Goal: Task Accomplishment & Management: Manage account settings

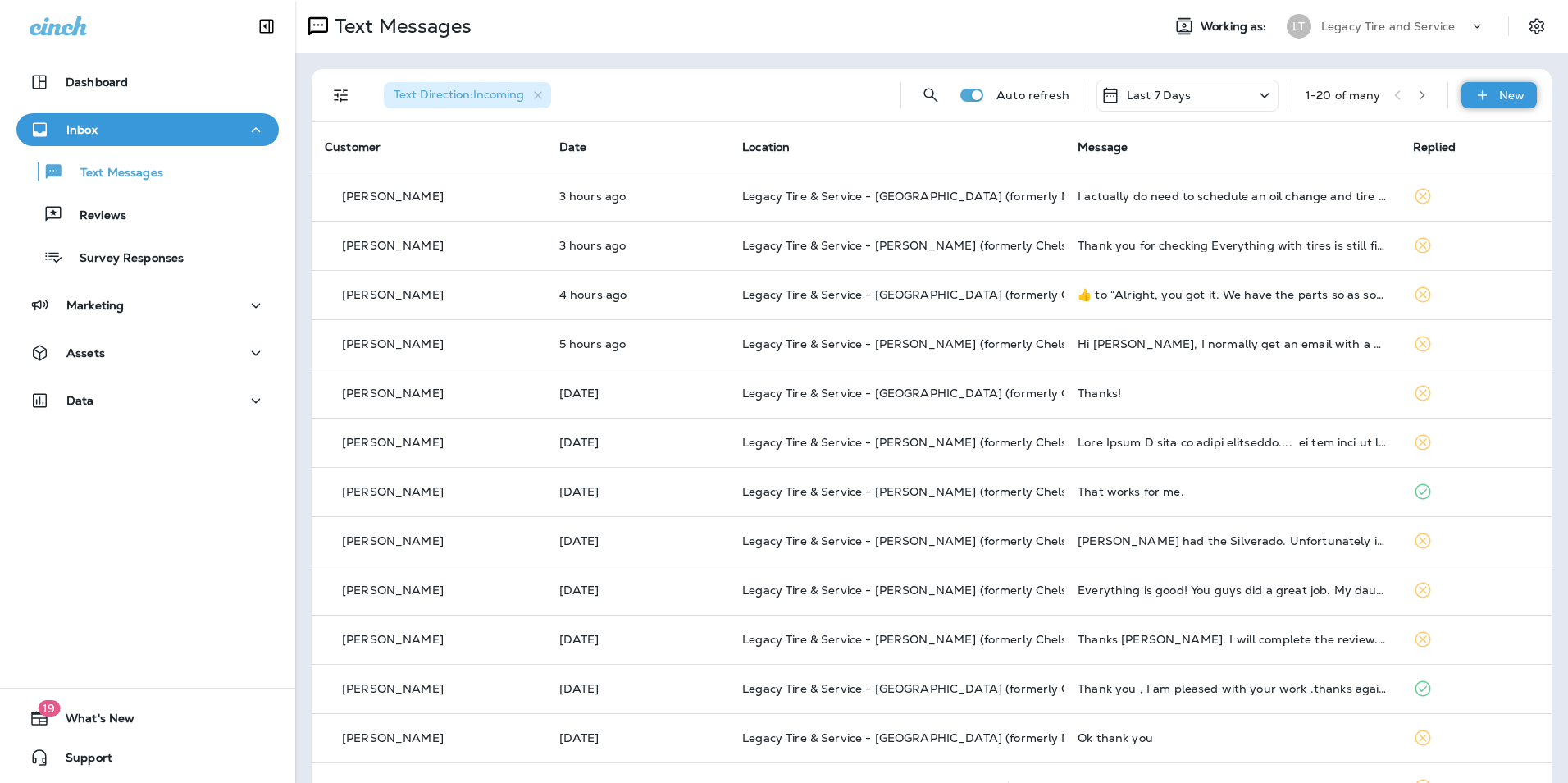
click at [1503, 96] on p "New" at bounding box center [1512, 95] width 25 height 13
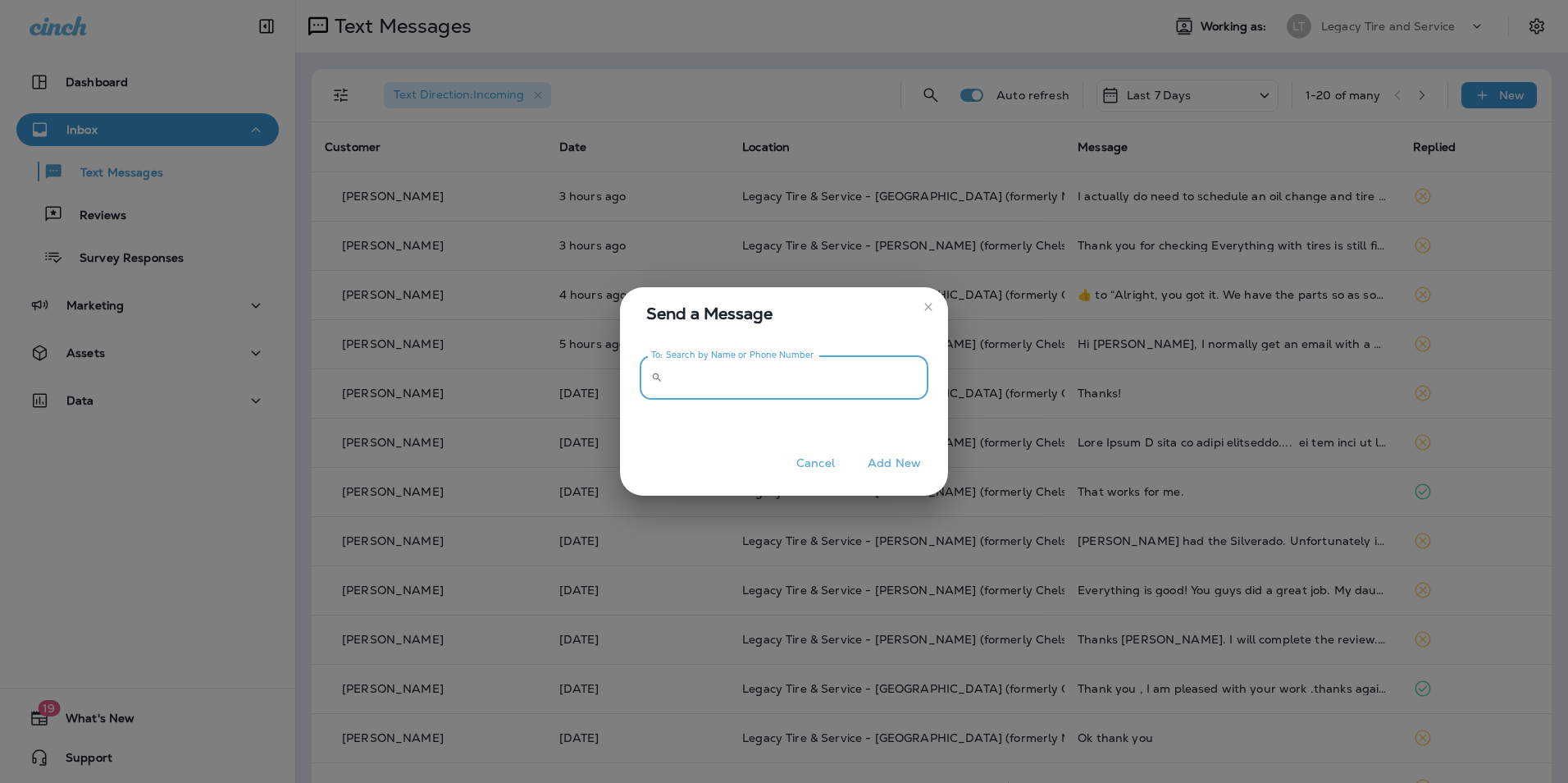
click at [771, 374] on input "To: Search by Name or Phone Number" at bounding box center [798, 377] width 259 height 44
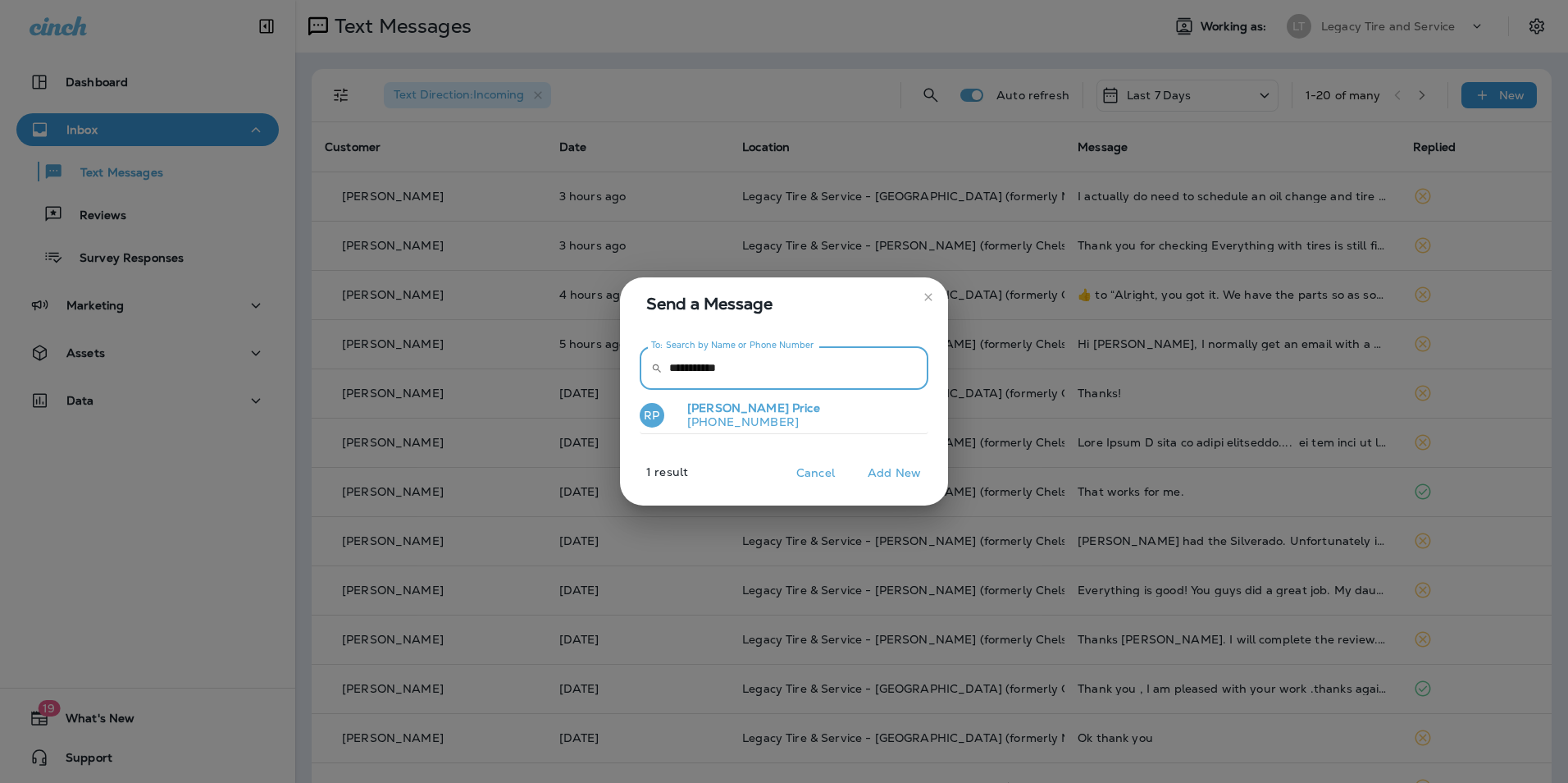
type input "**********"
click at [759, 413] on p "[PERSON_NAME]" at bounding box center [747, 409] width 146 height 14
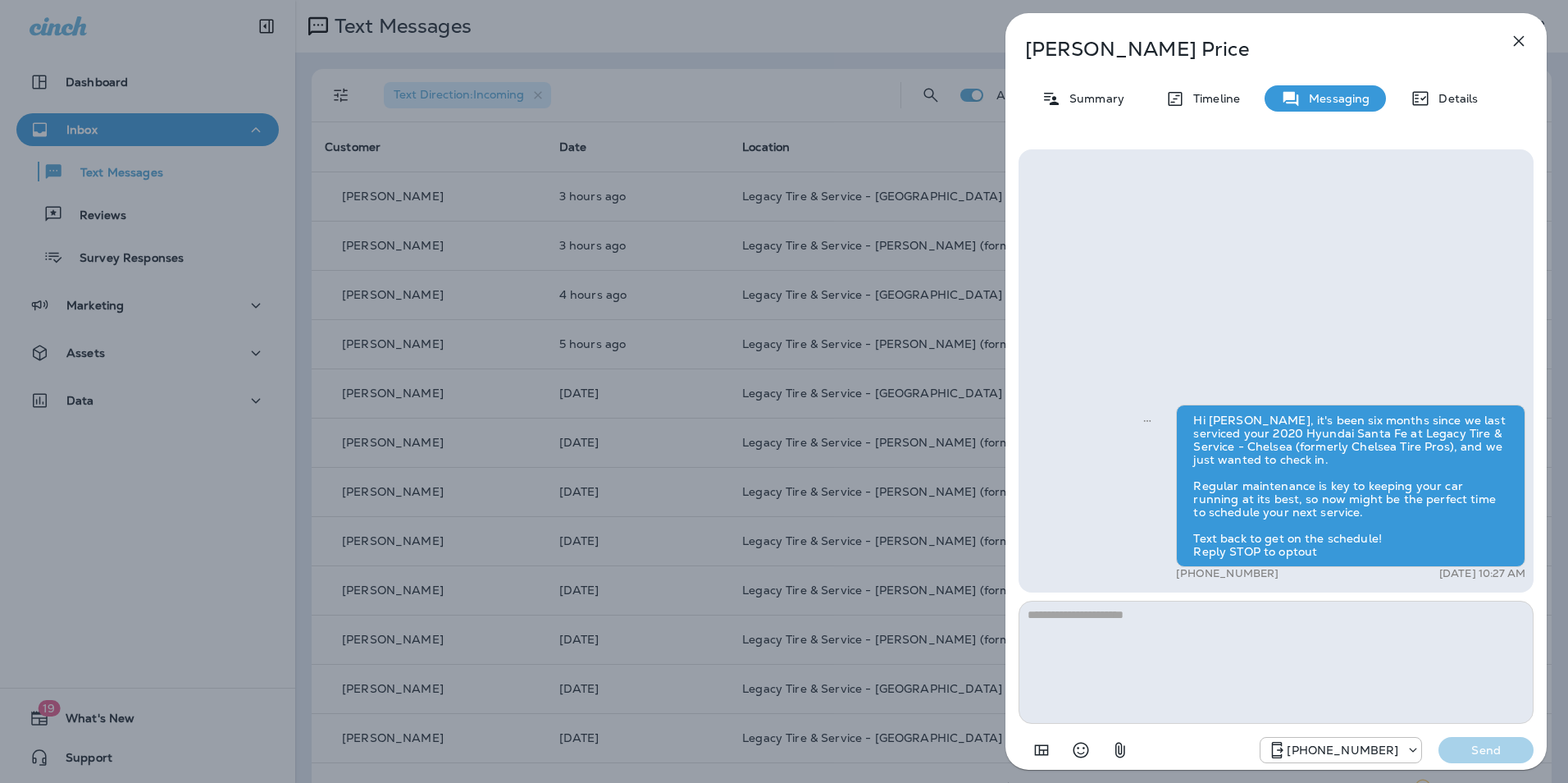
click at [1190, 641] on textarea at bounding box center [1275, 661] width 515 height 123
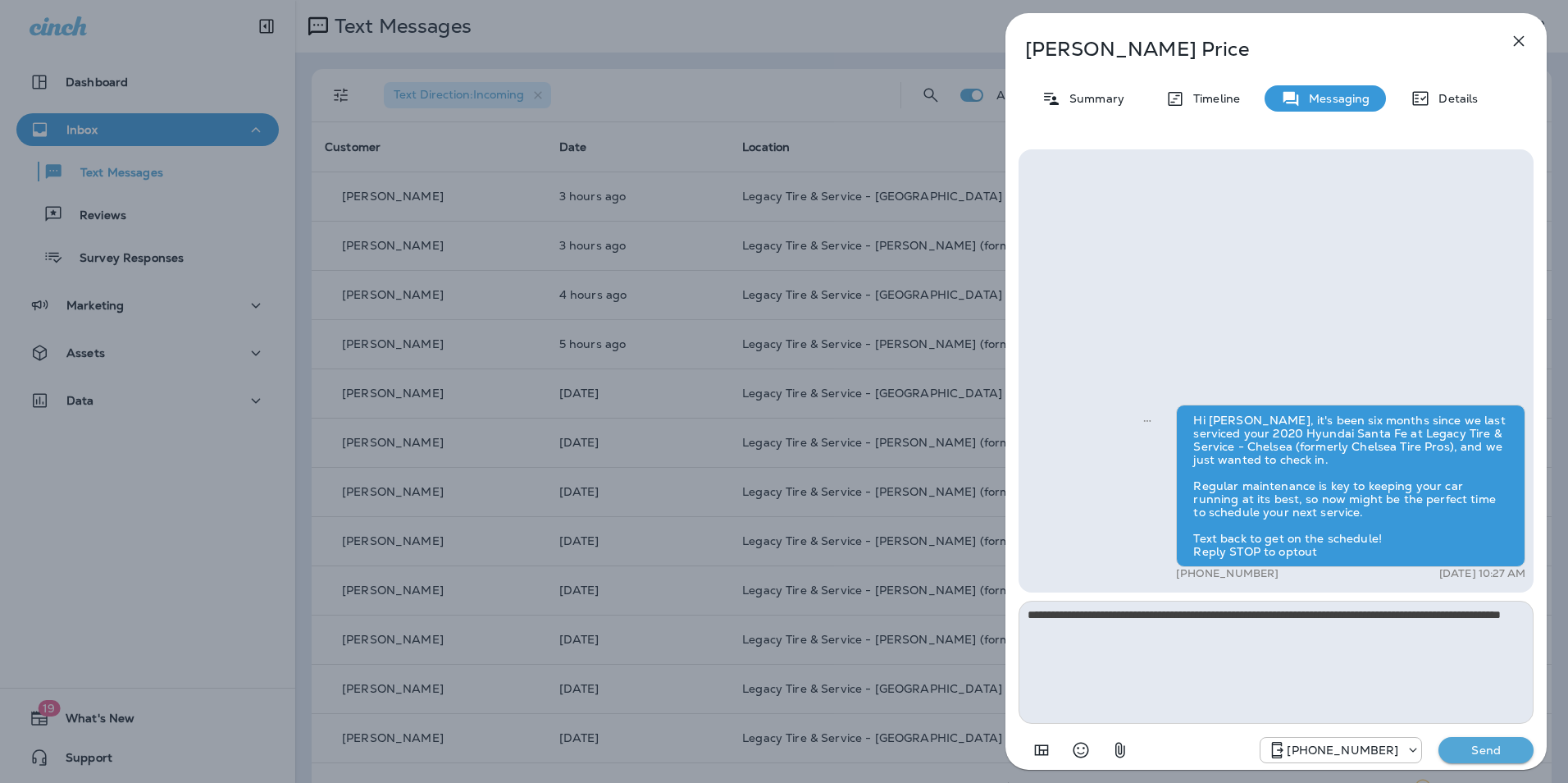
type textarea "**********"
click at [1484, 747] on p "Send" at bounding box center [1486, 750] width 69 height 14
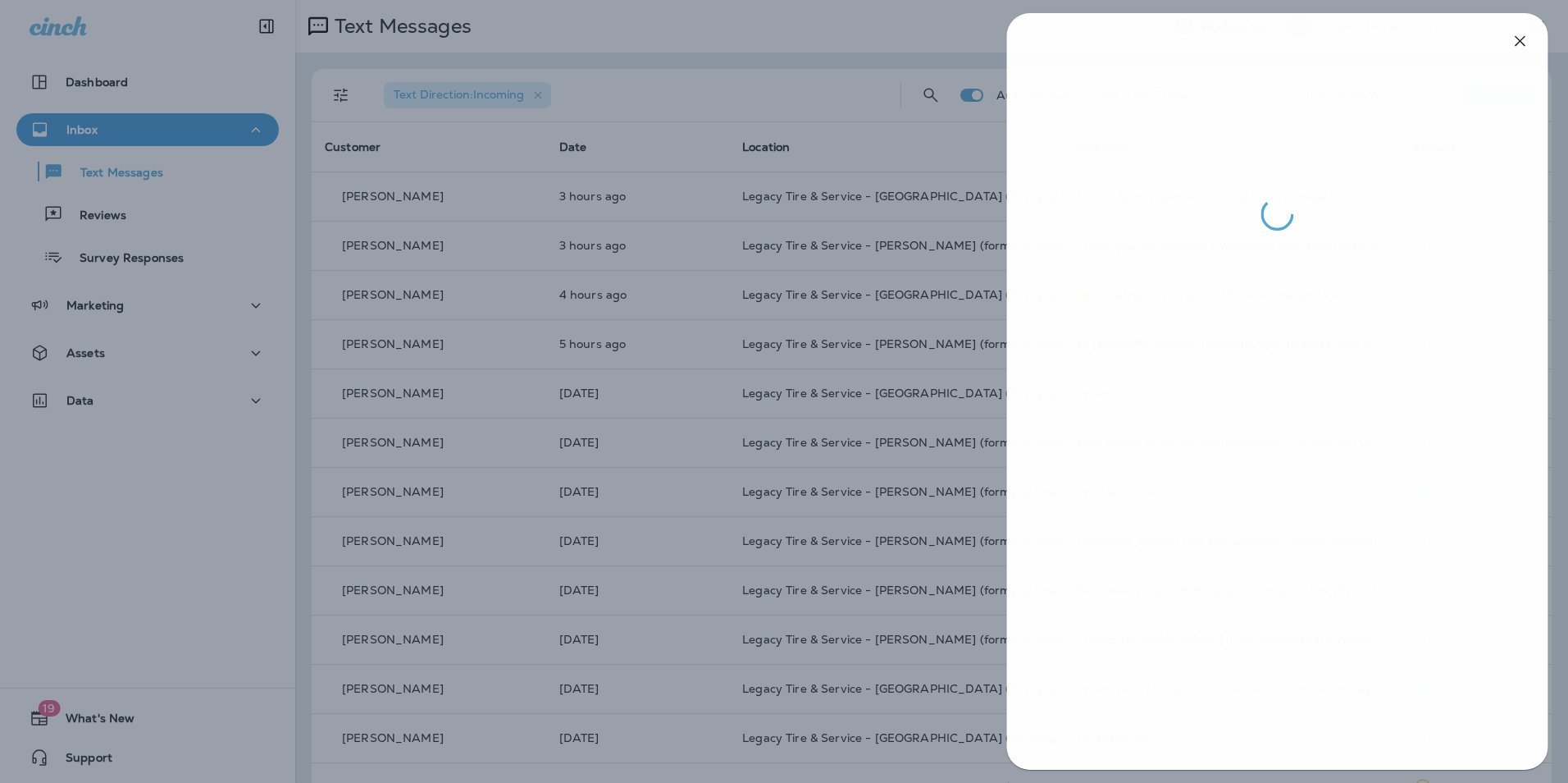
click at [578, 287] on div at bounding box center [784, 392] width 1568 height 783
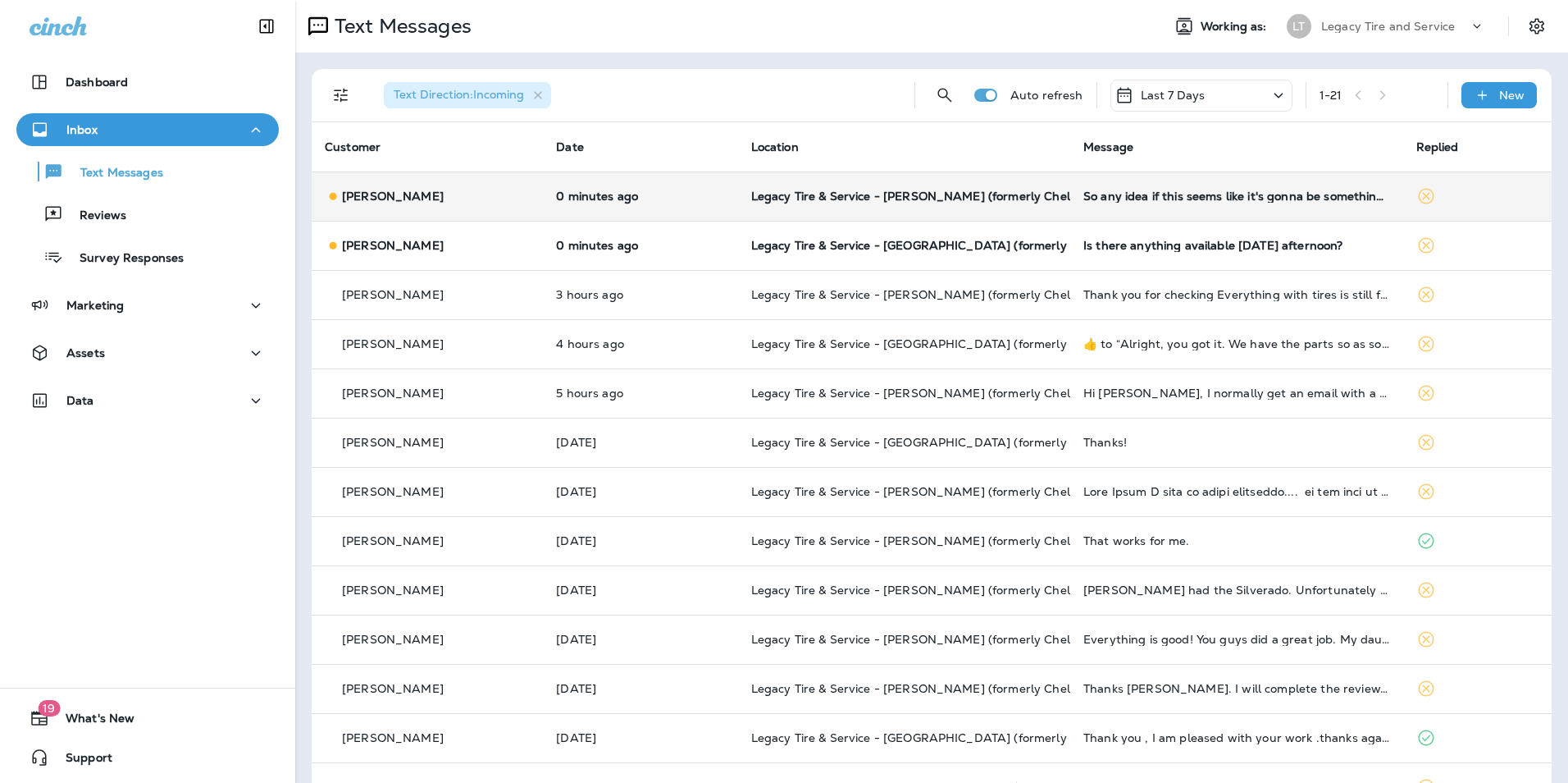
click at [471, 185] on td "[PERSON_NAME]" at bounding box center [427, 195] width 231 height 49
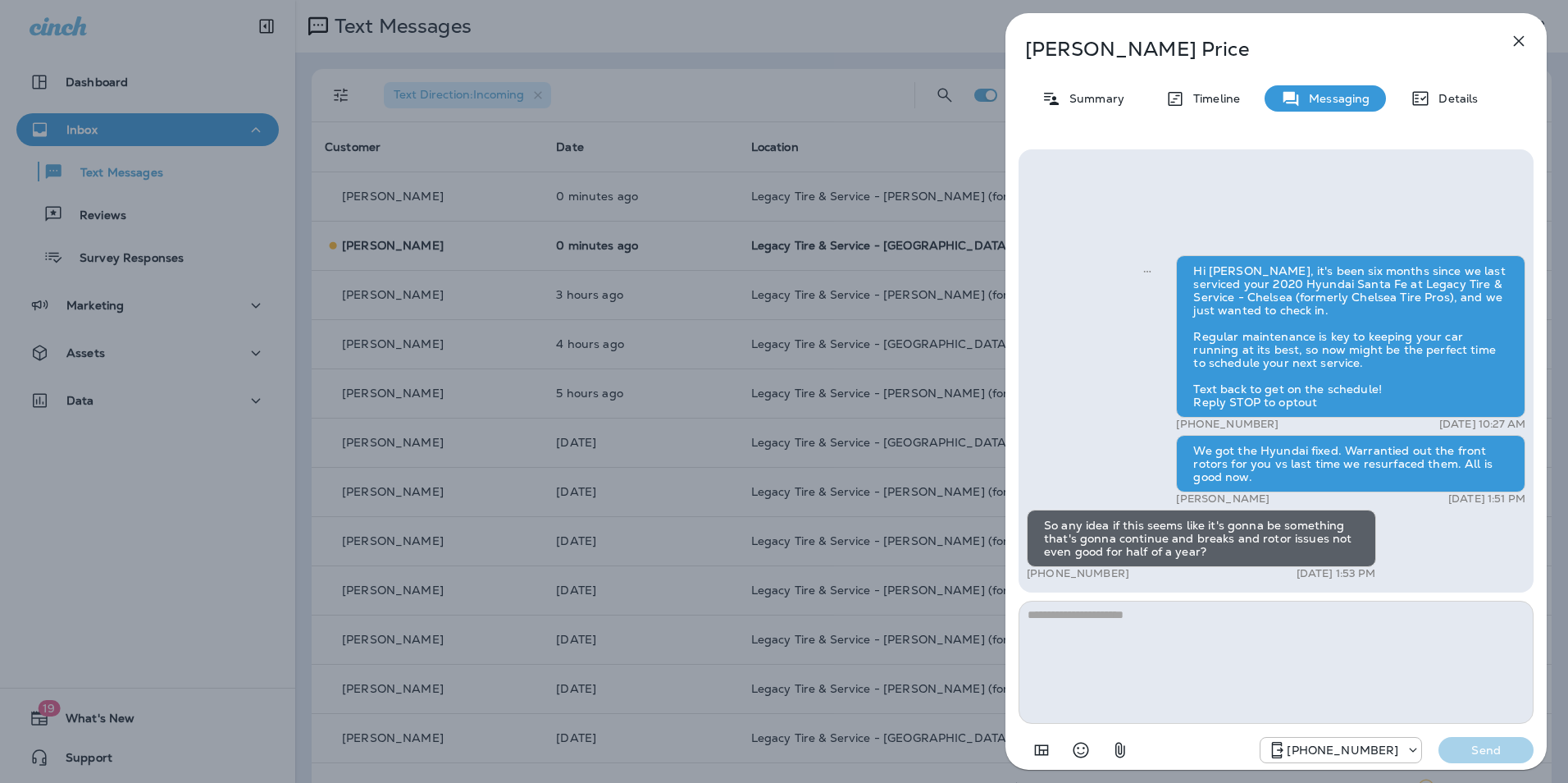
click at [1074, 616] on textarea at bounding box center [1275, 661] width 515 height 123
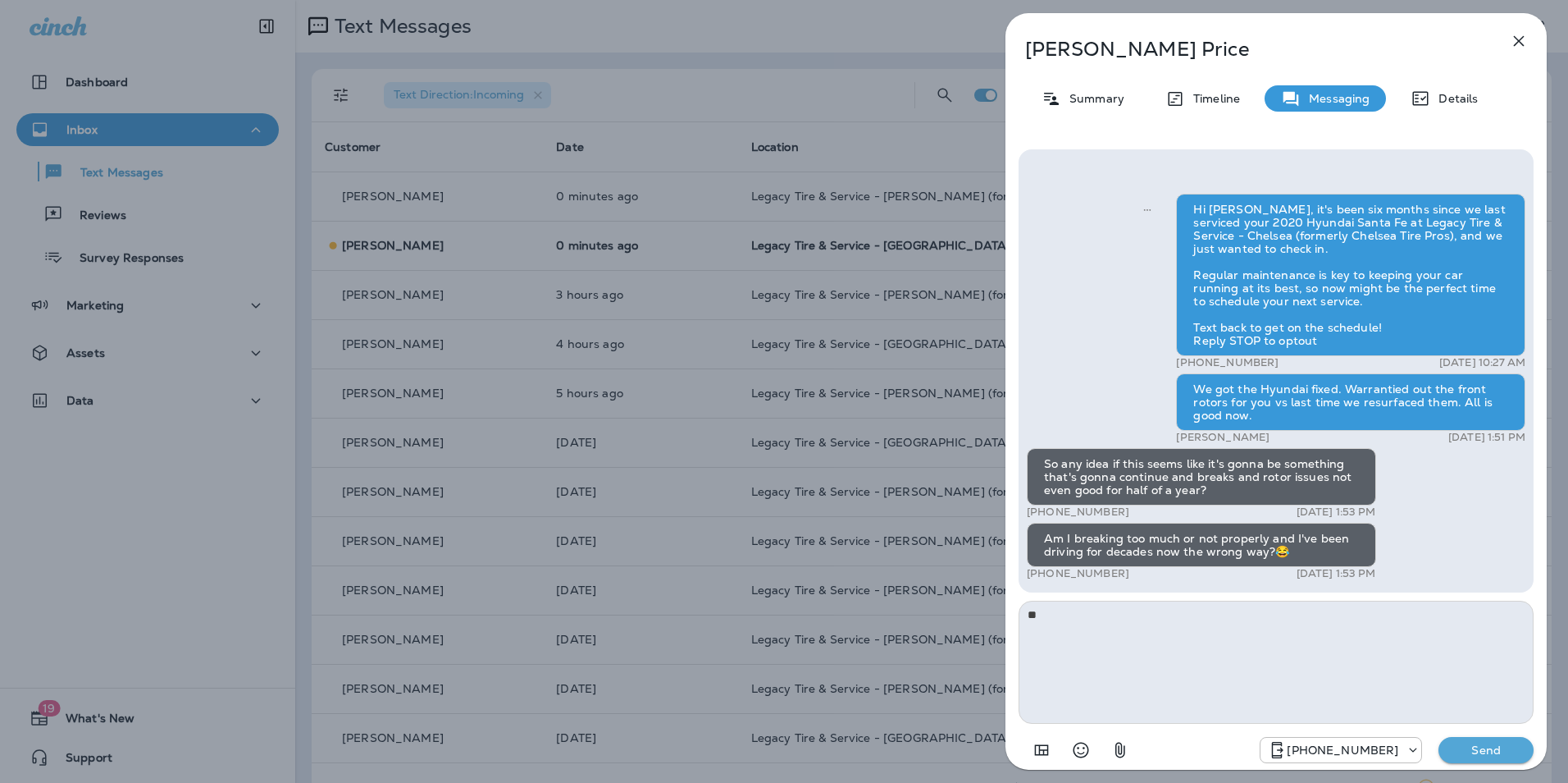
type textarea "*"
click at [1302, 639] on textarea "**********" at bounding box center [1275, 661] width 515 height 123
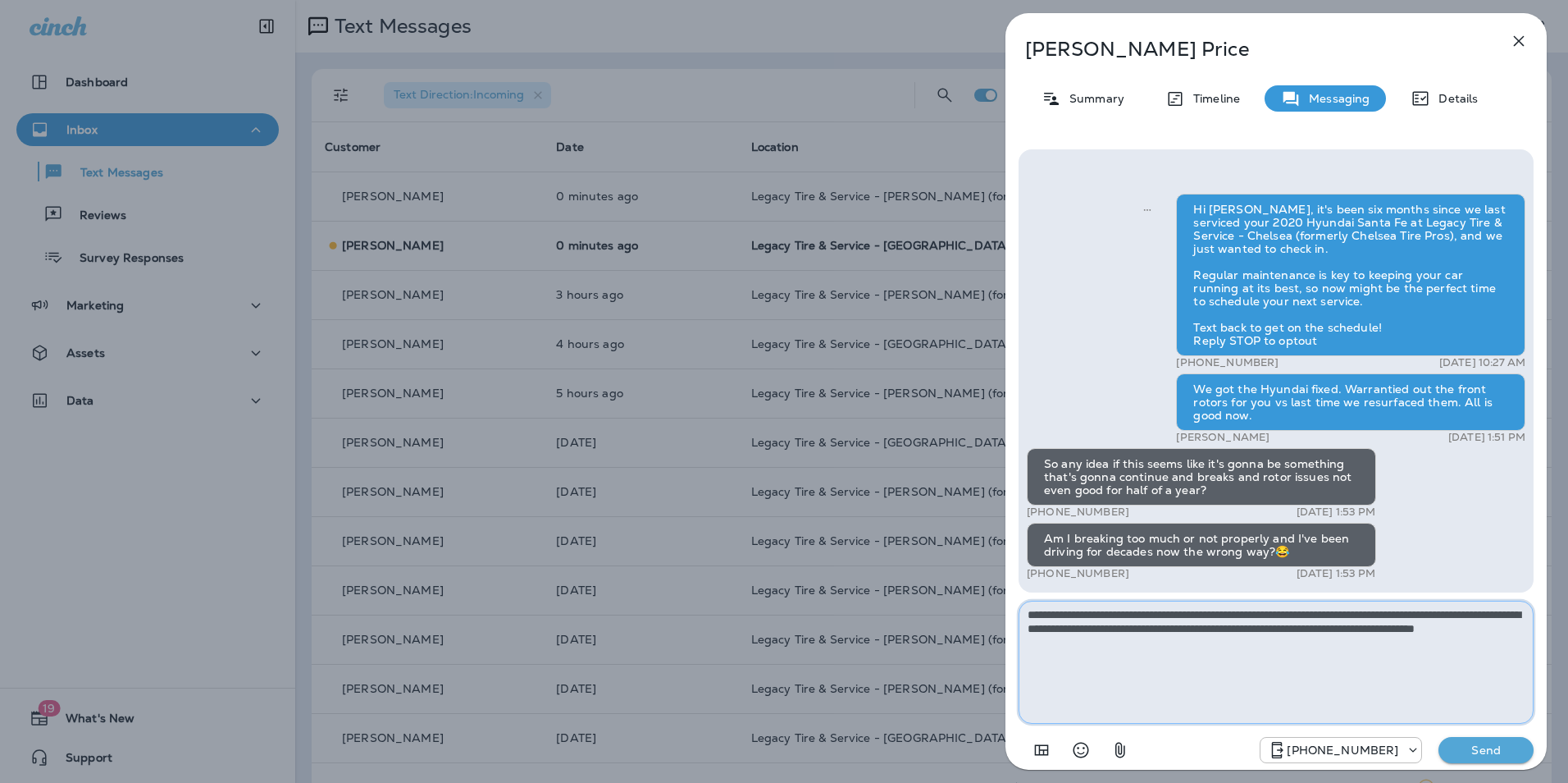
type textarea "**********"
click at [1486, 754] on p "Send" at bounding box center [1486, 750] width 69 height 14
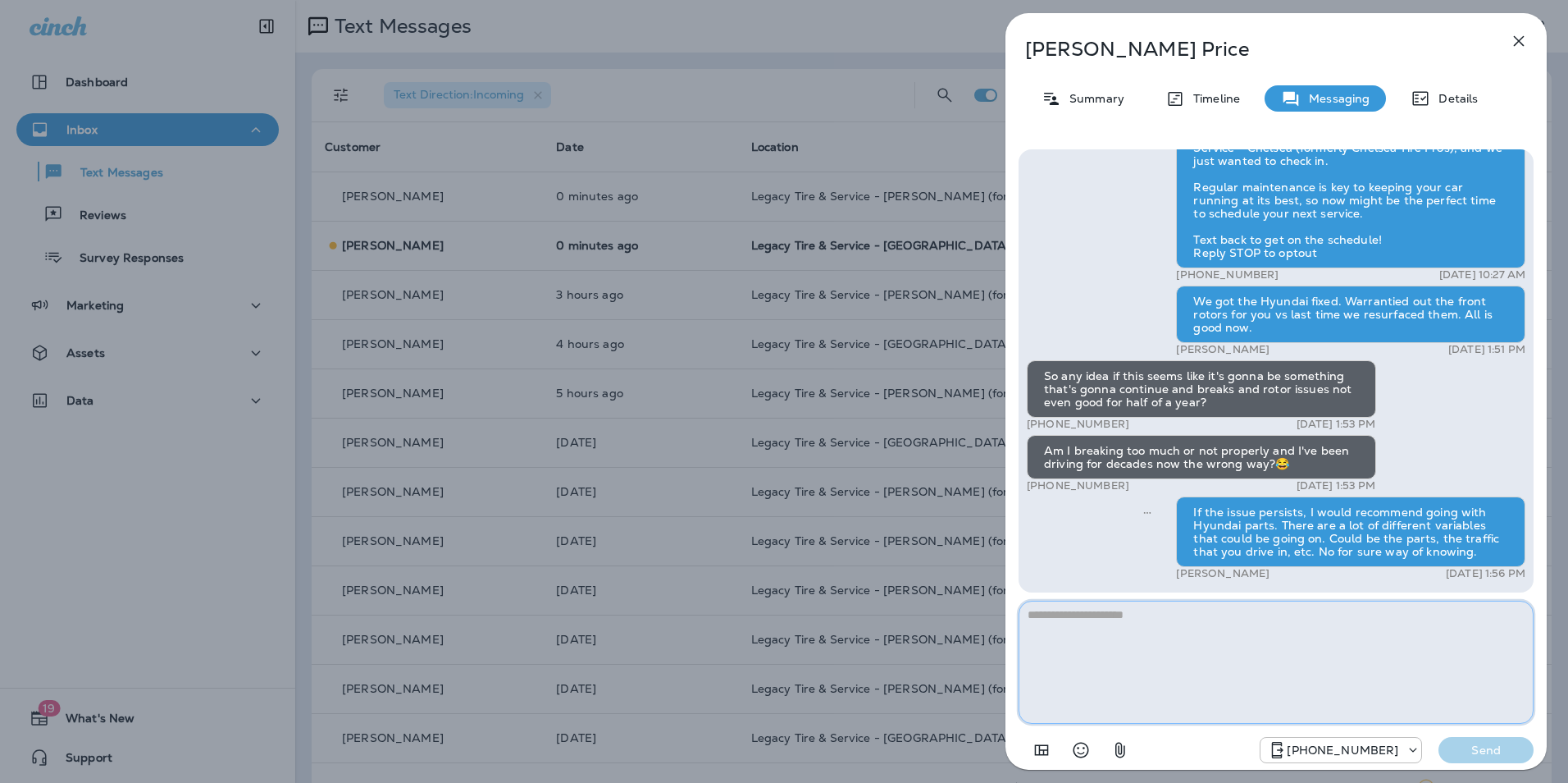
click at [1145, 642] on textarea at bounding box center [1275, 661] width 515 height 123
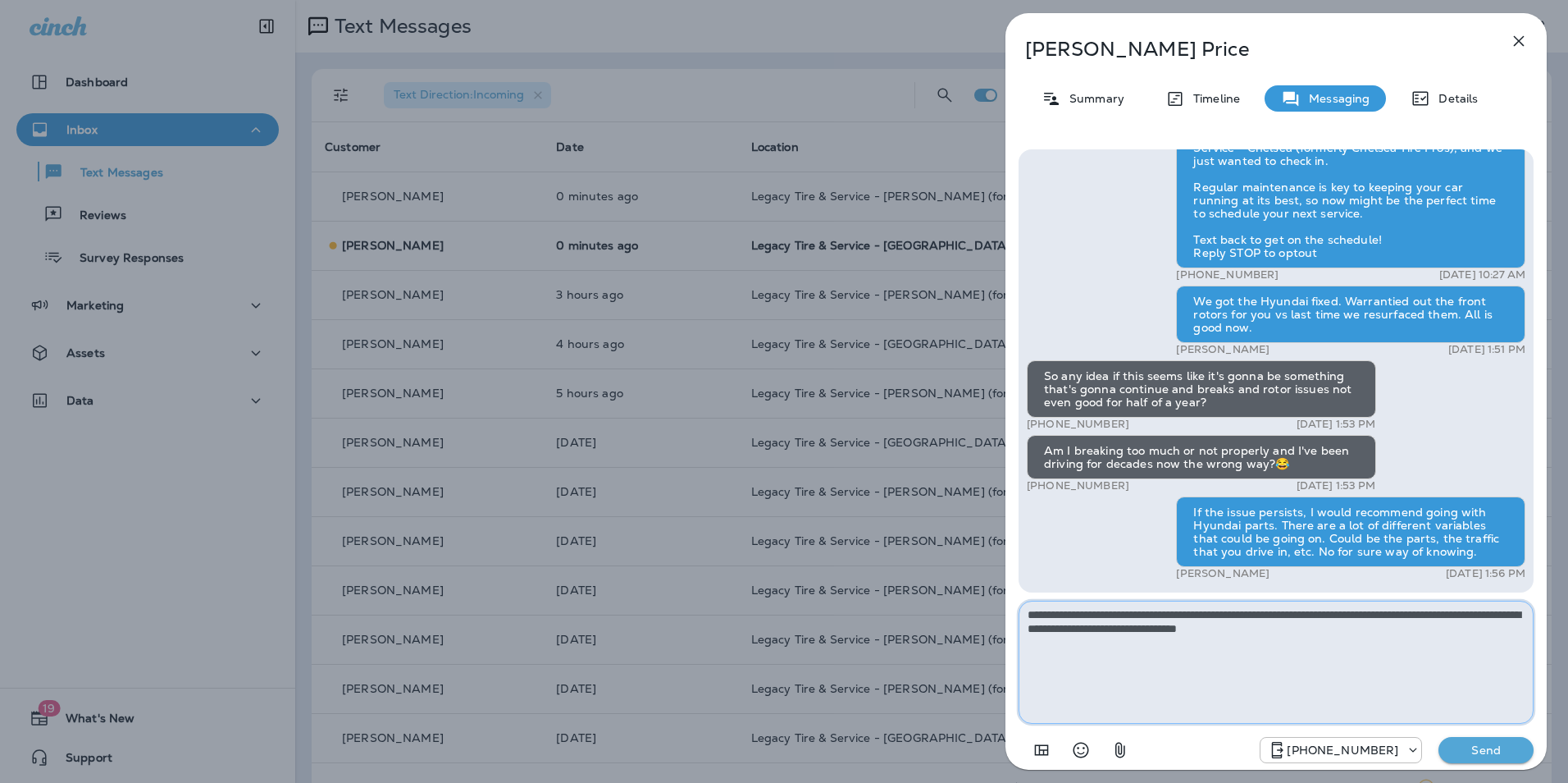
click at [1132, 634] on textarea "**********" at bounding box center [1275, 661] width 515 height 123
click at [1436, 639] on textarea "**********" at bounding box center [1275, 661] width 515 height 123
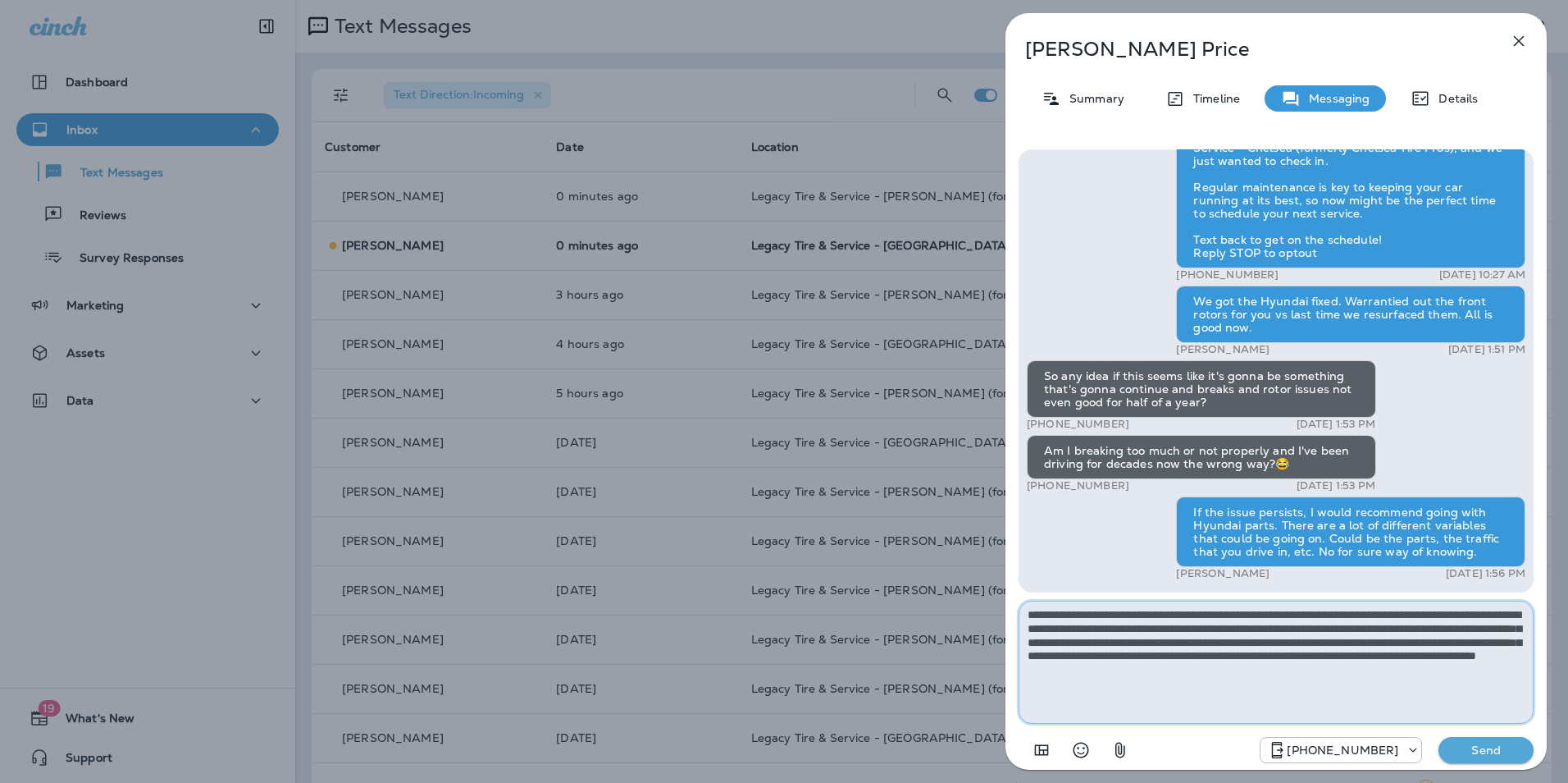
type textarea "**********"
drag, startPoint x: 1419, startPoint y: 675, endPoint x: 1008, endPoint y: 602, distance: 417.4
click at [1008, 602] on div "Hi [PERSON_NAME], it's been six months since we last serviced your 2020 Hyundai…" at bounding box center [1276, 458] width 541 height 643
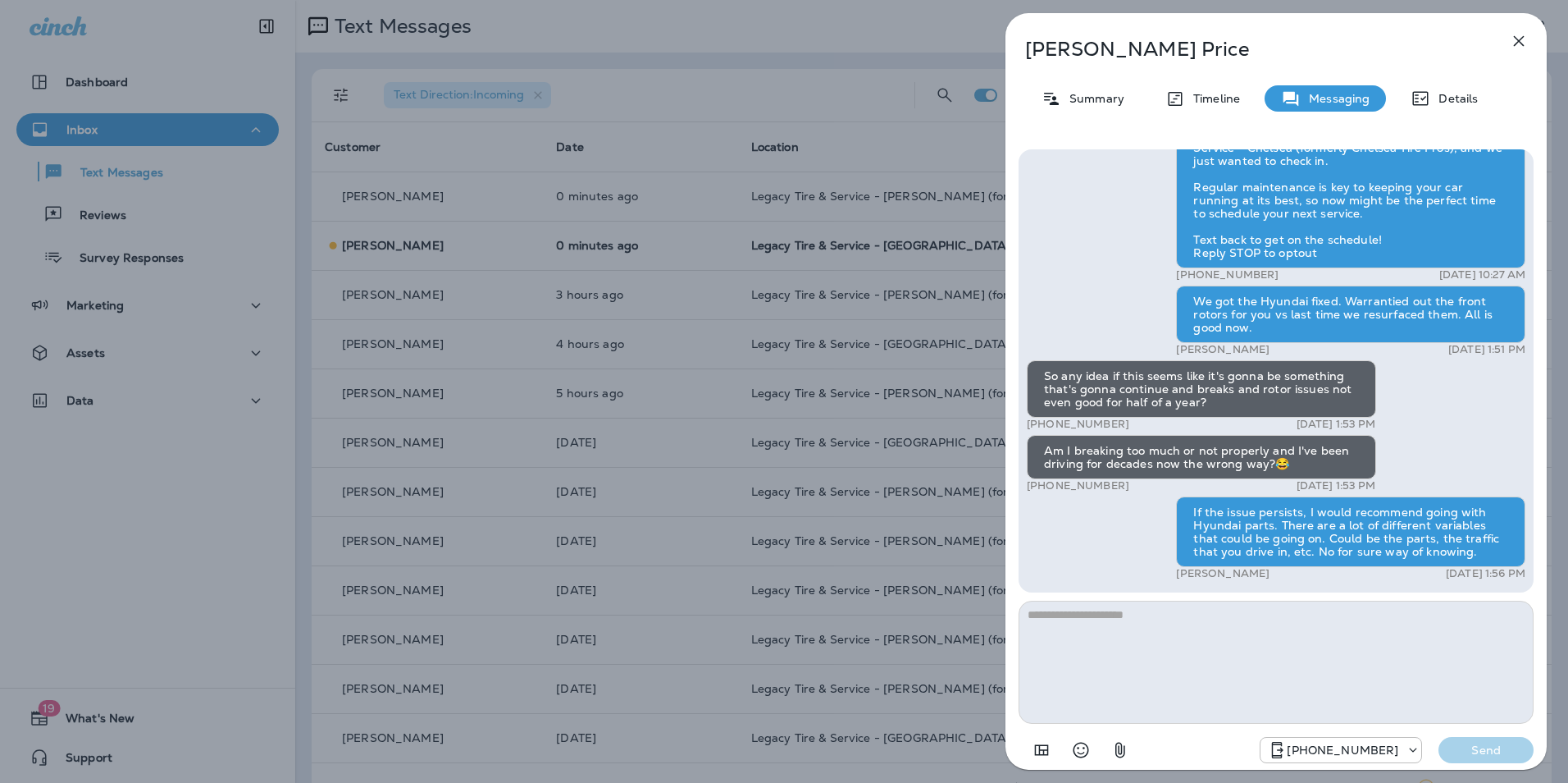
click at [1523, 39] on icon "button" at bounding box center [1519, 41] width 20 height 20
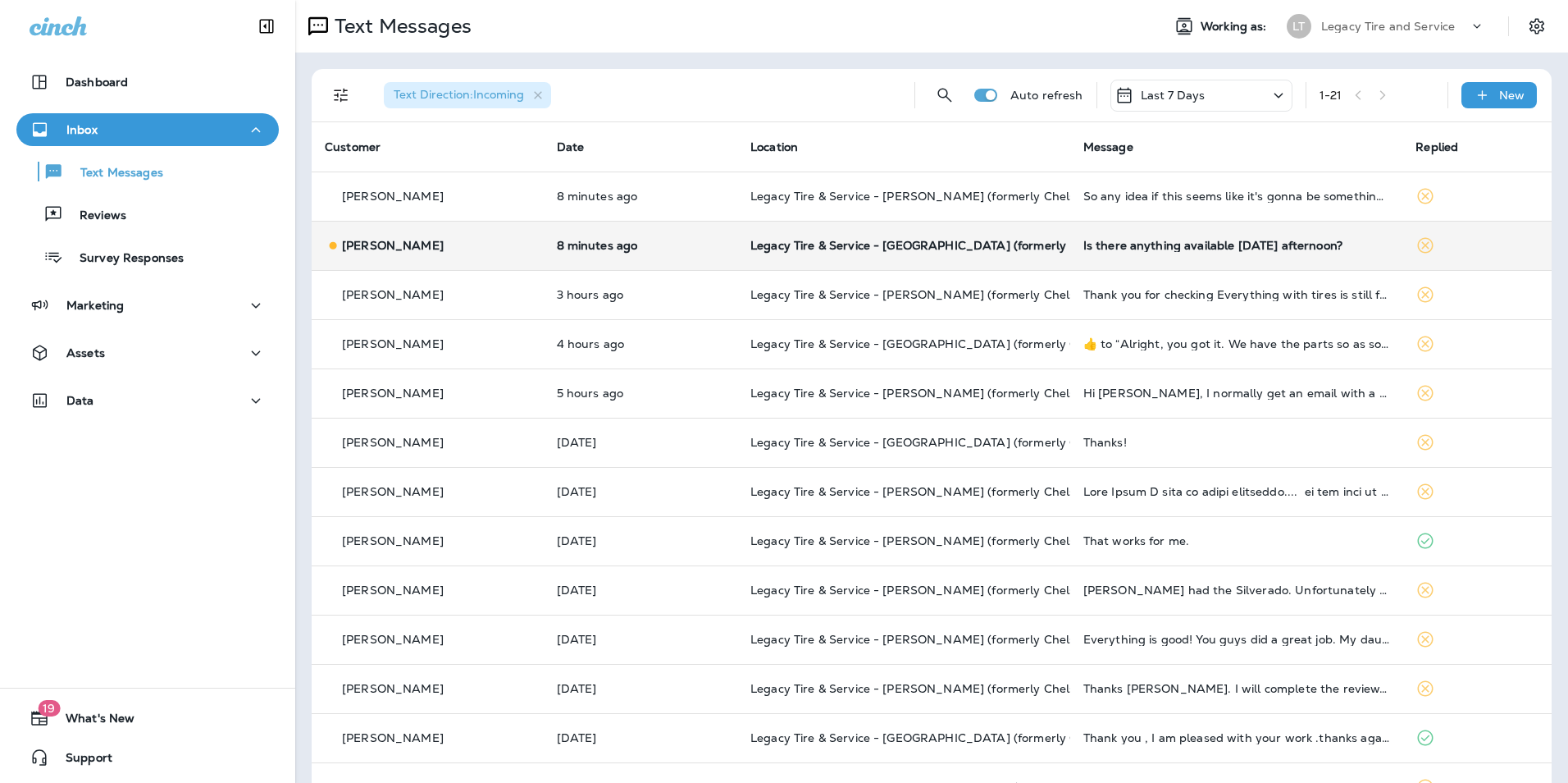
click at [700, 225] on td "8 minutes ago" at bounding box center [640, 245] width 194 height 49
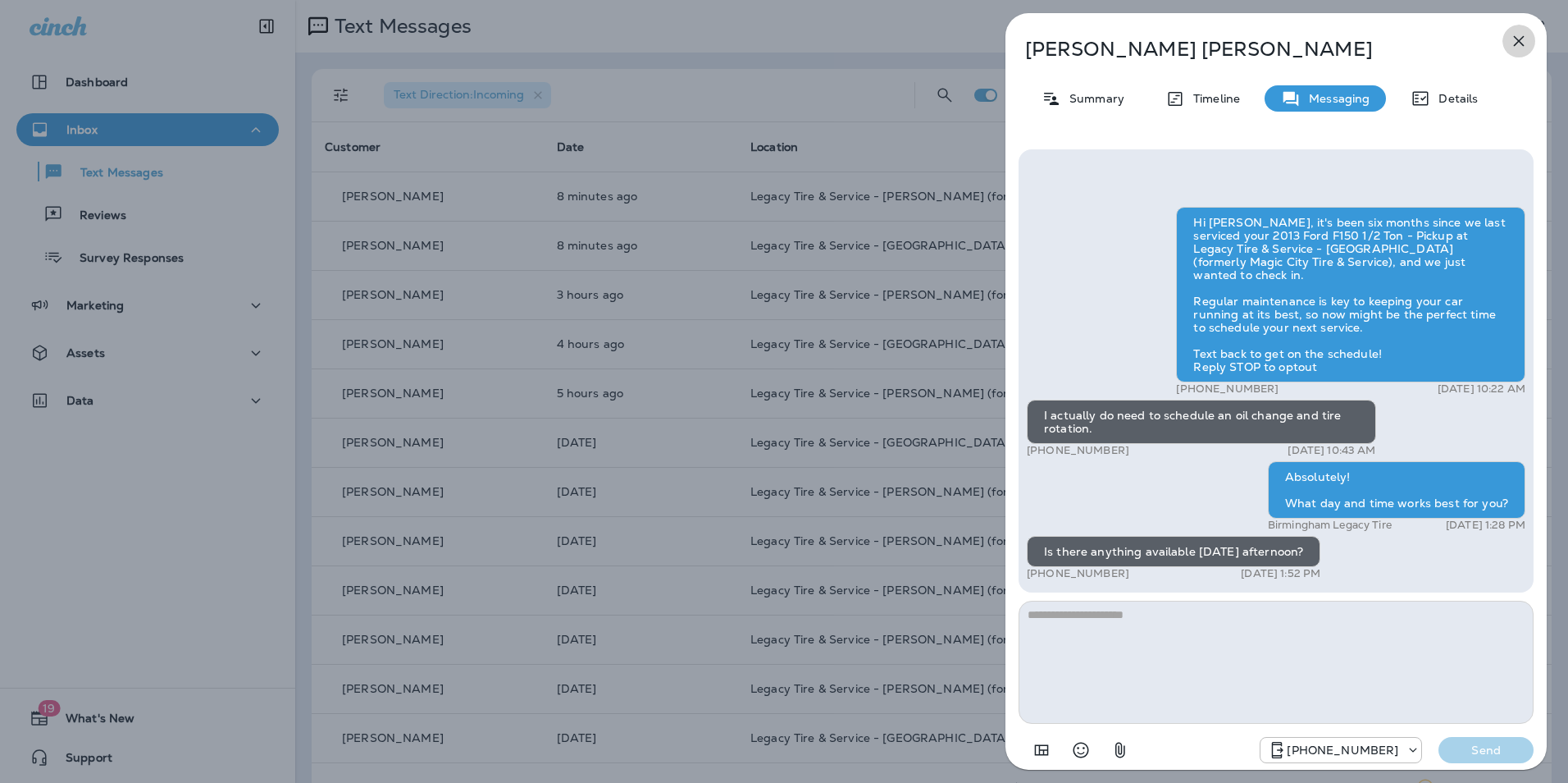
click at [1525, 44] on icon "button" at bounding box center [1519, 41] width 20 height 20
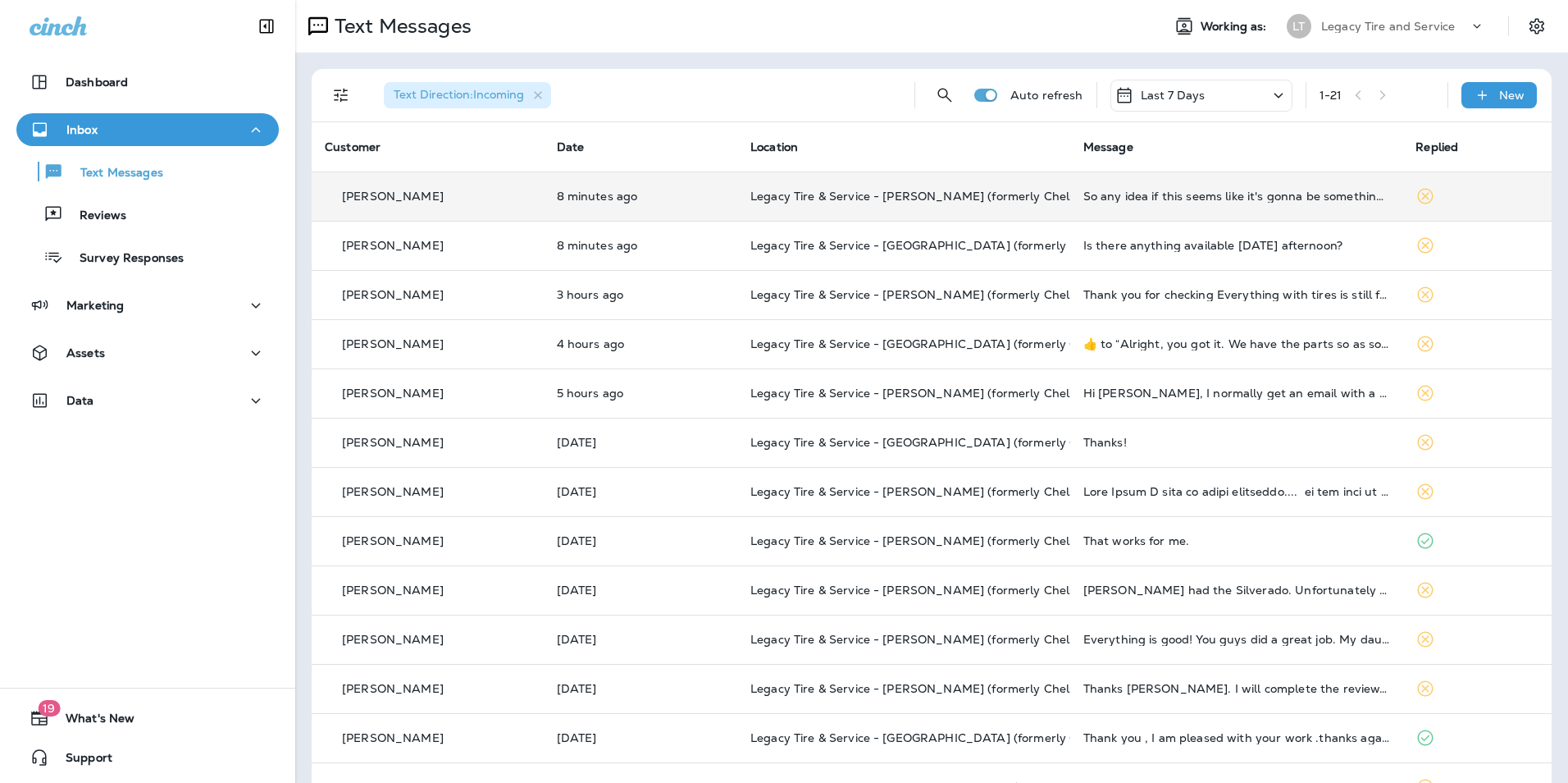
click at [702, 194] on p "8 minutes ago" at bounding box center [641, 196] width 168 height 13
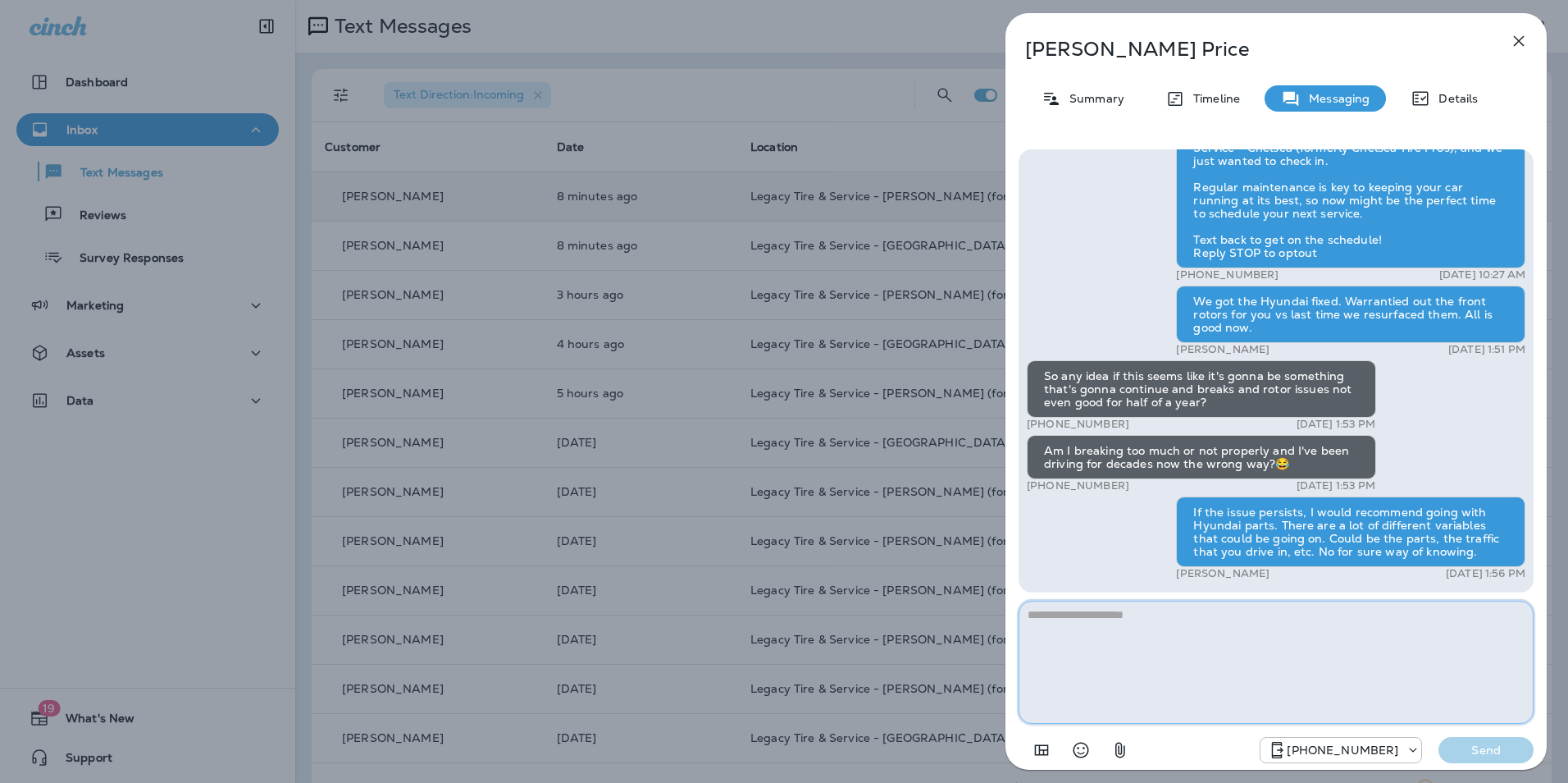
click at [1085, 708] on textarea at bounding box center [1275, 661] width 515 height 123
type textarea "**********"
click at [1482, 744] on p "Send" at bounding box center [1486, 750] width 69 height 14
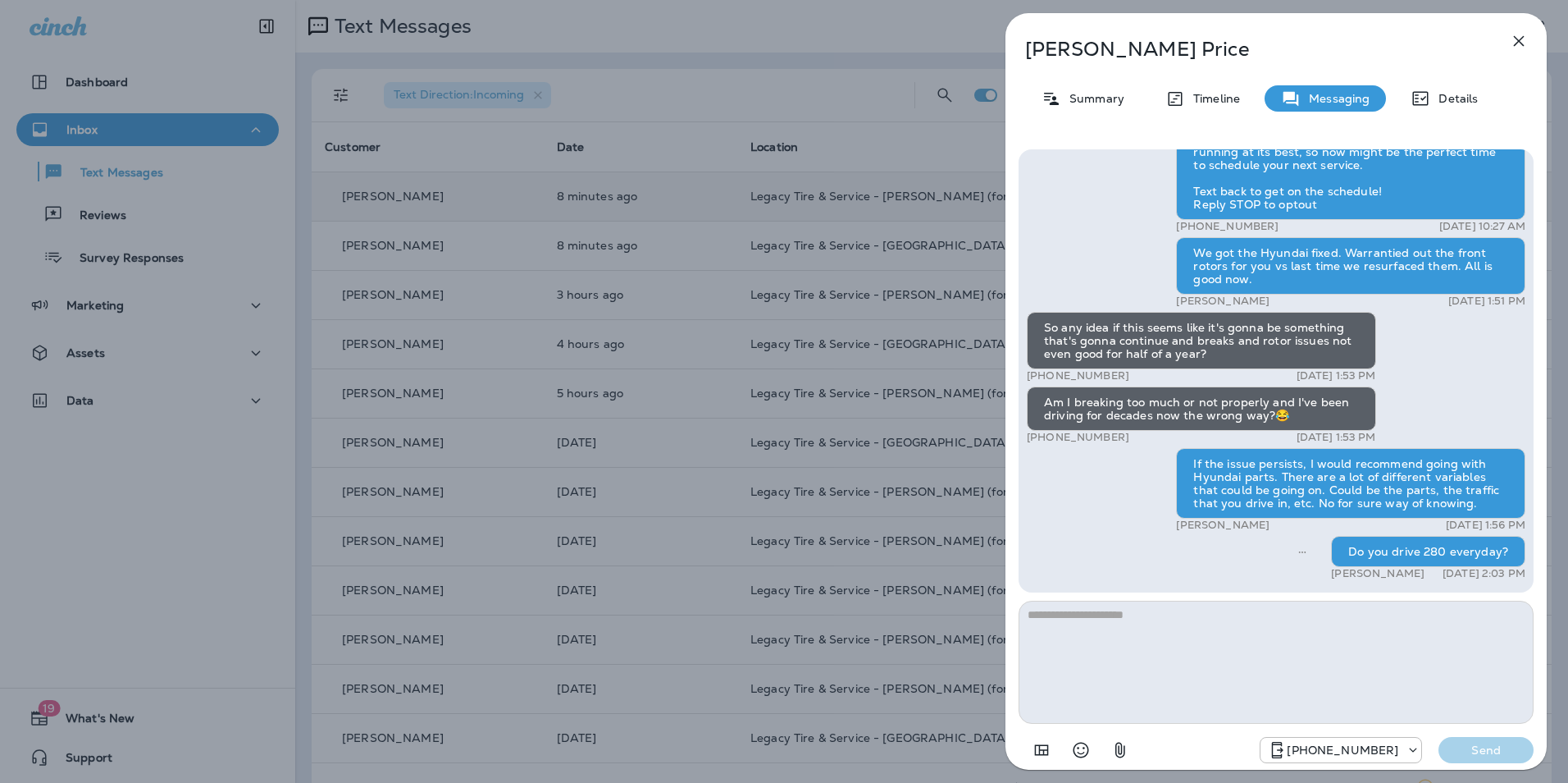
click at [1511, 50] on icon "button" at bounding box center [1519, 41] width 20 height 20
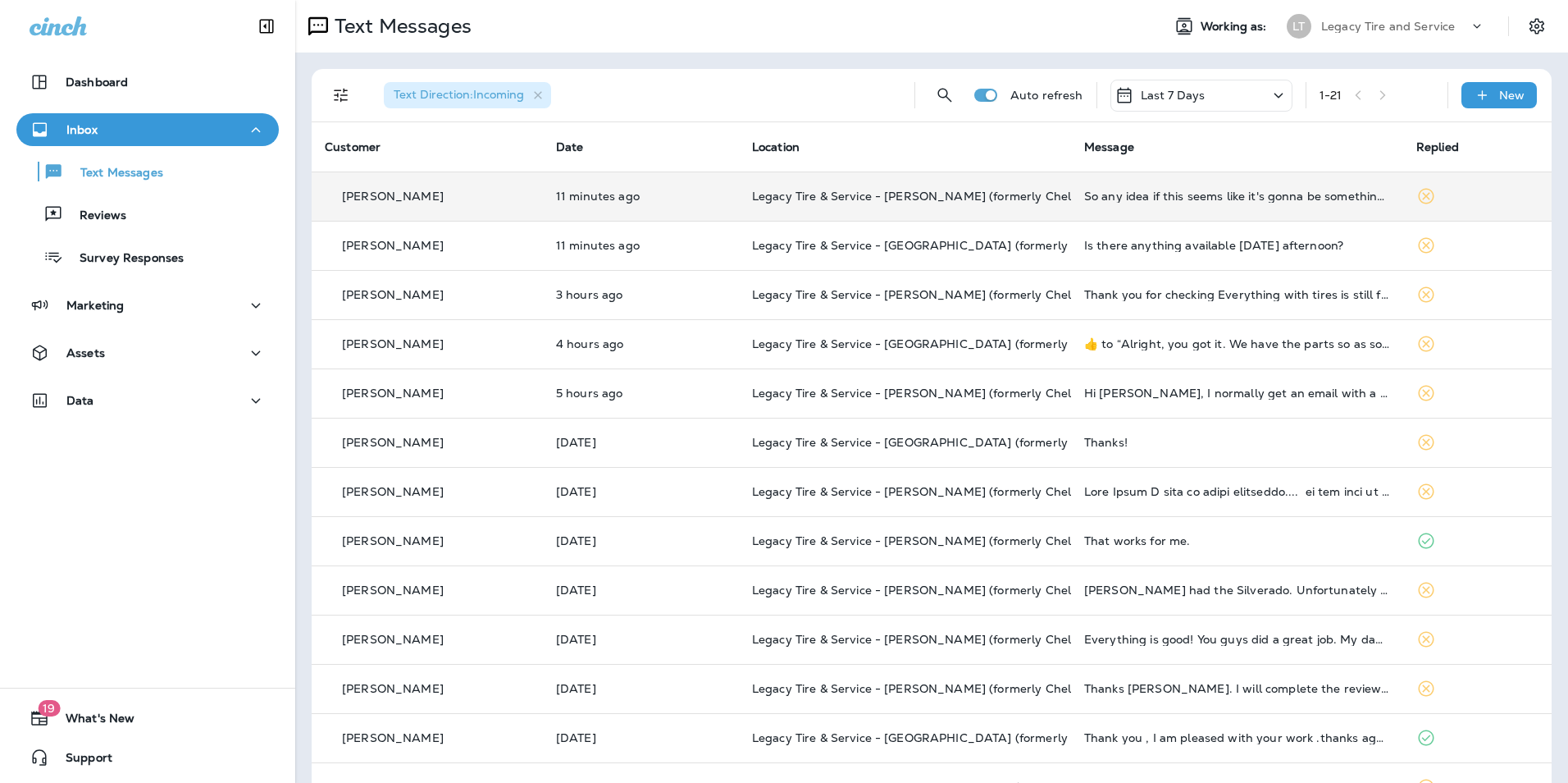
click at [440, 193] on div "[PERSON_NAME]" at bounding box center [427, 196] width 205 height 17
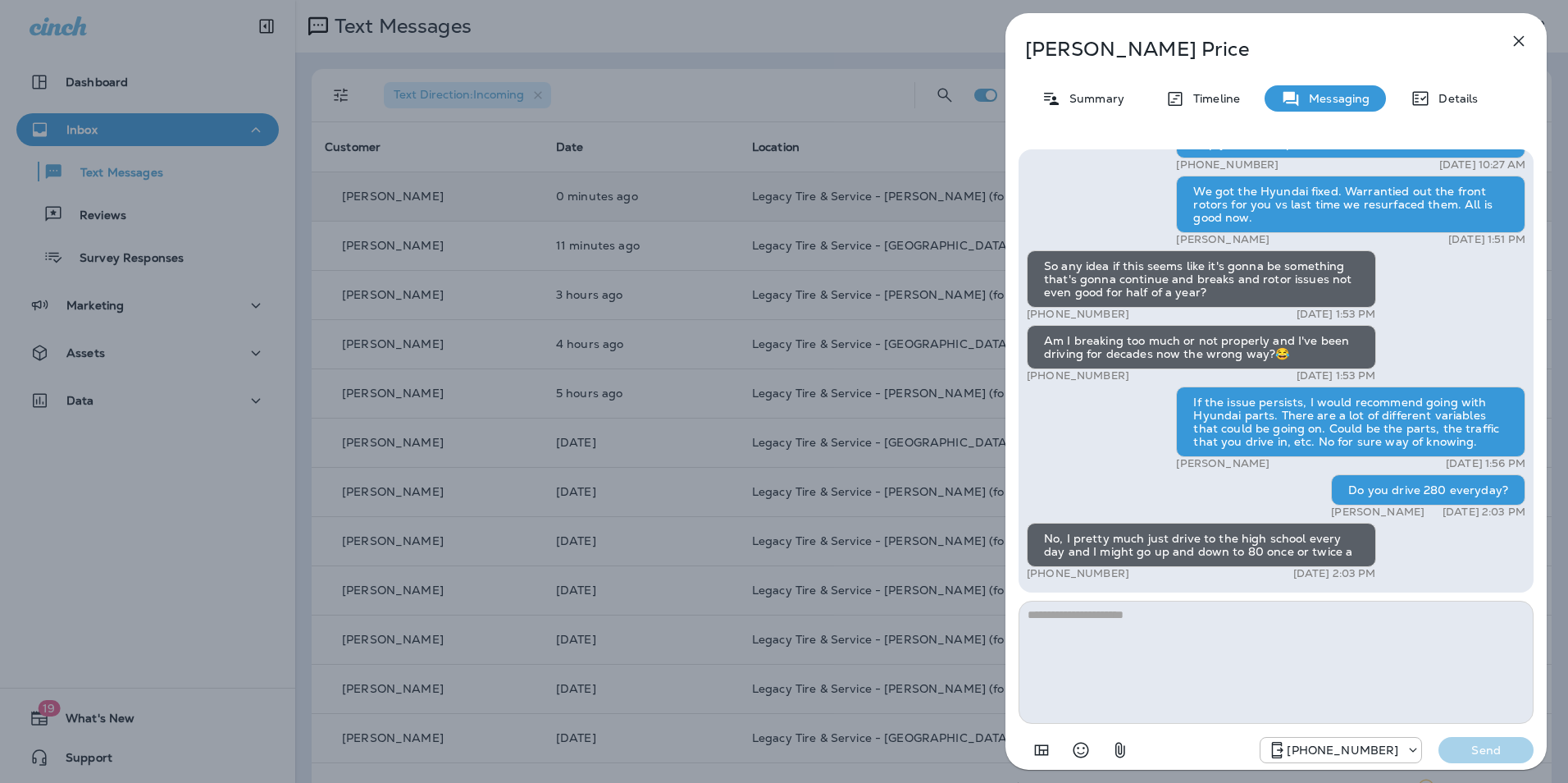
click at [1028, 608] on textarea at bounding box center [1275, 661] width 515 height 123
click at [1035, 611] on textarea at bounding box center [1275, 661] width 515 height 123
click at [557, 403] on div "[PERSON_NAME] Summary Timeline Messaging Details Hi [PERSON_NAME], it's been si…" at bounding box center [784, 392] width 1568 height 783
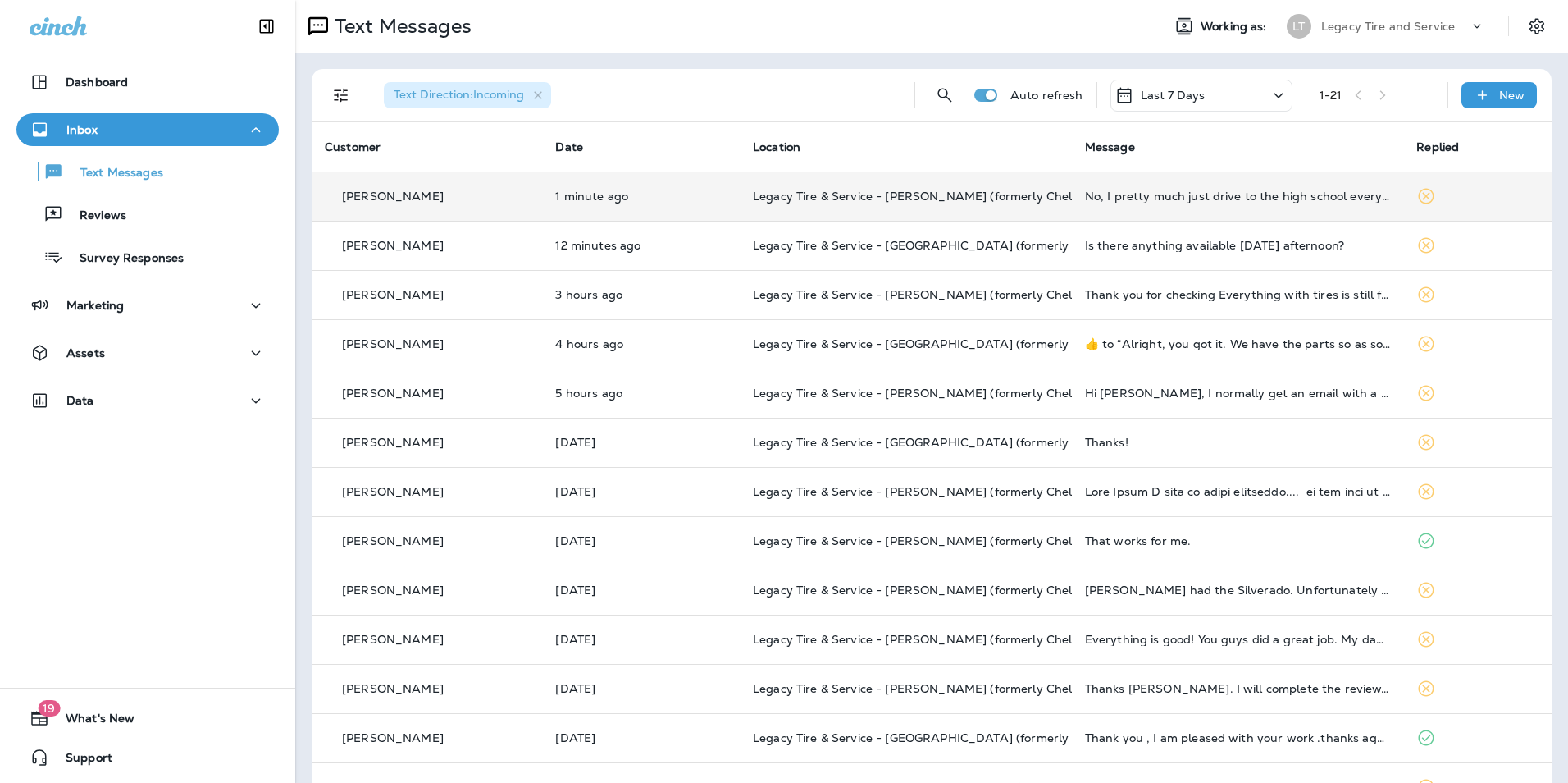
click at [656, 198] on p "1 minute ago" at bounding box center [640, 196] width 171 height 13
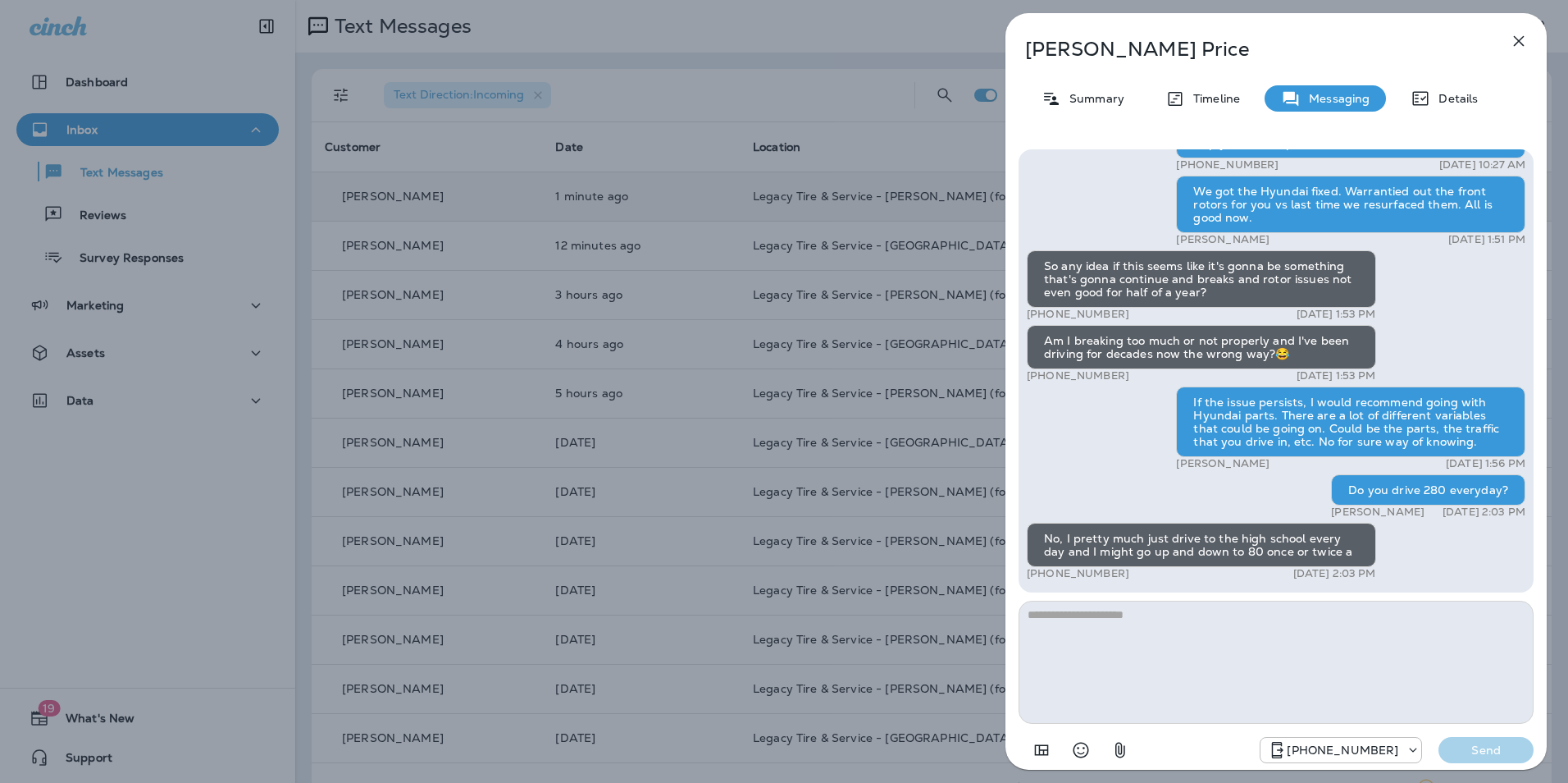
click at [1058, 601] on textarea at bounding box center [1275, 661] width 515 height 123
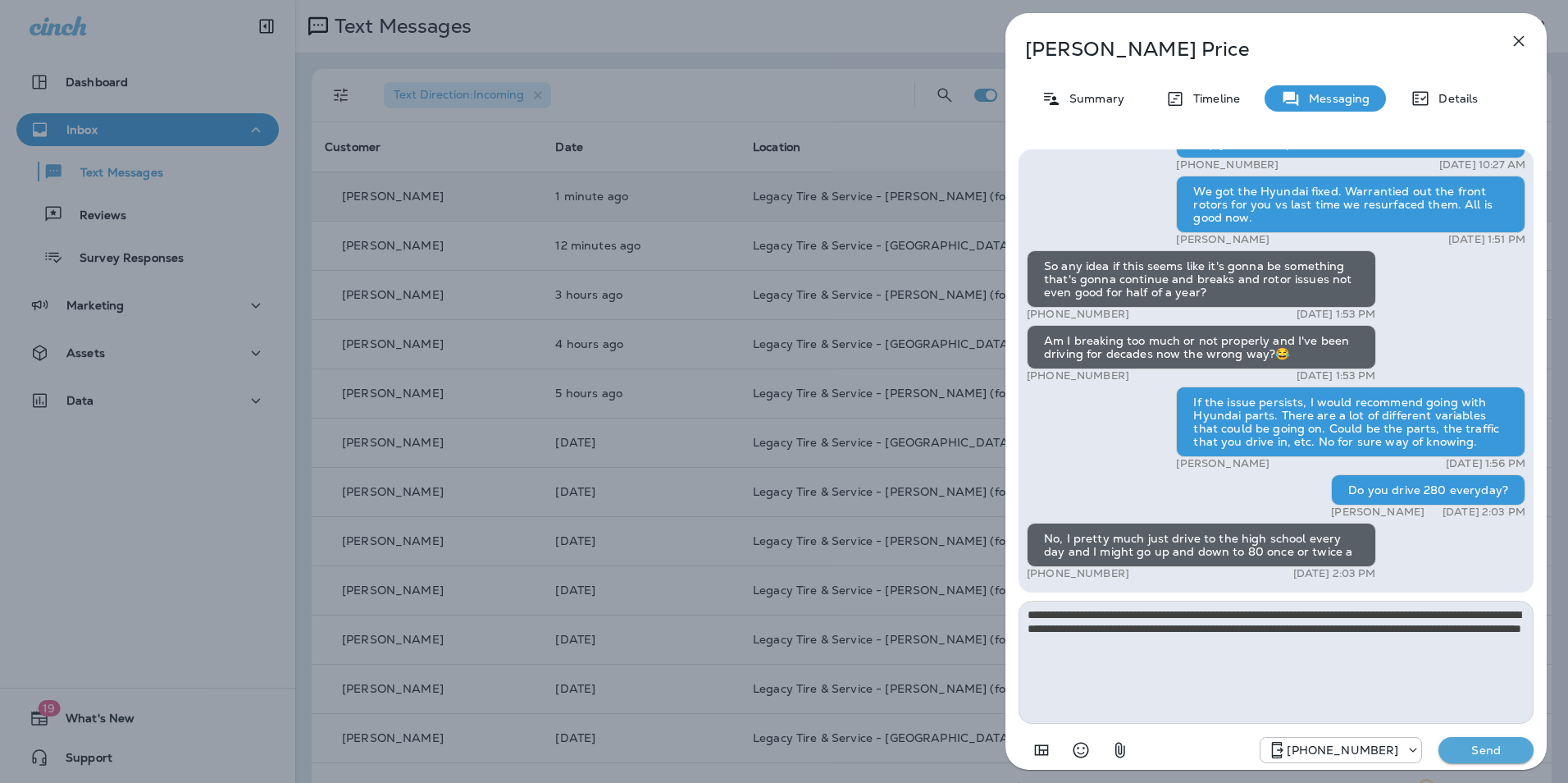
type textarea "**********"
click at [1466, 754] on p "Send" at bounding box center [1486, 750] width 69 height 14
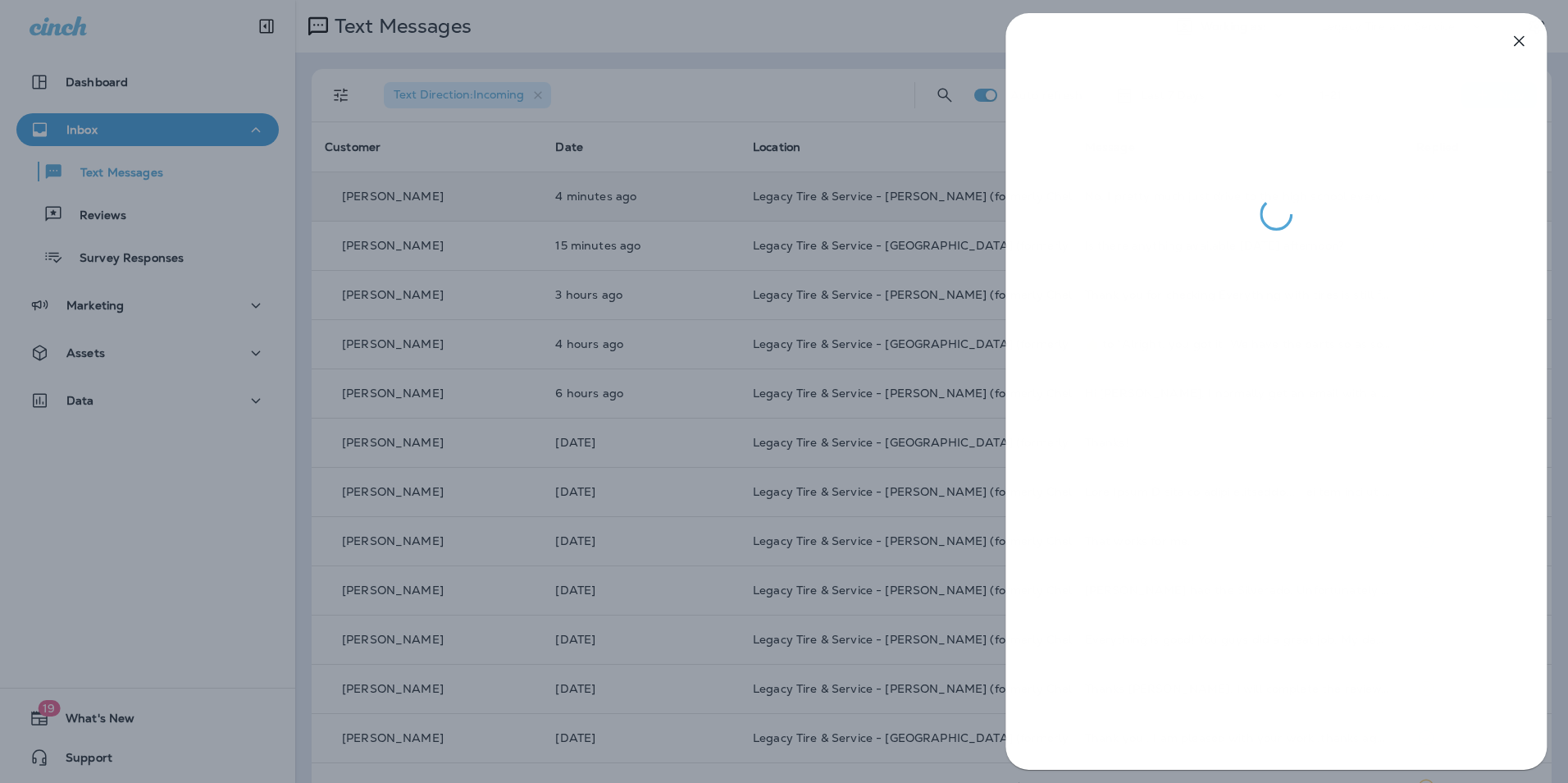
click at [655, 463] on div at bounding box center [784, 392] width 1568 height 783
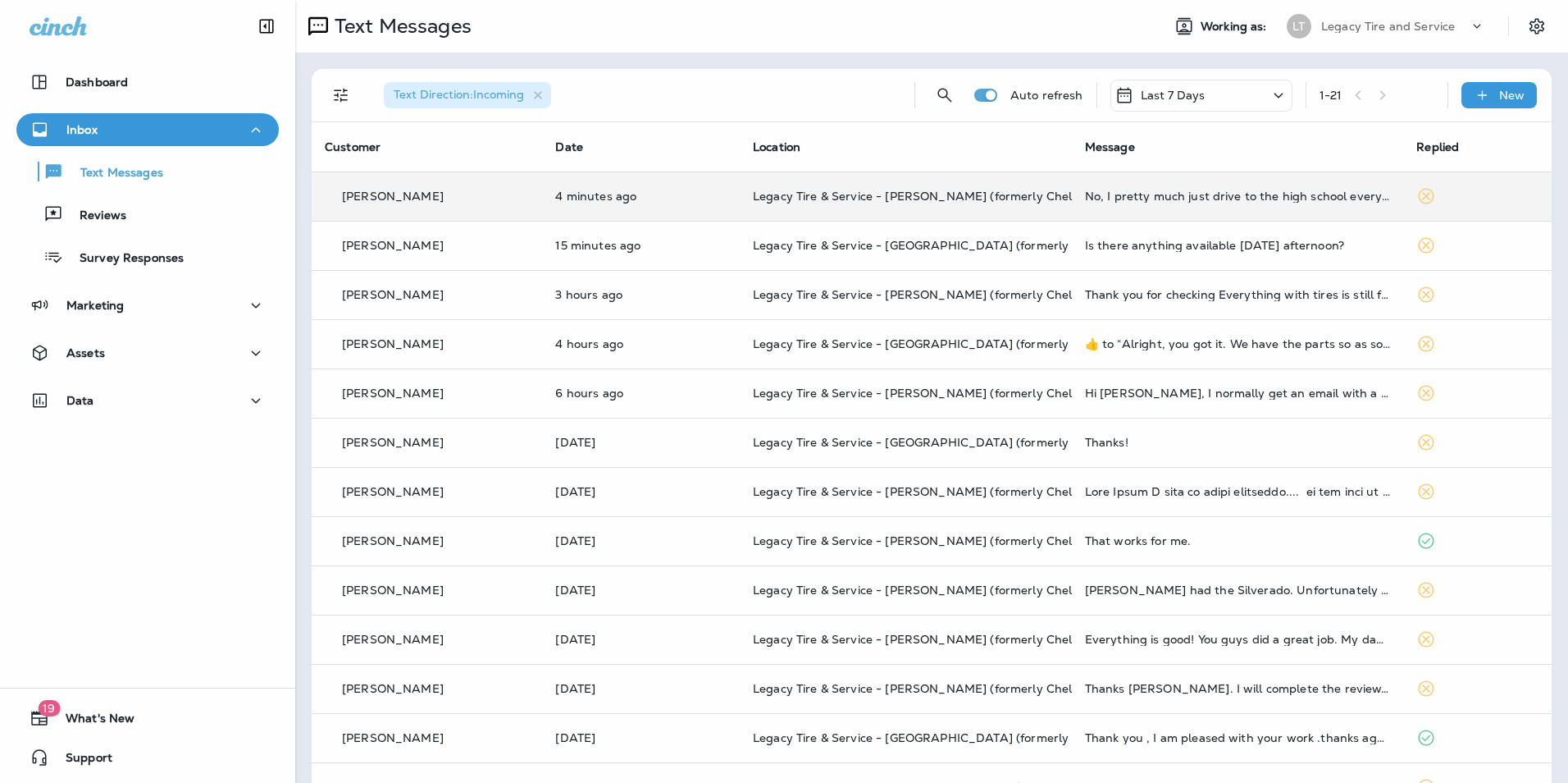
click at [632, 194] on div at bounding box center [784, 392] width 1568 height 783
click at [660, 199] on p "4 minutes ago" at bounding box center [640, 196] width 171 height 13
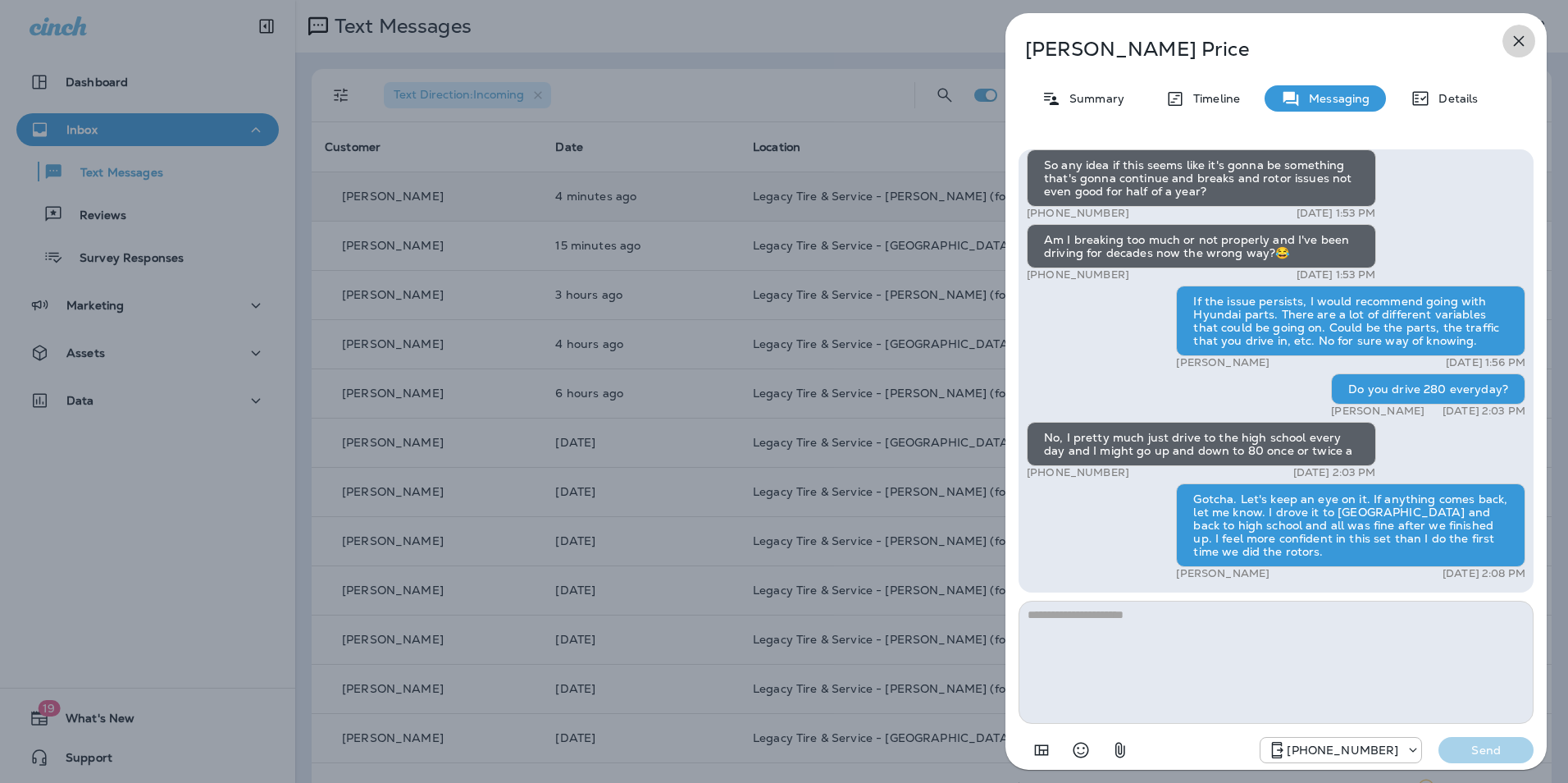
click at [1521, 47] on icon "button" at bounding box center [1519, 41] width 20 height 20
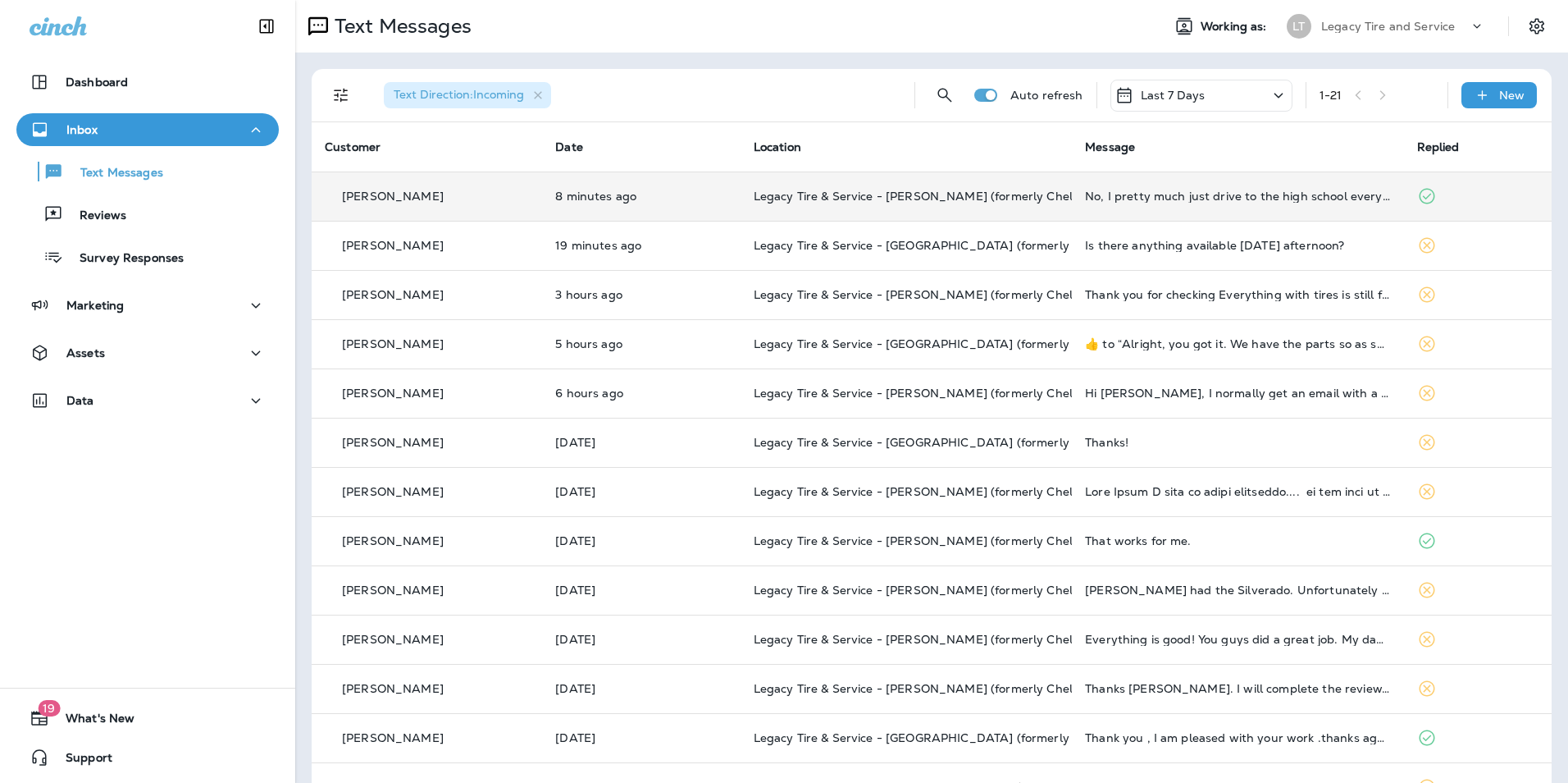
drag, startPoint x: 406, startPoint y: 163, endPoint x: 451, endPoint y: 184, distance: 49.7
click at [406, 163] on th "Customer" at bounding box center [426, 146] width 230 height 49
click at [462, 188] on div "[PERSON_NAME]" at bounding box center [427, 196] width 204 height 17
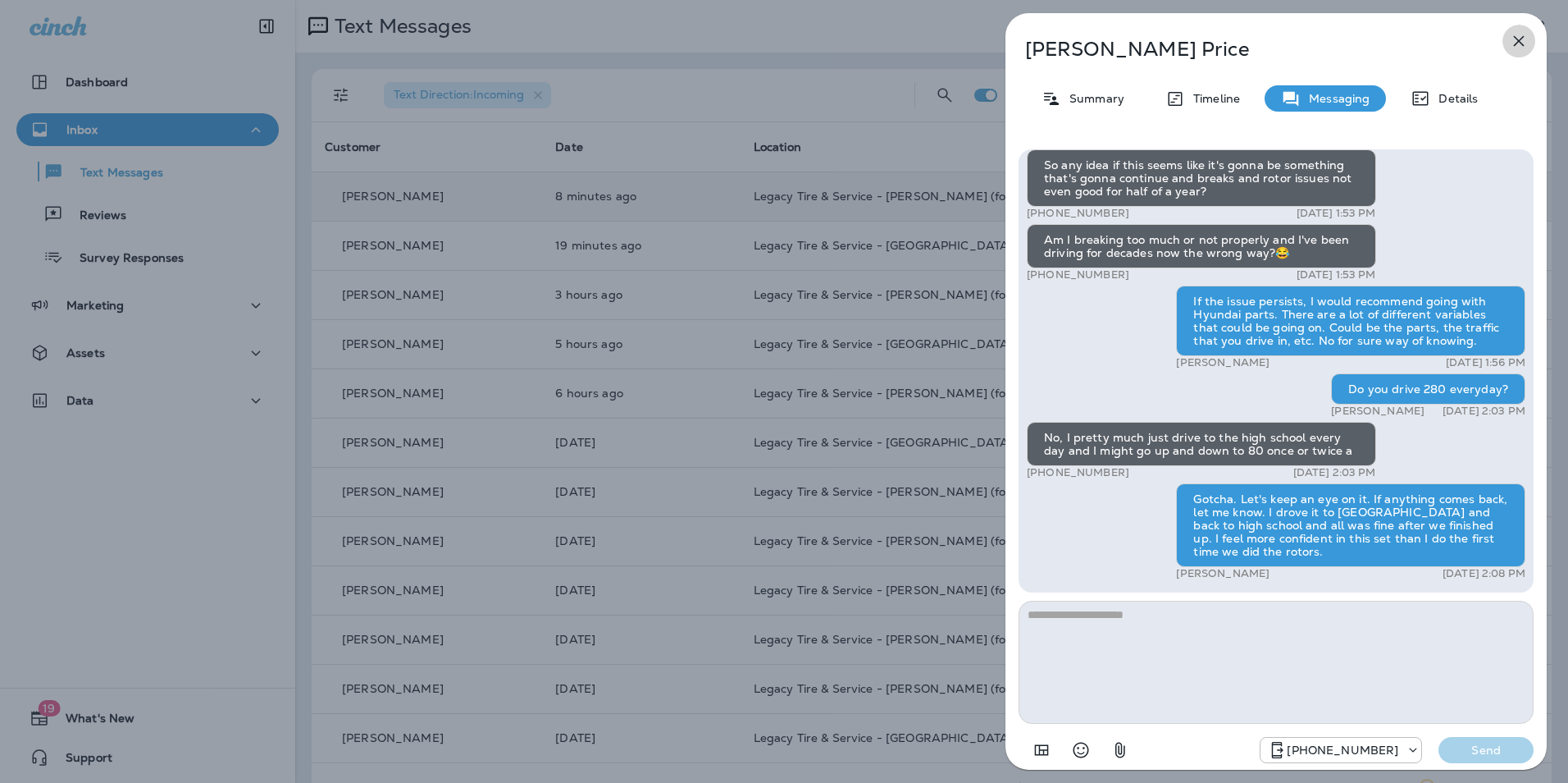
click at [1523, 49] on icon "button" at bounding box center [1519, 41] width 20 height 20
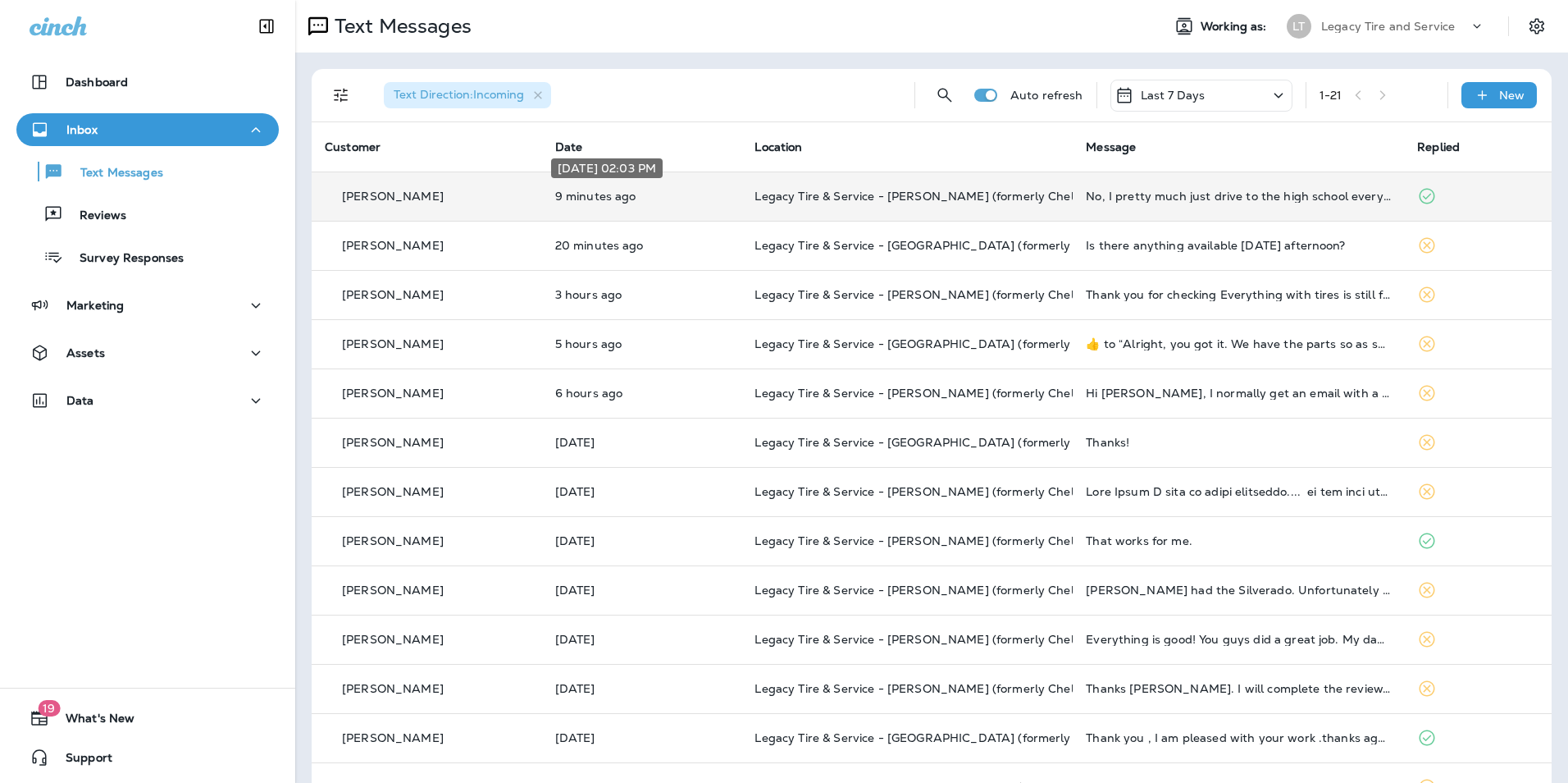
click at [697, 200] on p "9 minutes ago" at bounding box center [642, 196] width 174 height 13
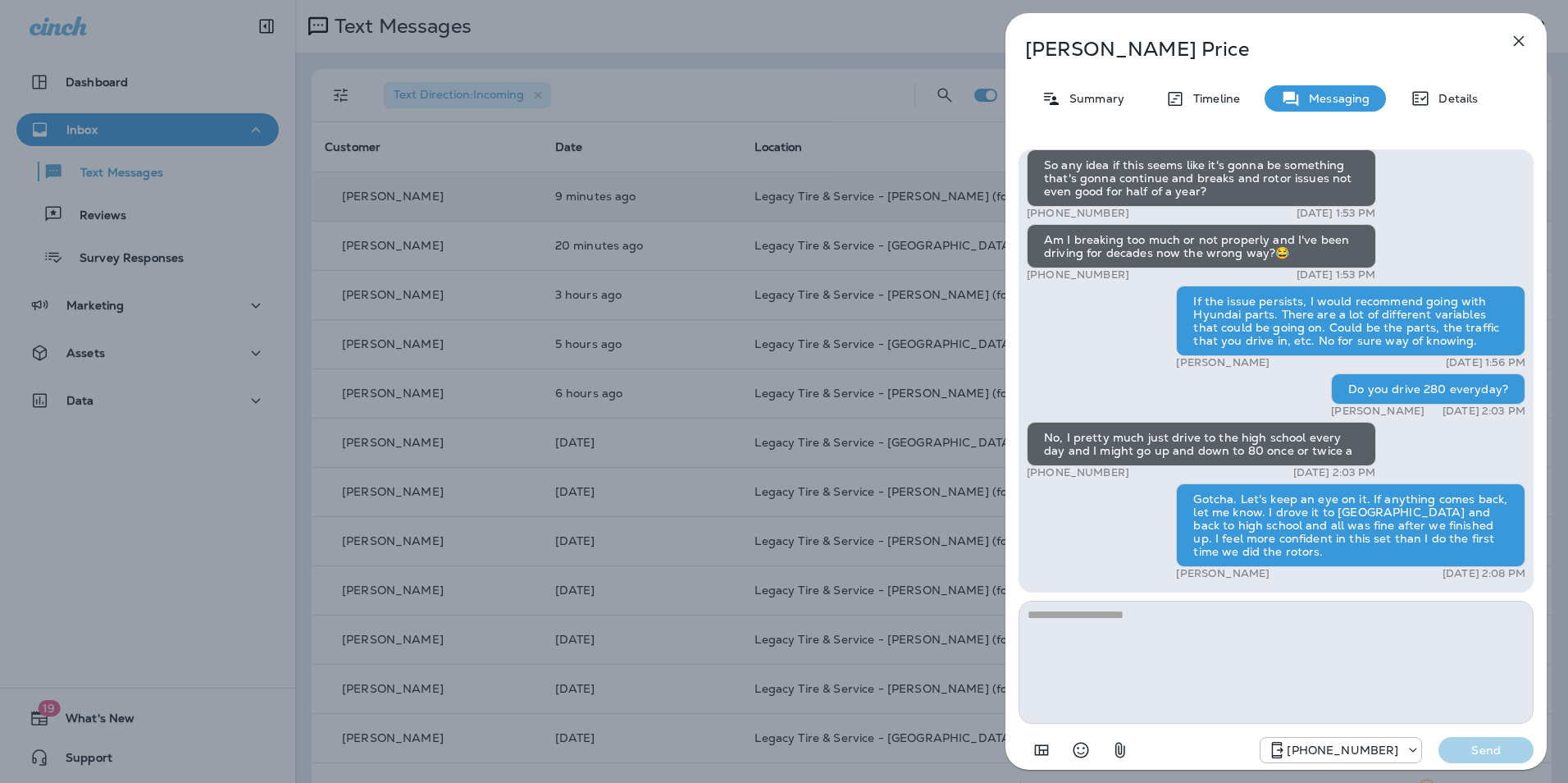
click at [697, 200] on div "[PERSON_NAME] Summary Timeline Messaging Details Hi [PERSON_NAME], it's been si…" at bounding box center [784, 392] width 1568 height 783
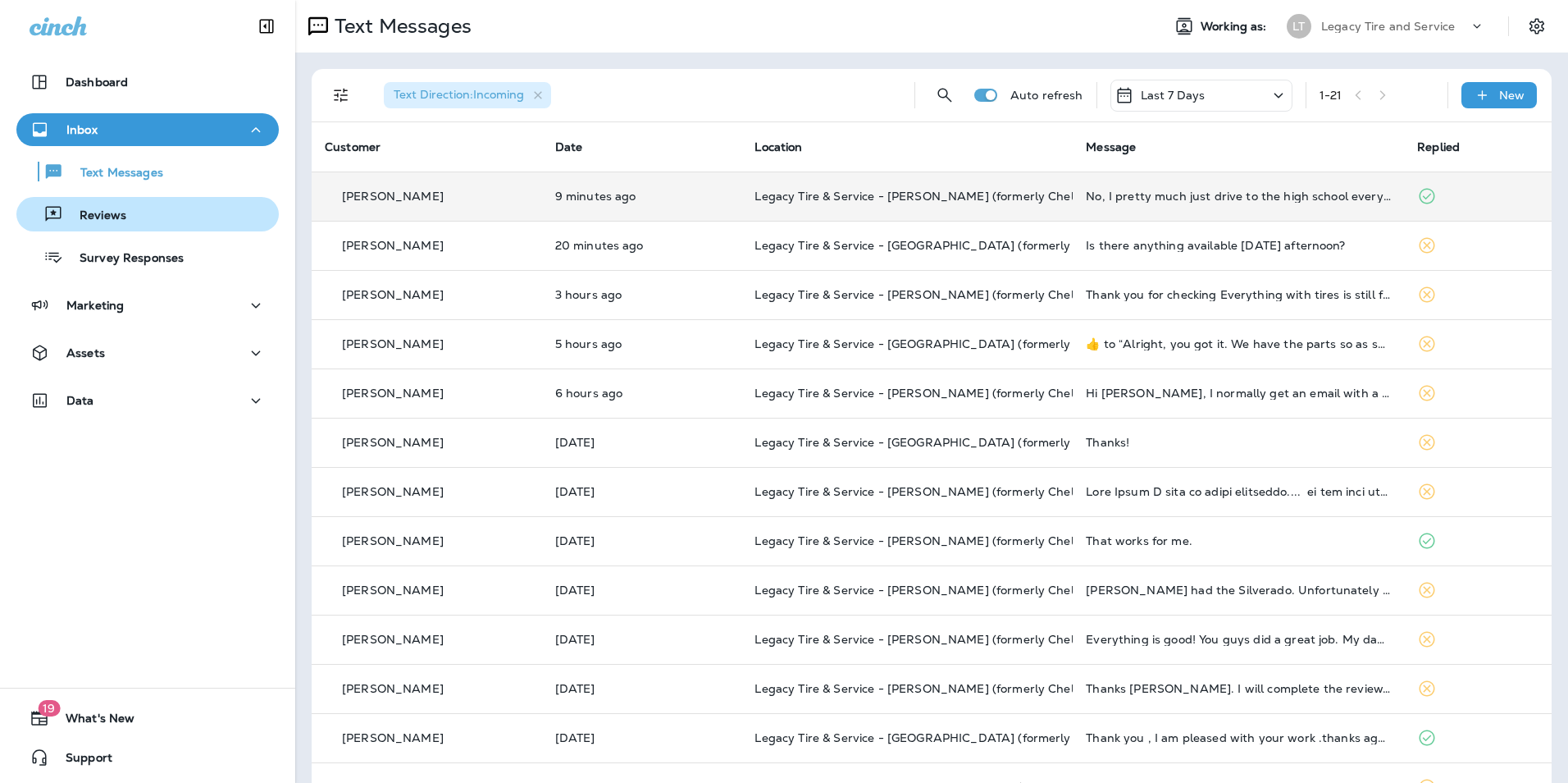
click at [210, 215] on div "Reviews" at bounding box center [148, 213] width 249 height 24
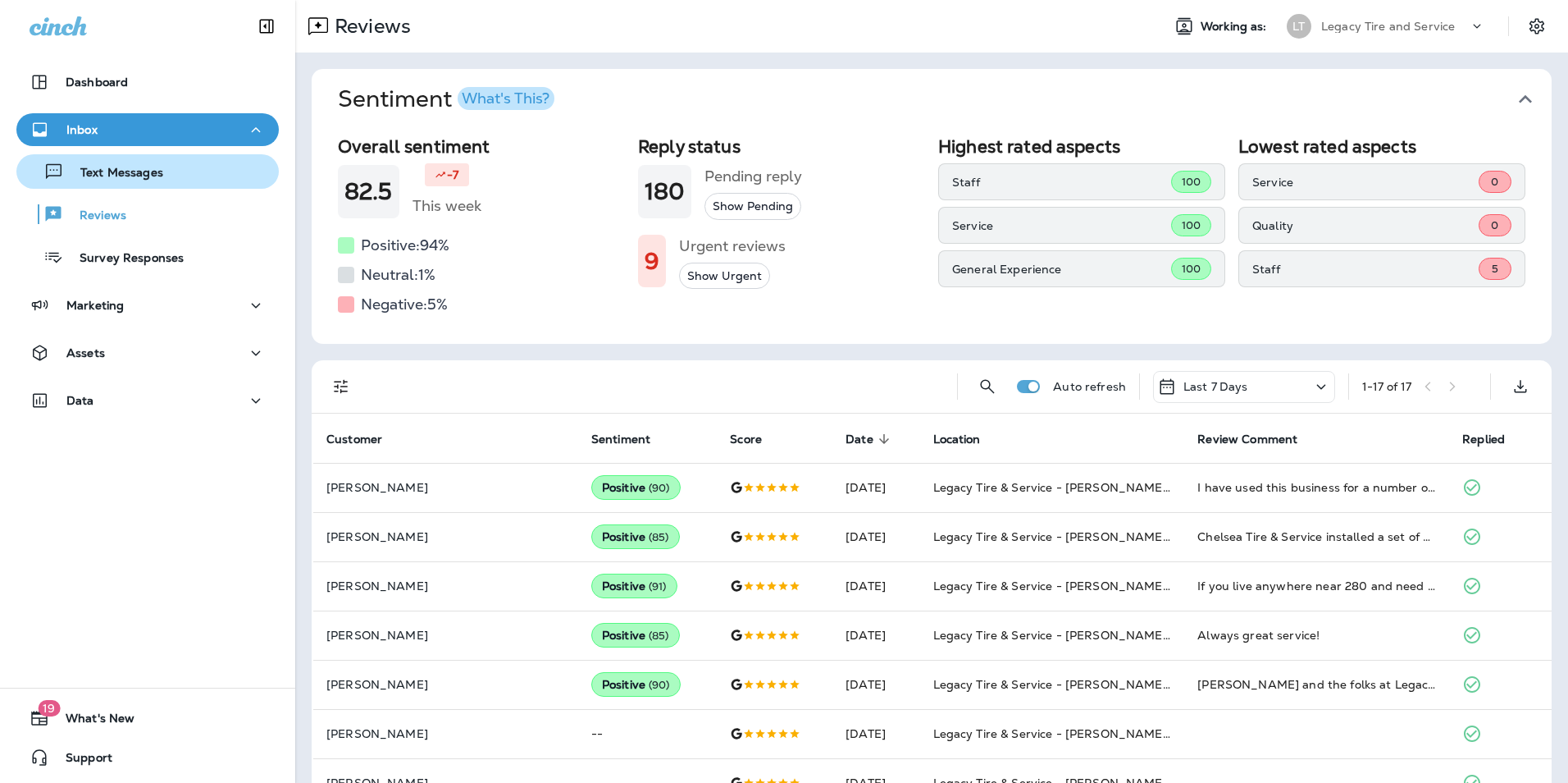
click at [210, 185] on button "Text Messages" at bounding box center [147, 171] width 262 height 34
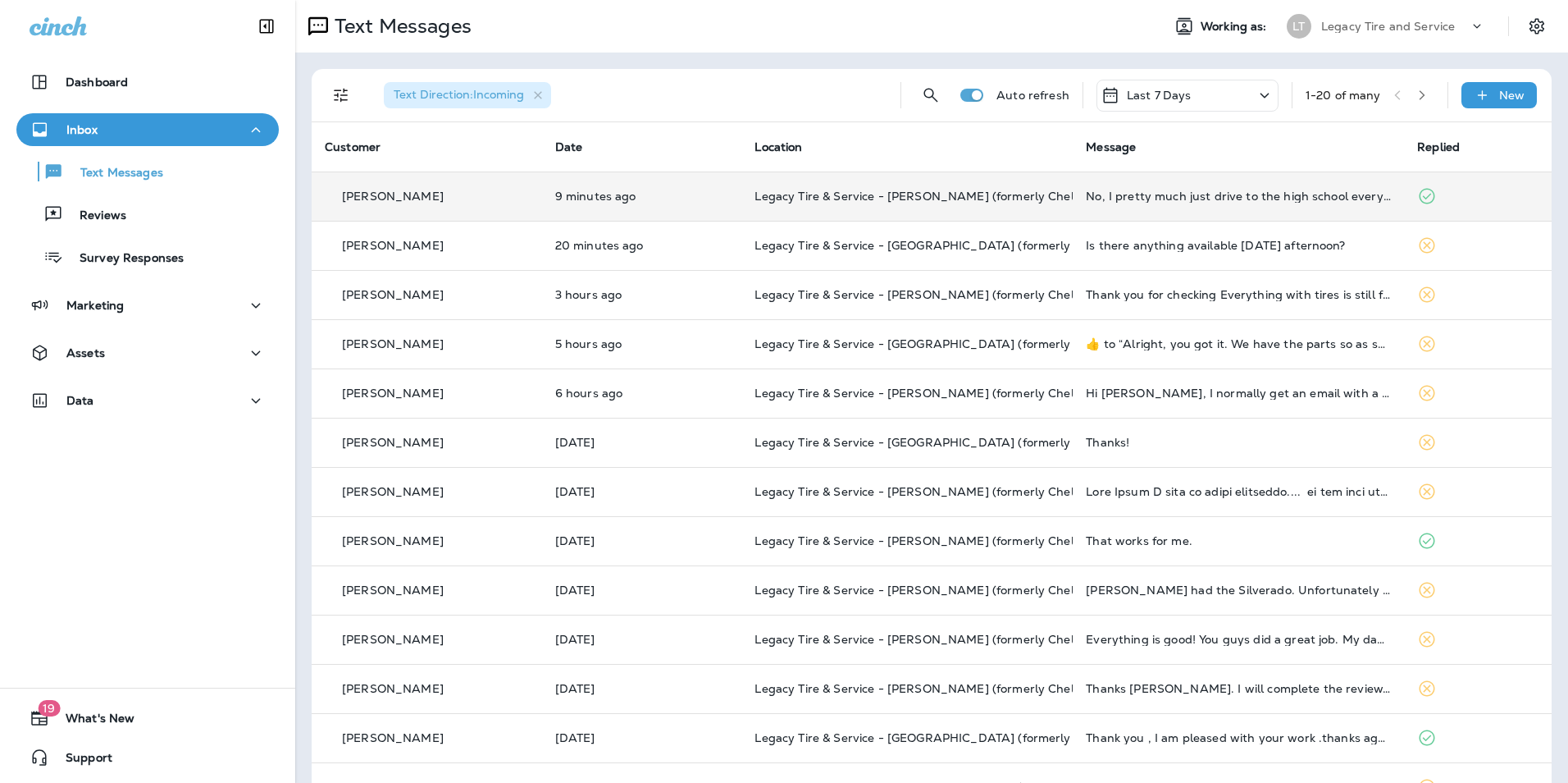
click at [426, 197] on div "[PERSON_NAME]" at bounding box center [427, 196] width 204 height 17
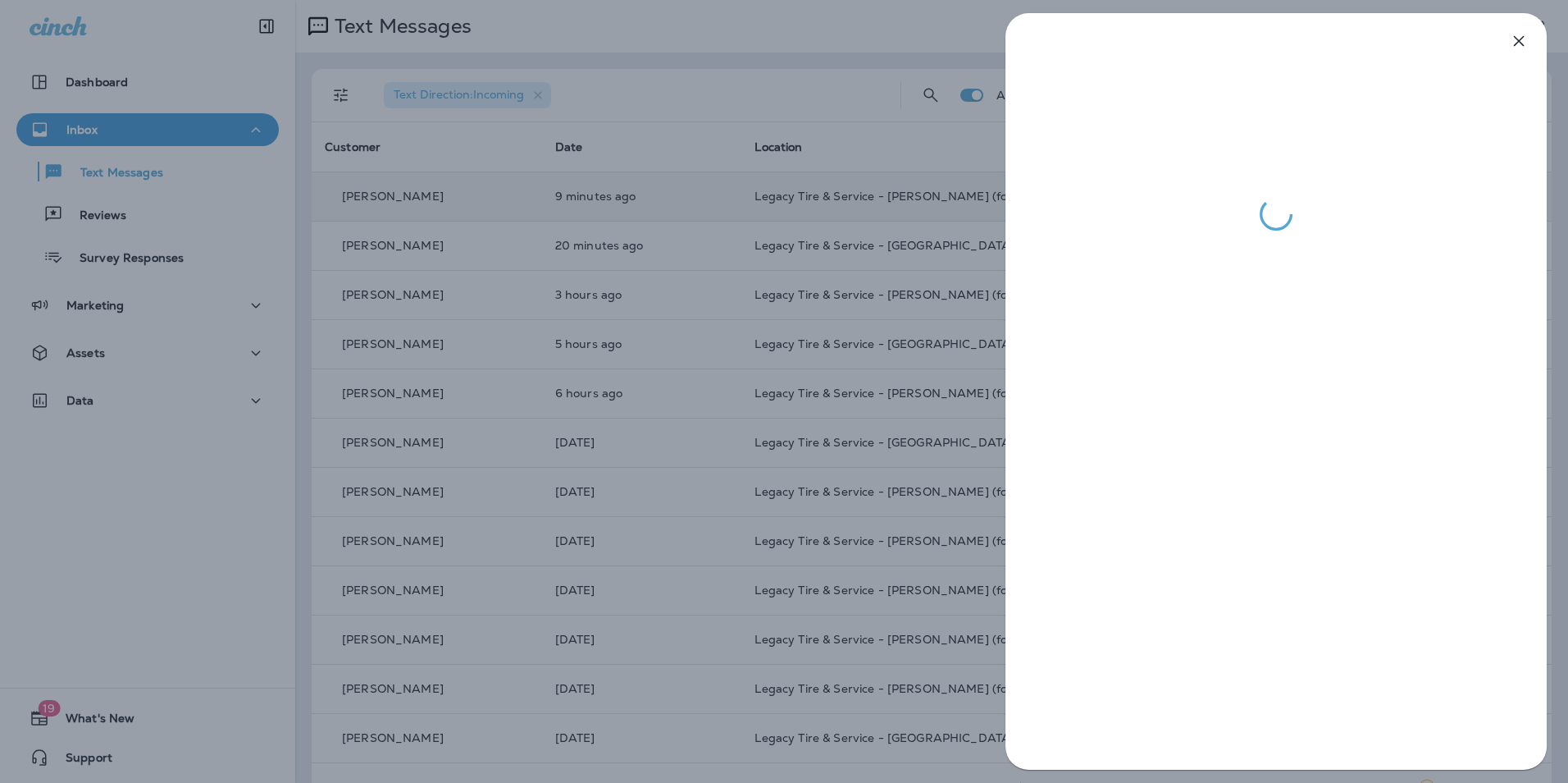
click at [435, 245] on div at bounding box center [784, 392] width 1568 height 783
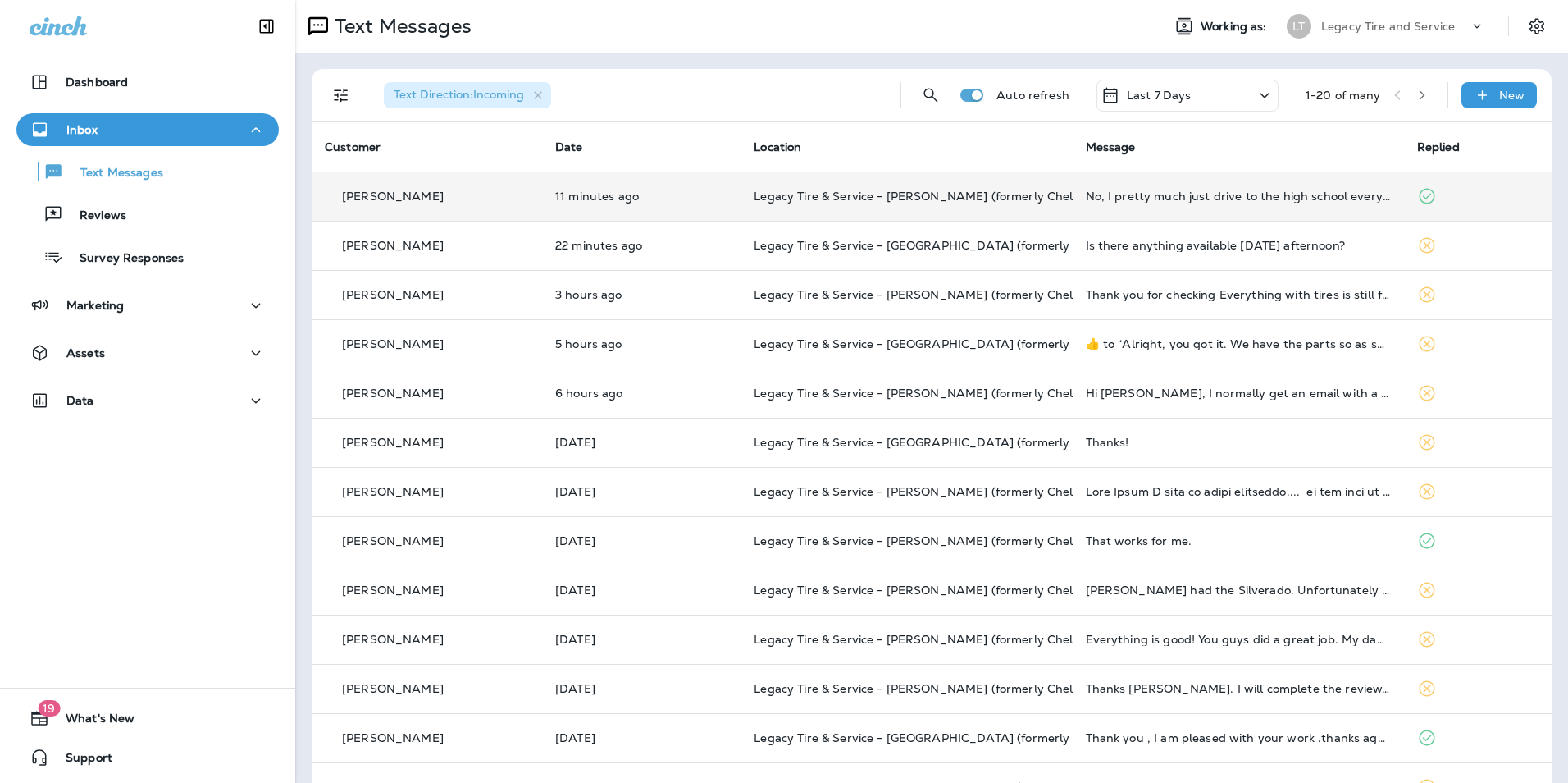
click at [450, 185] on td "[PERSON_NAME]" at bounding box center [426, 195] width 230 height 49
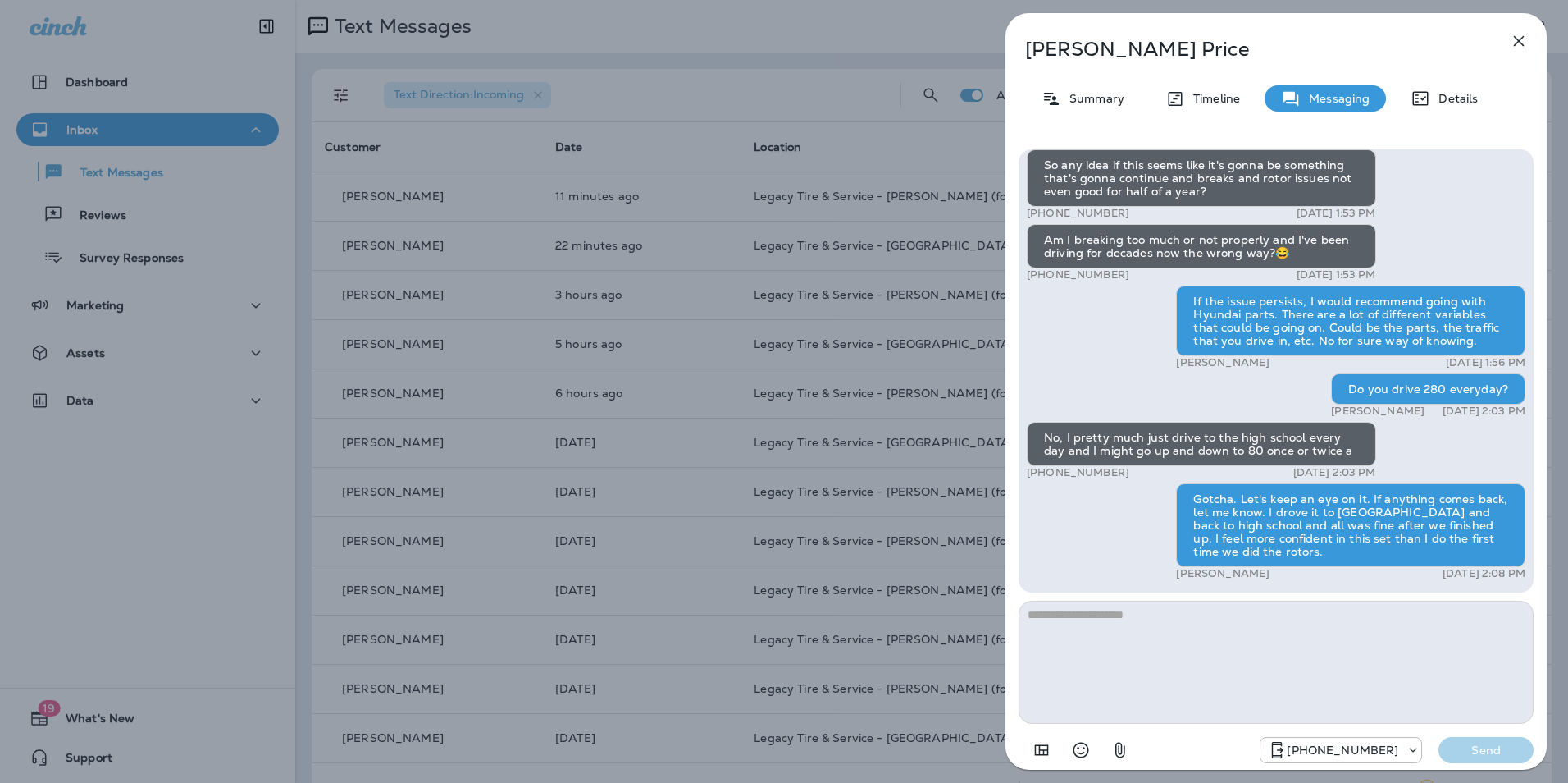
click at [442, 289] on div "[PERSON_NAME] Summary Timeline Messaging Details Hi [PERSON_NAME], it's been si…" at bounding box center [784, 392] width 1568 height 783
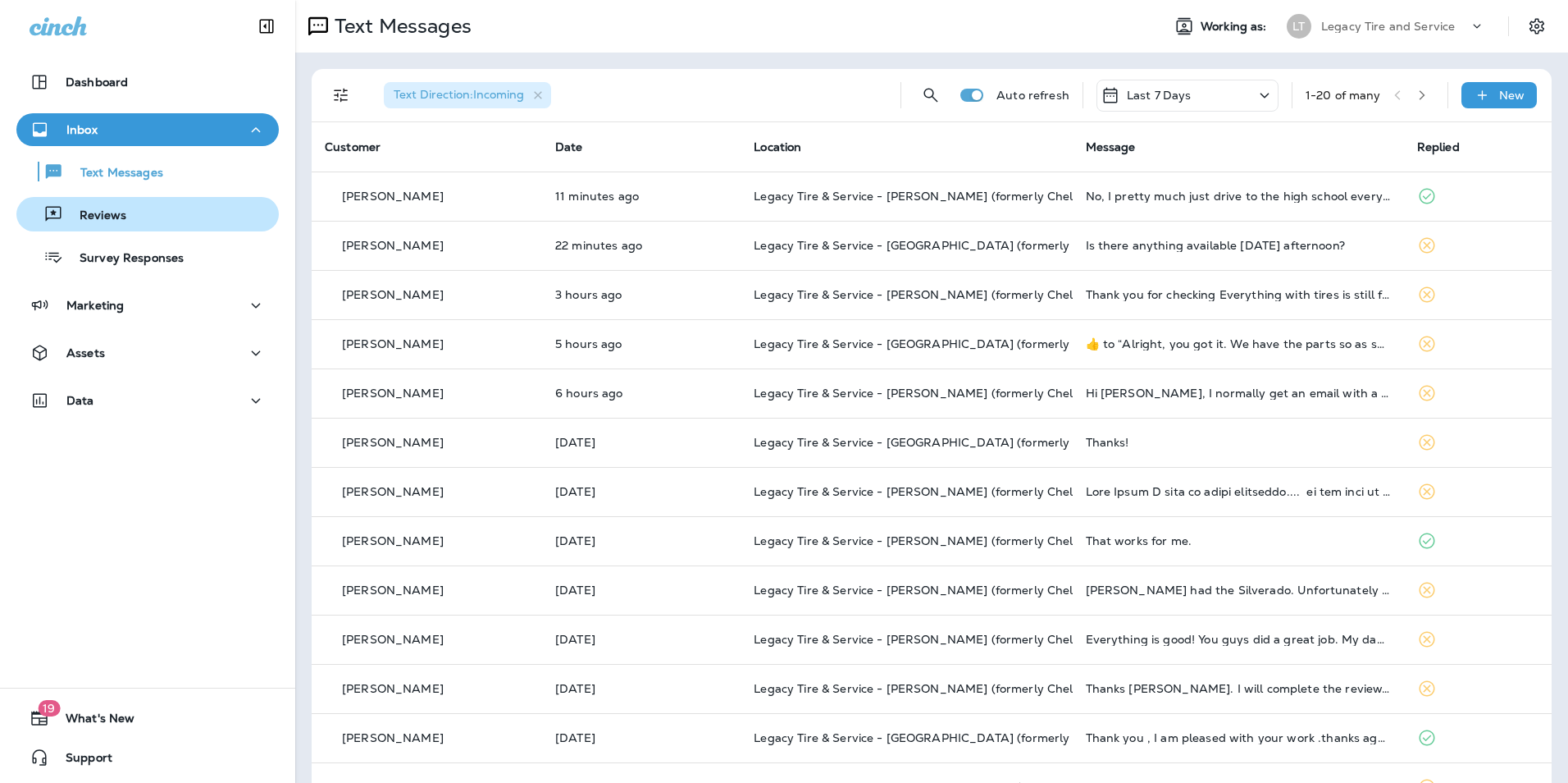
click at [148, 220] on div "Reviews" at bounding box center [148, 213] width 249 height 24
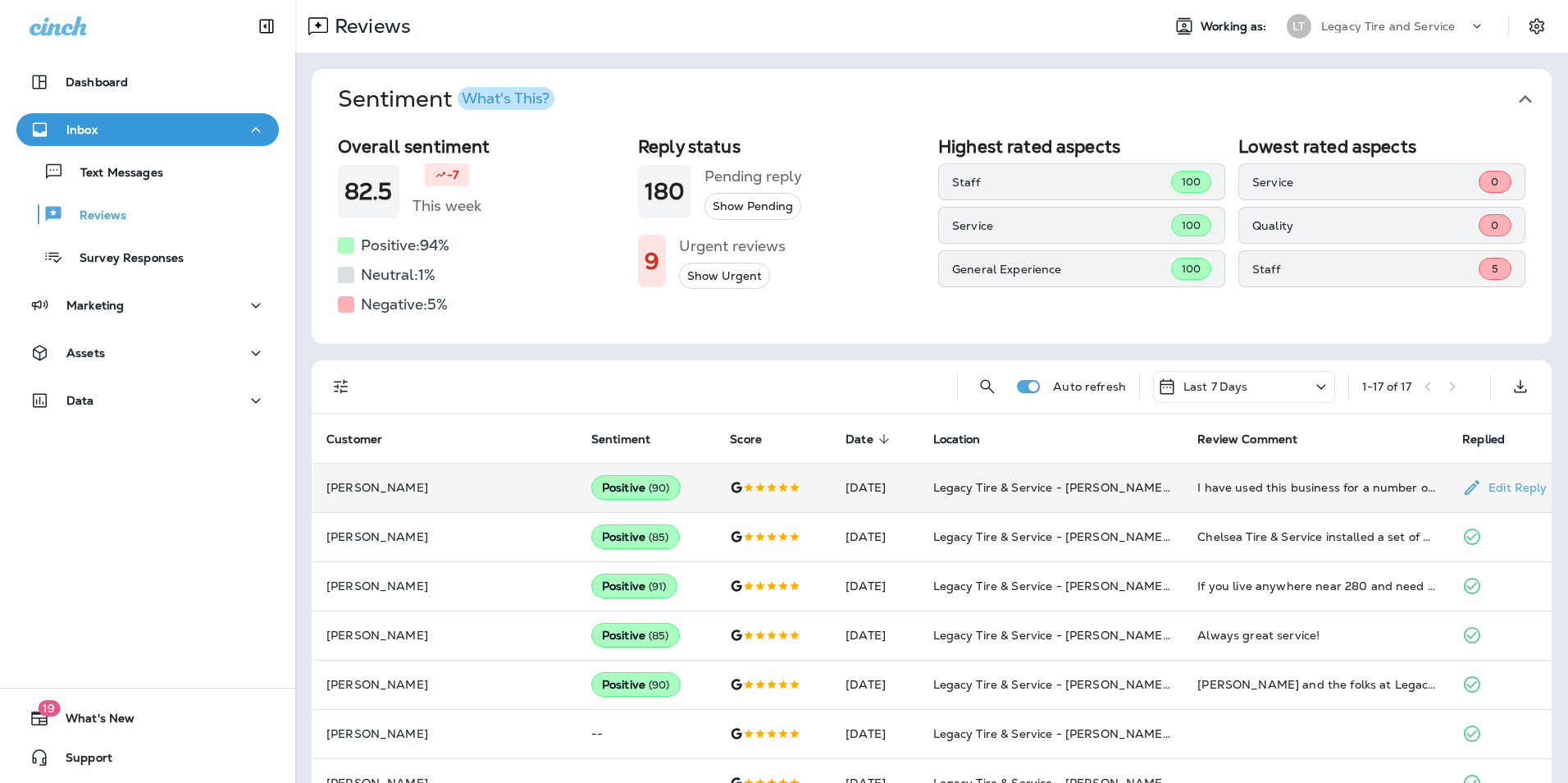
click at [406, 501] on td "[PERSON_NAME]" at bounding box center [446, 486] width 265 height 49
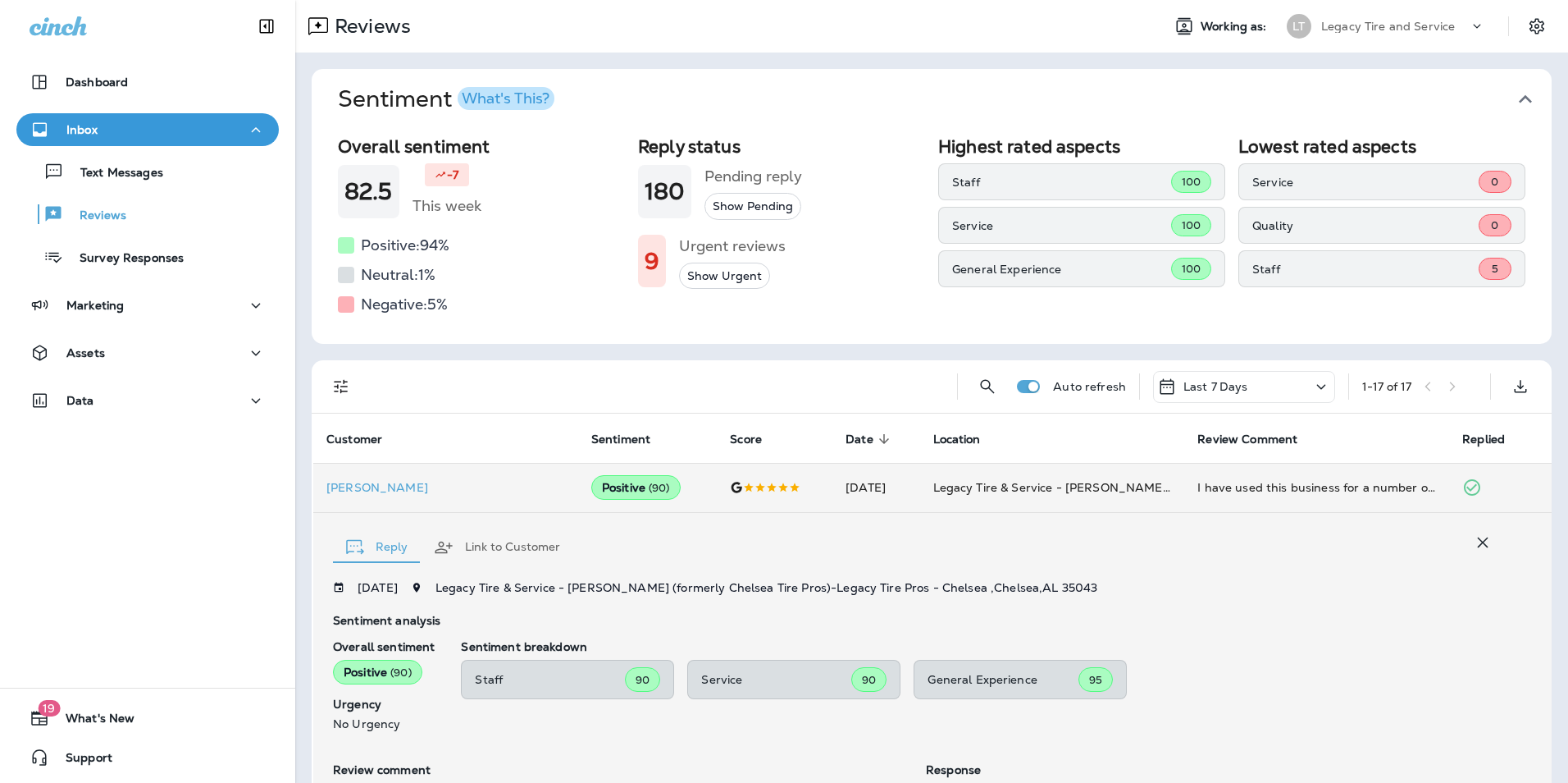
scroll to position [228, 0]
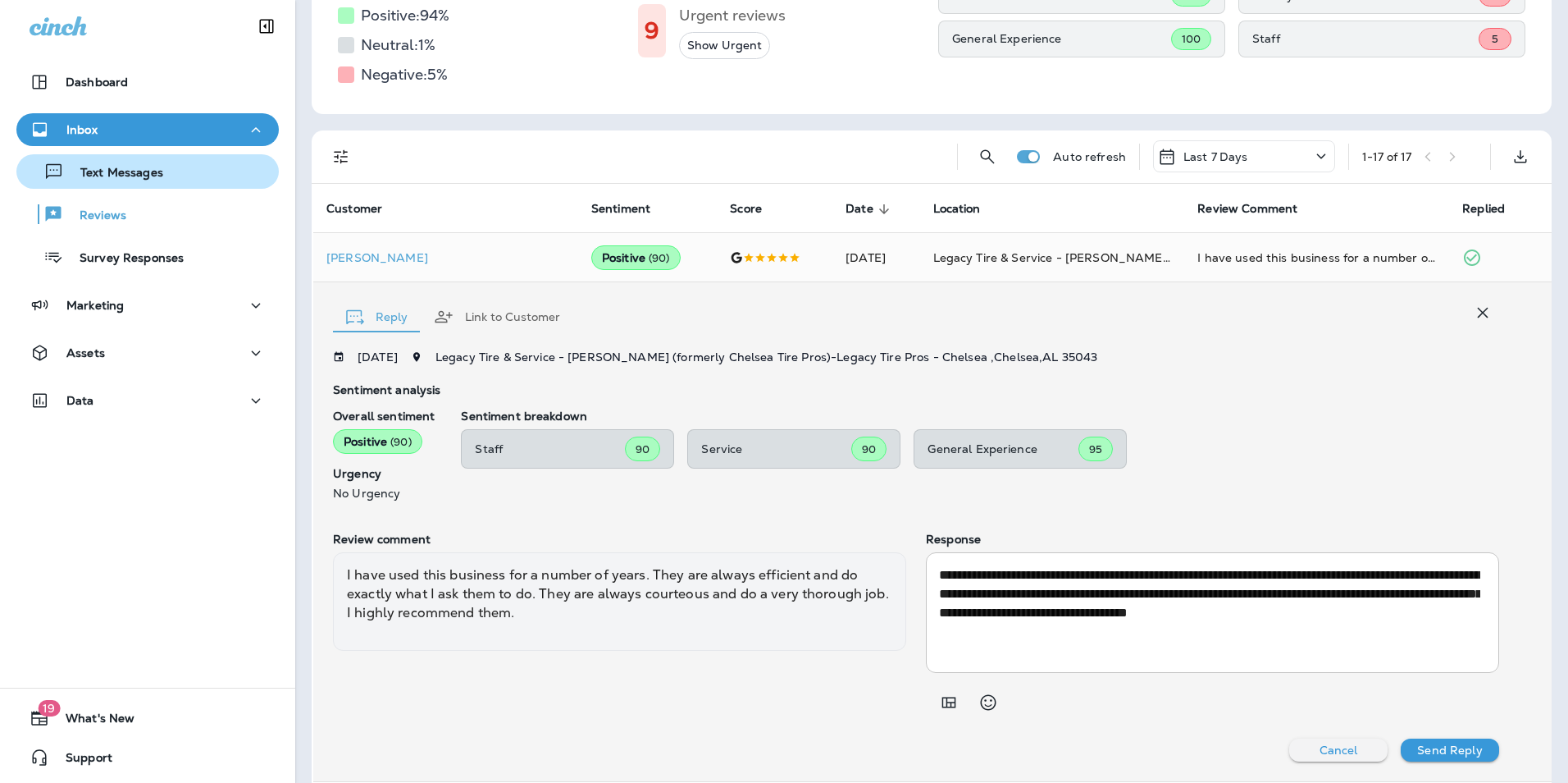
click at [167, 165] on div "Text Messages" at bounding box center [148, 171] width 249 height 24
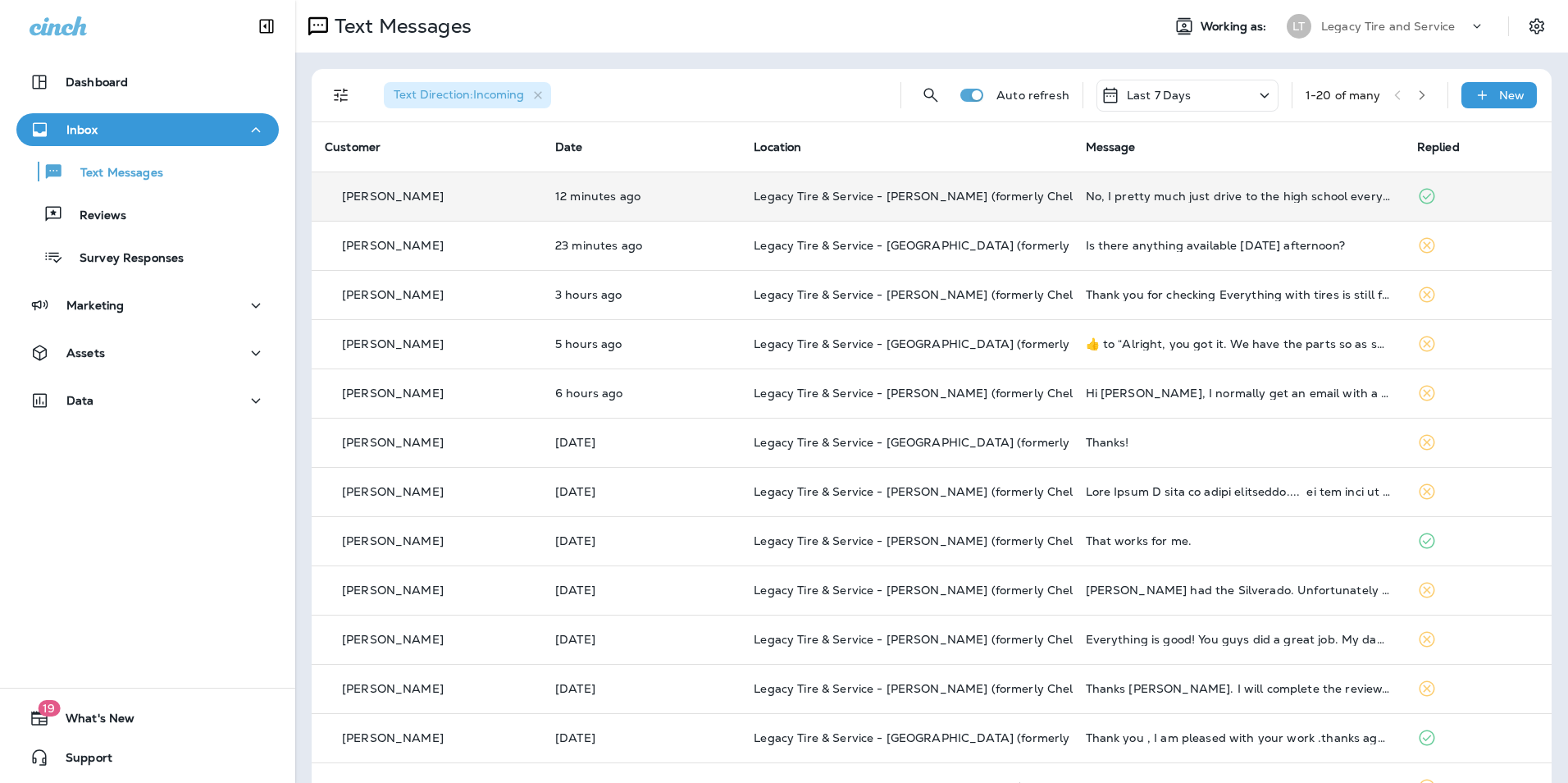
click at [468, 192] on div "[PERSON_NAME]" at bounding box center [427, 196] width 204 height 17
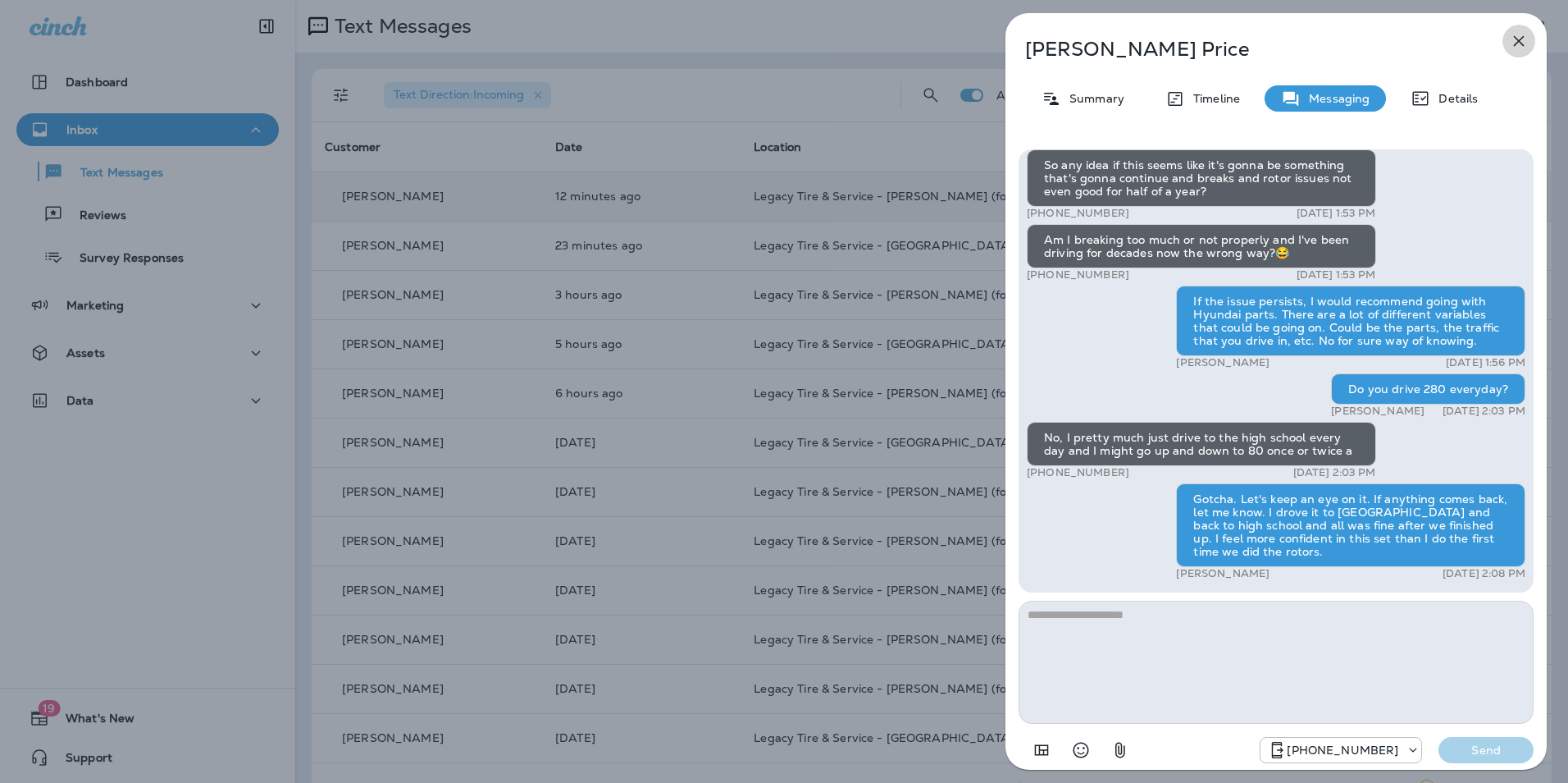
click at [1520, 51] on button "button" at bounding box center [1519, 40] width 33 height 33
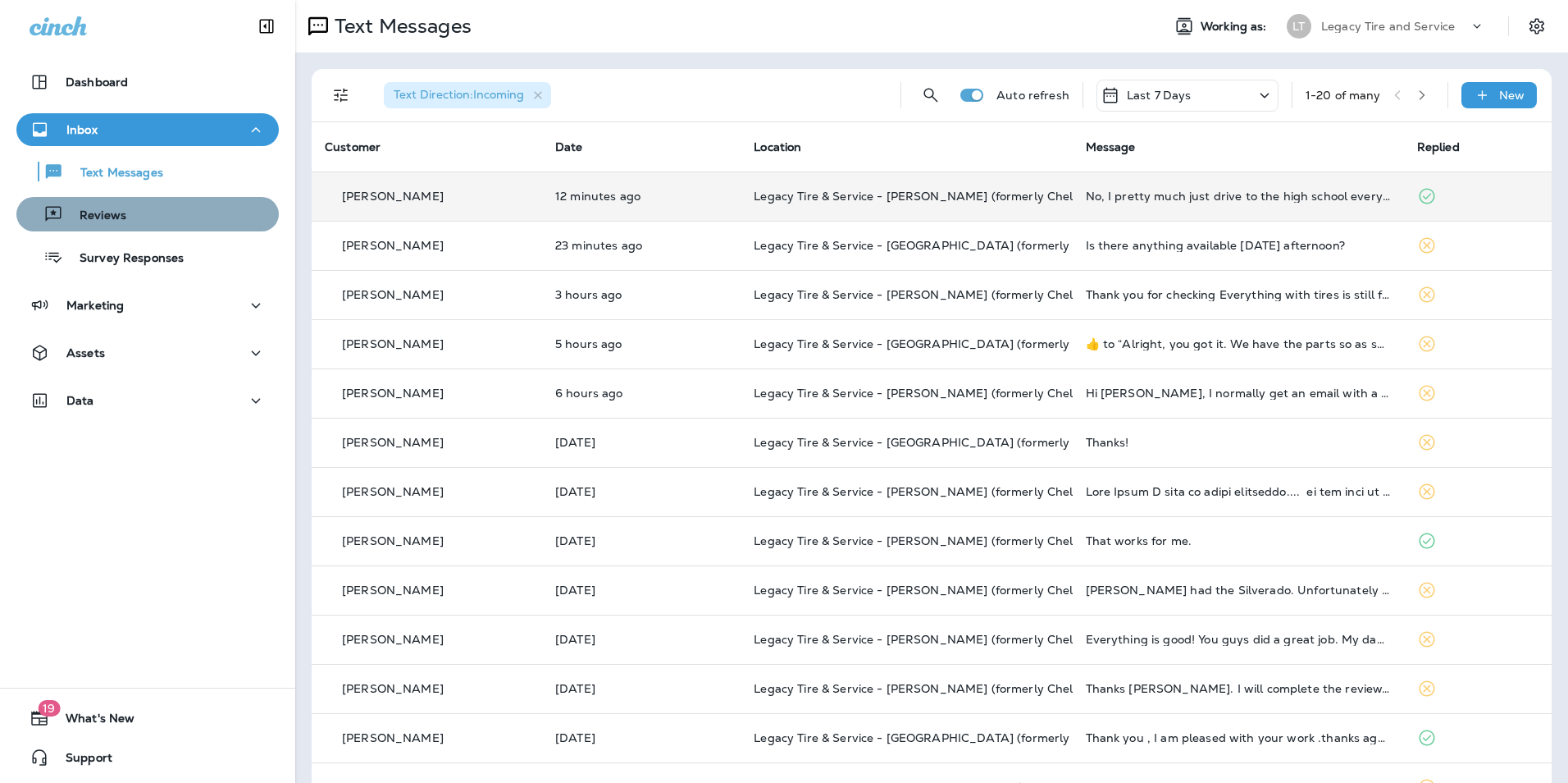
click at [167, 218] on div "Reviews" at bounding box center [148, 213] width 249 height 24
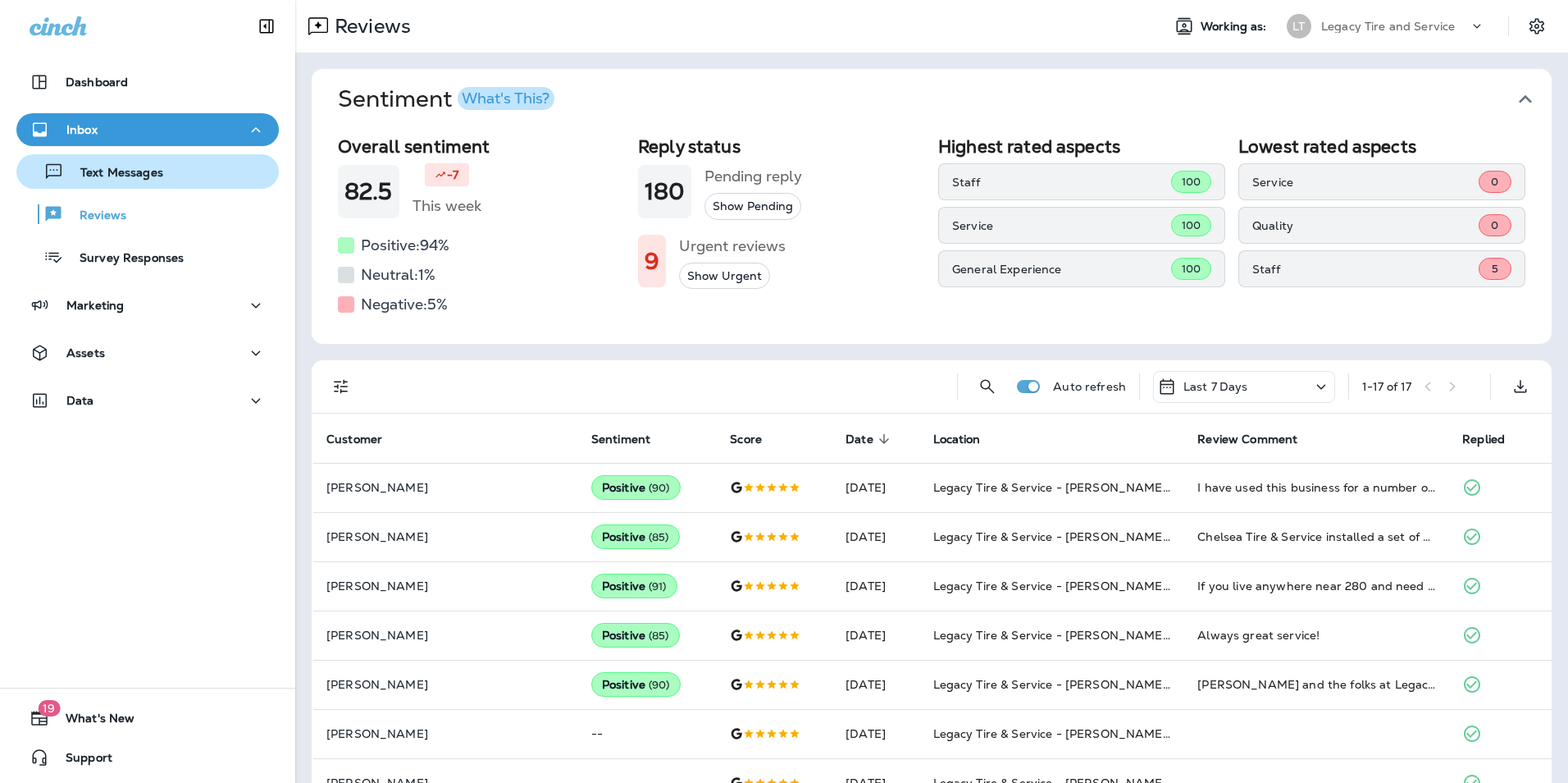
click at [168, 164] on div "Text Messages" at bounding box center [148, 171] width 249 height 24
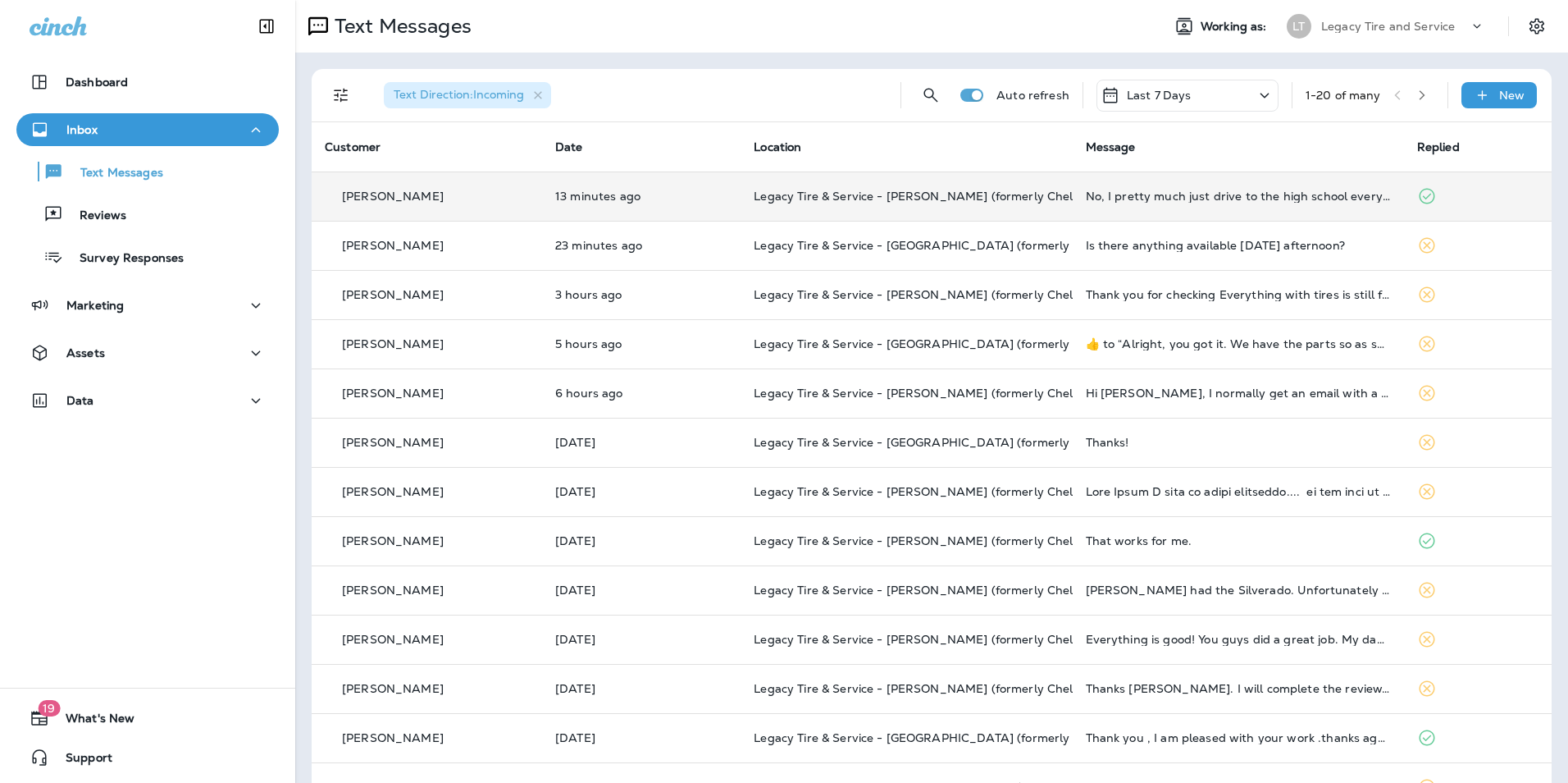
click at [440, 194] on div "[PERSON_NAME]" at bounding box center [427, 196] width 204 height 17
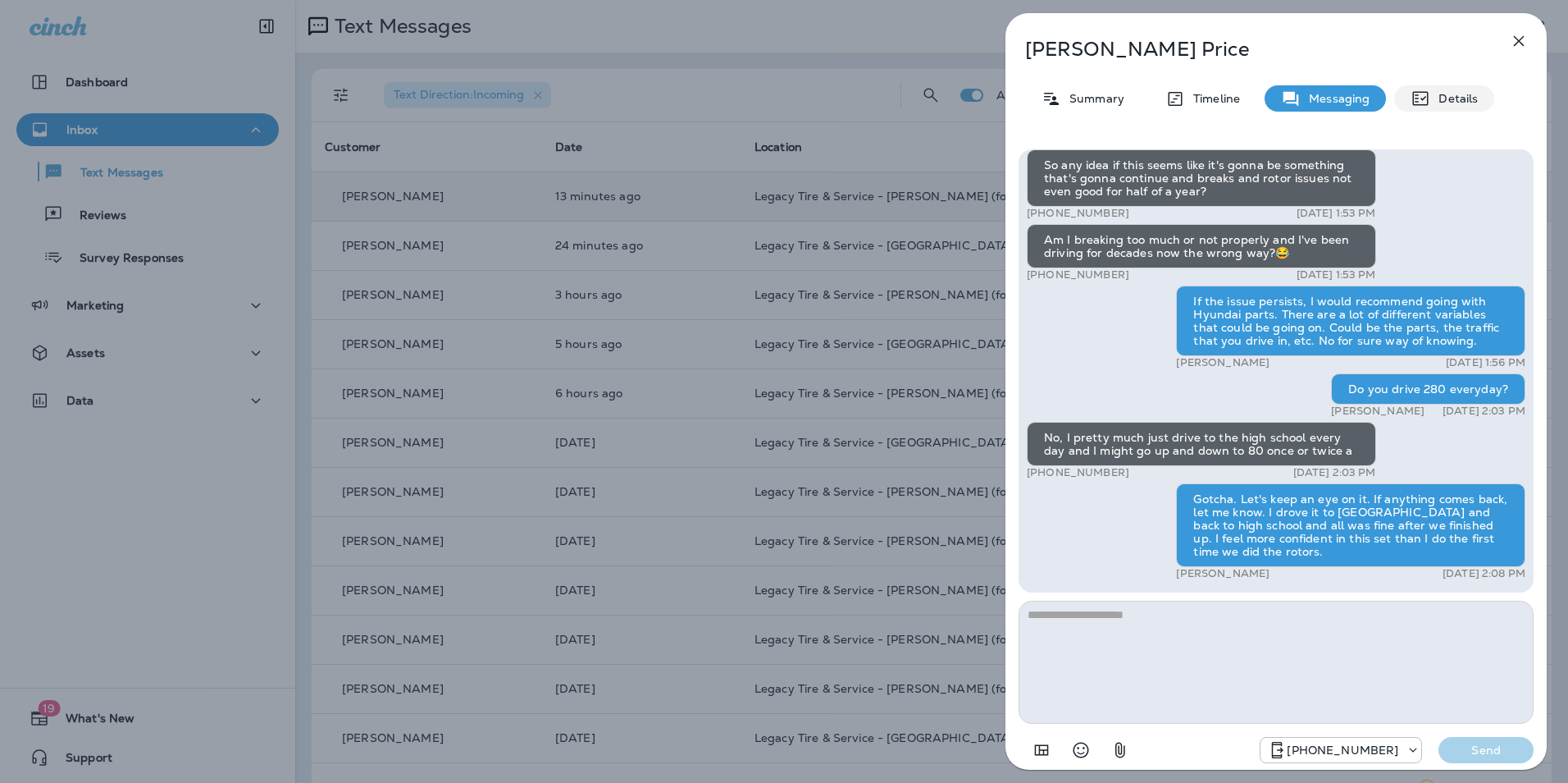
click at [1456, 93] on p "Details" at bounding box center [1453, 99] width 47 height 13
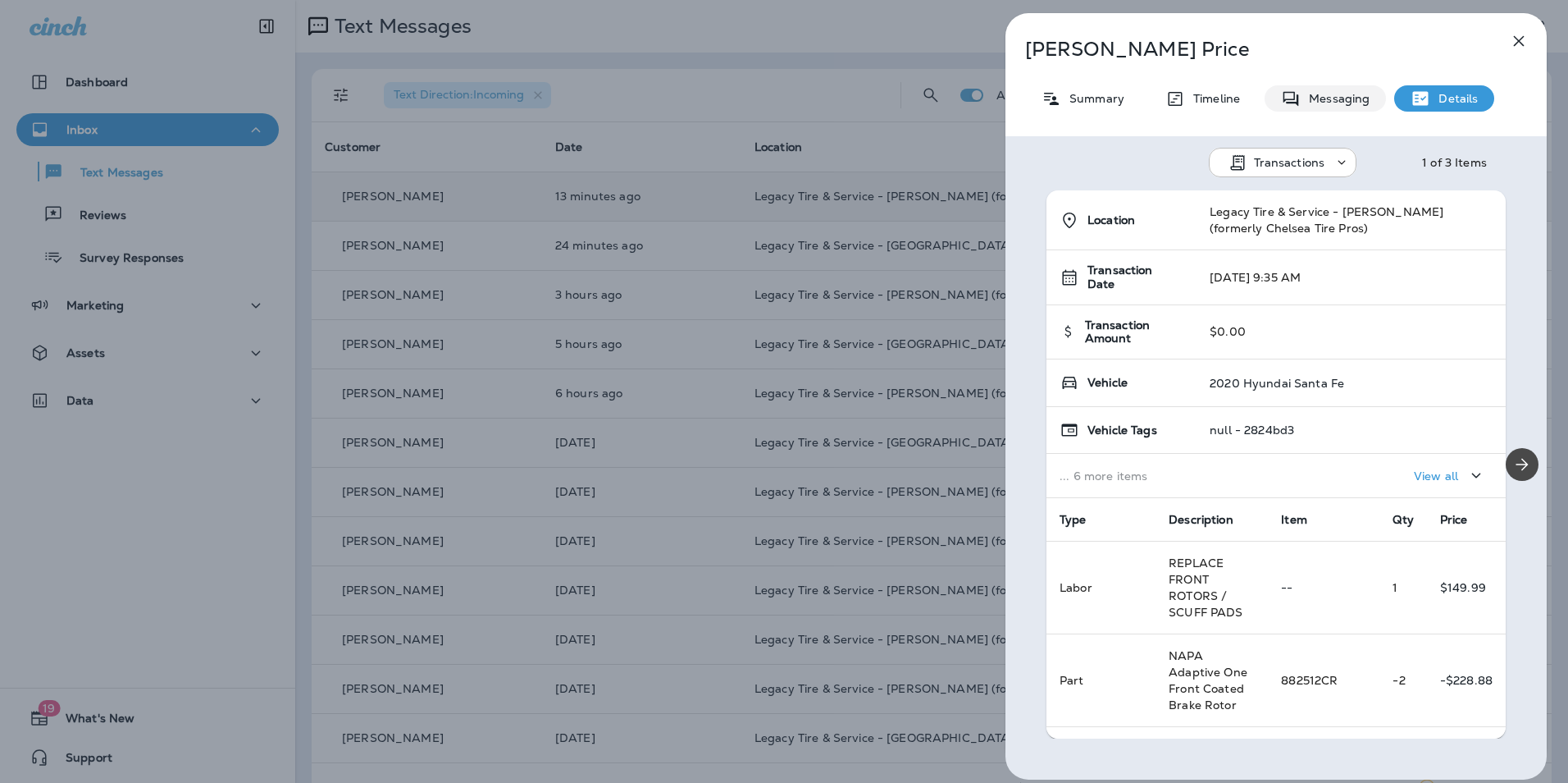
click at [1321, 96] on p "Messaging" at bounding box center [1334, 99] width 69 height 13
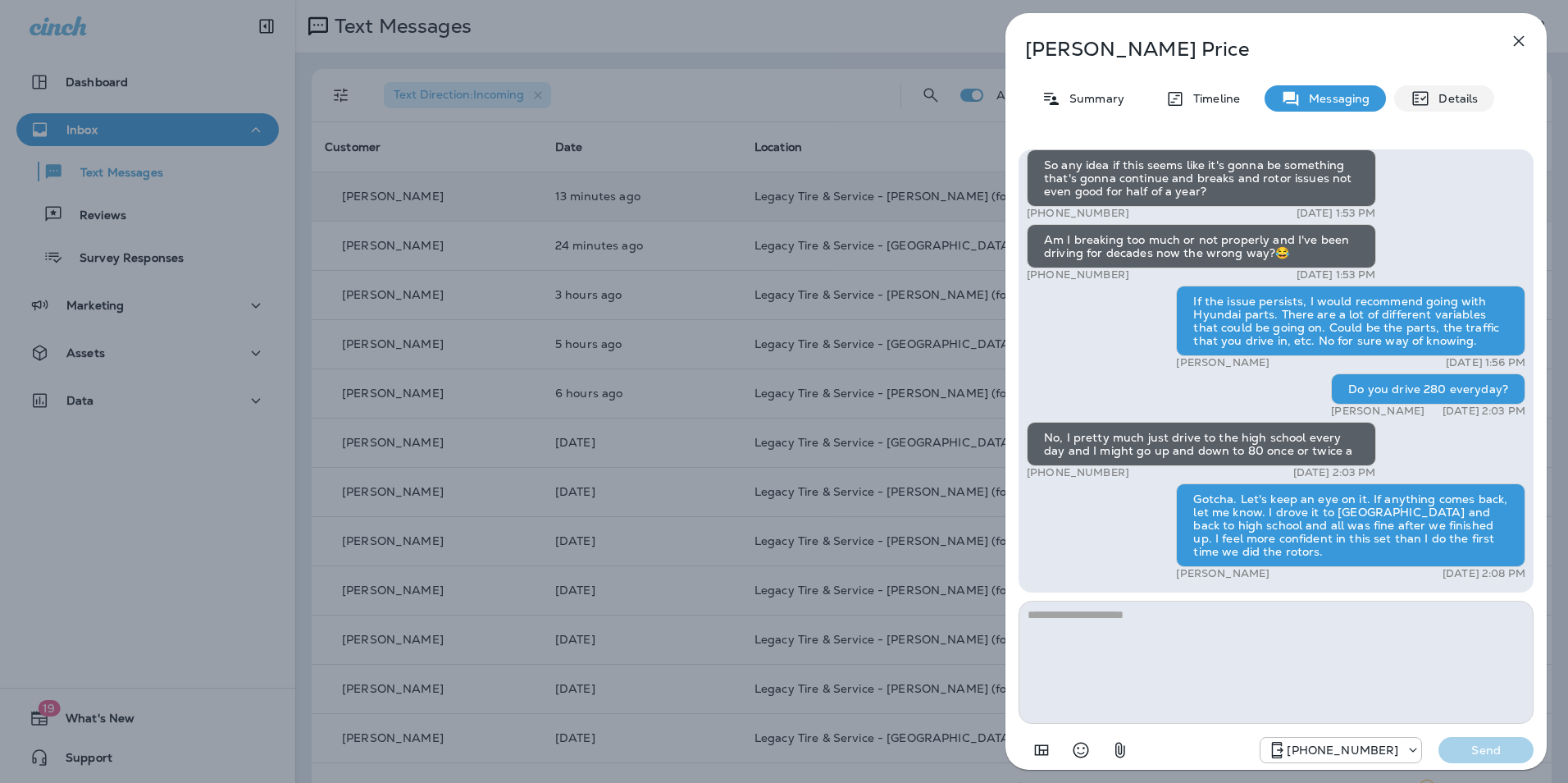
click at [1402, 105] on div "Details" at bounding box center [1444, 98] width 100 height 26
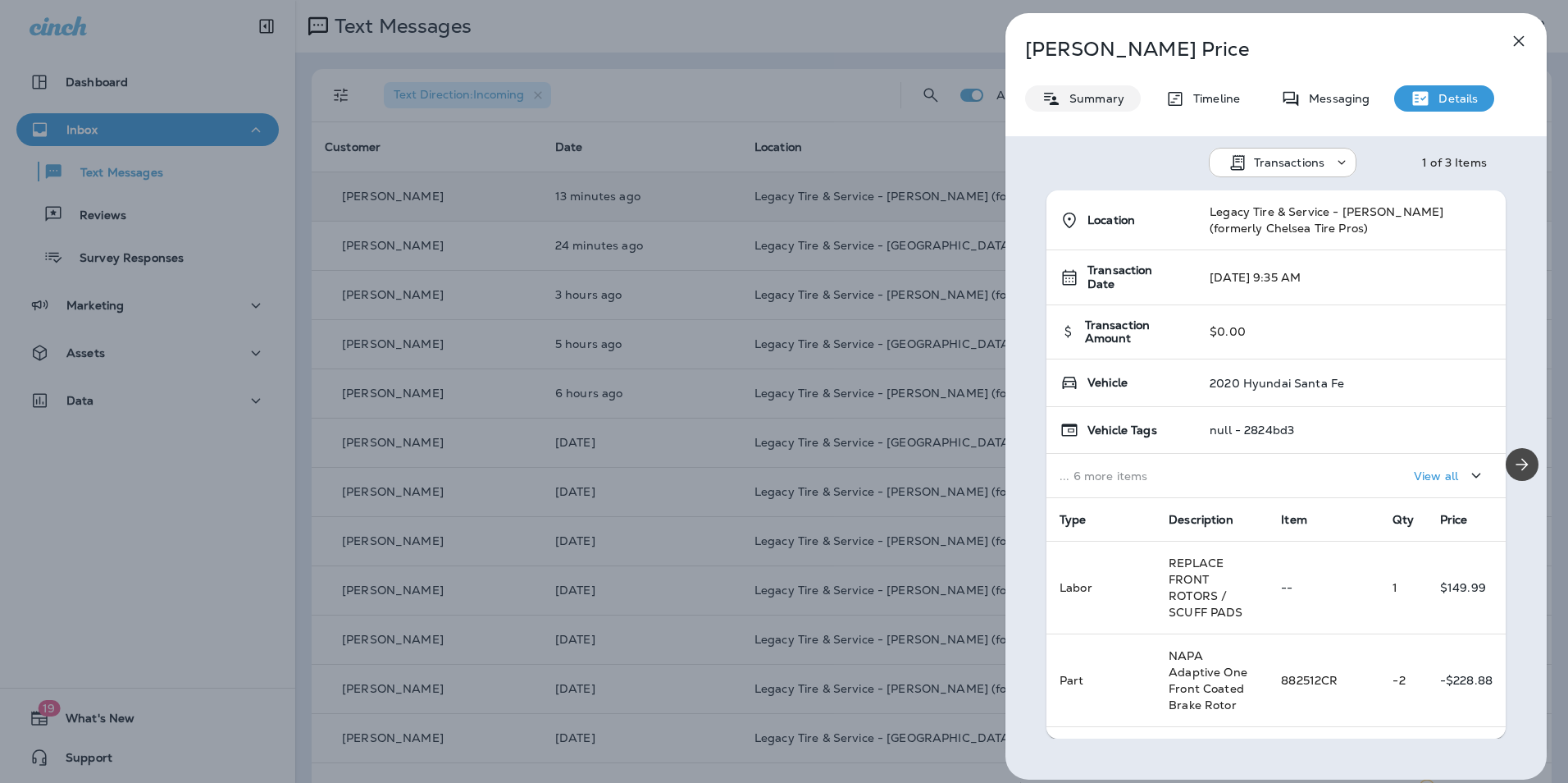
click at [1110, 109] on div "Summary" at bounding box center [1083, 98] width 116 height 26
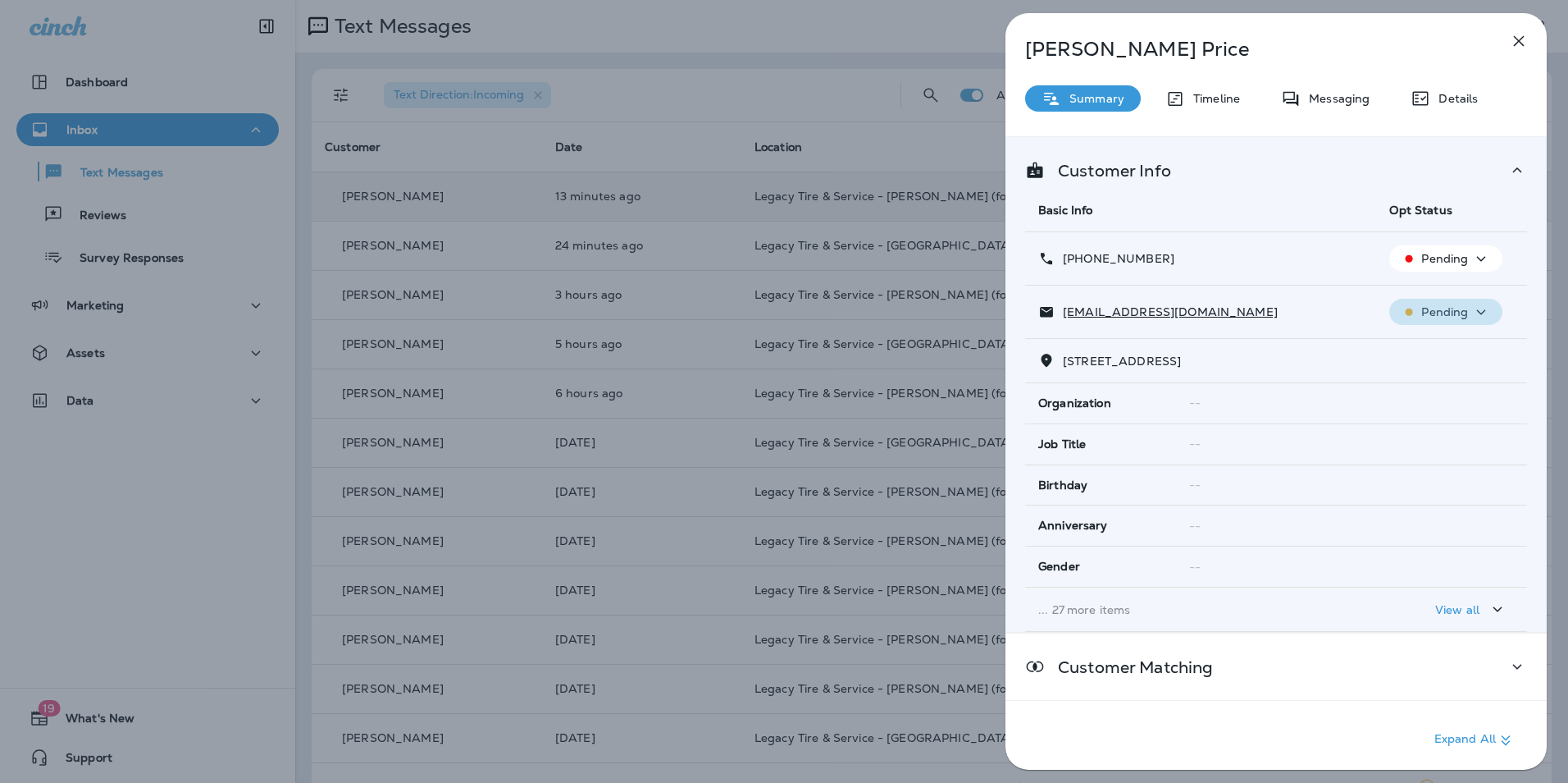
click at [1454, 308] on p "Pending" at bounding box center [1444, 312] width 47 height 13
click at [1447, 354] on p "Unsubscribe" at bounding box center [1450, 351] width 72 height 13
click at [1471, 267] on icon "button" at bounding box center [1481, 258] width 20 height 21
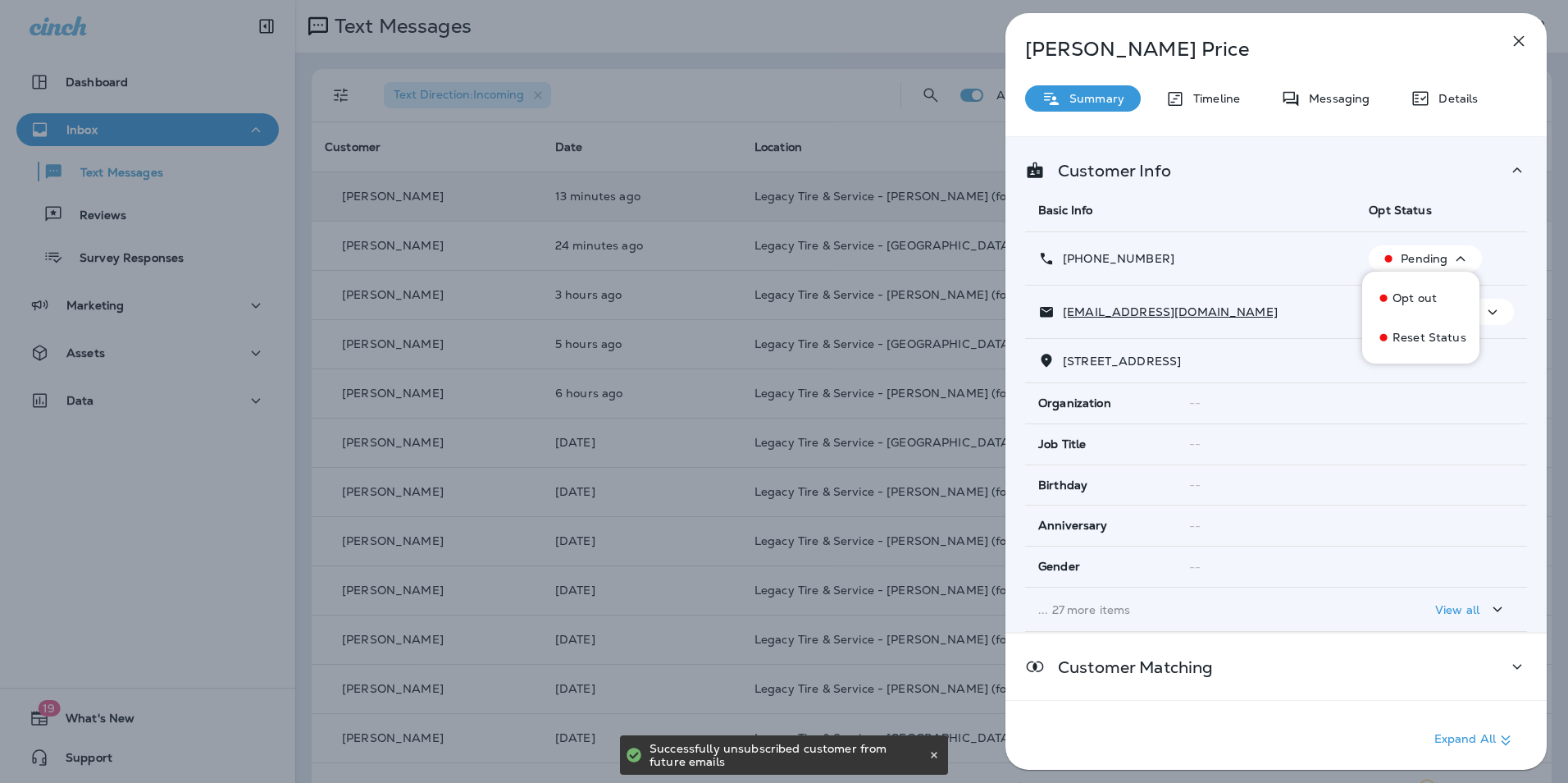
click at [1381, 456] on td "--" at bounding box center [1351, 444] width 351 height 41
click at [1327, 446] on div "--" at bounding box center [1351, 443] width 325 height 13
click at [1248, 271] on td "[PHONE_NUMBER]" at bounding box center [1190, 259] width 330 height 54
click at [1521, 33] on icon "button" at bounding box center [1519, 41] width 20 height 20
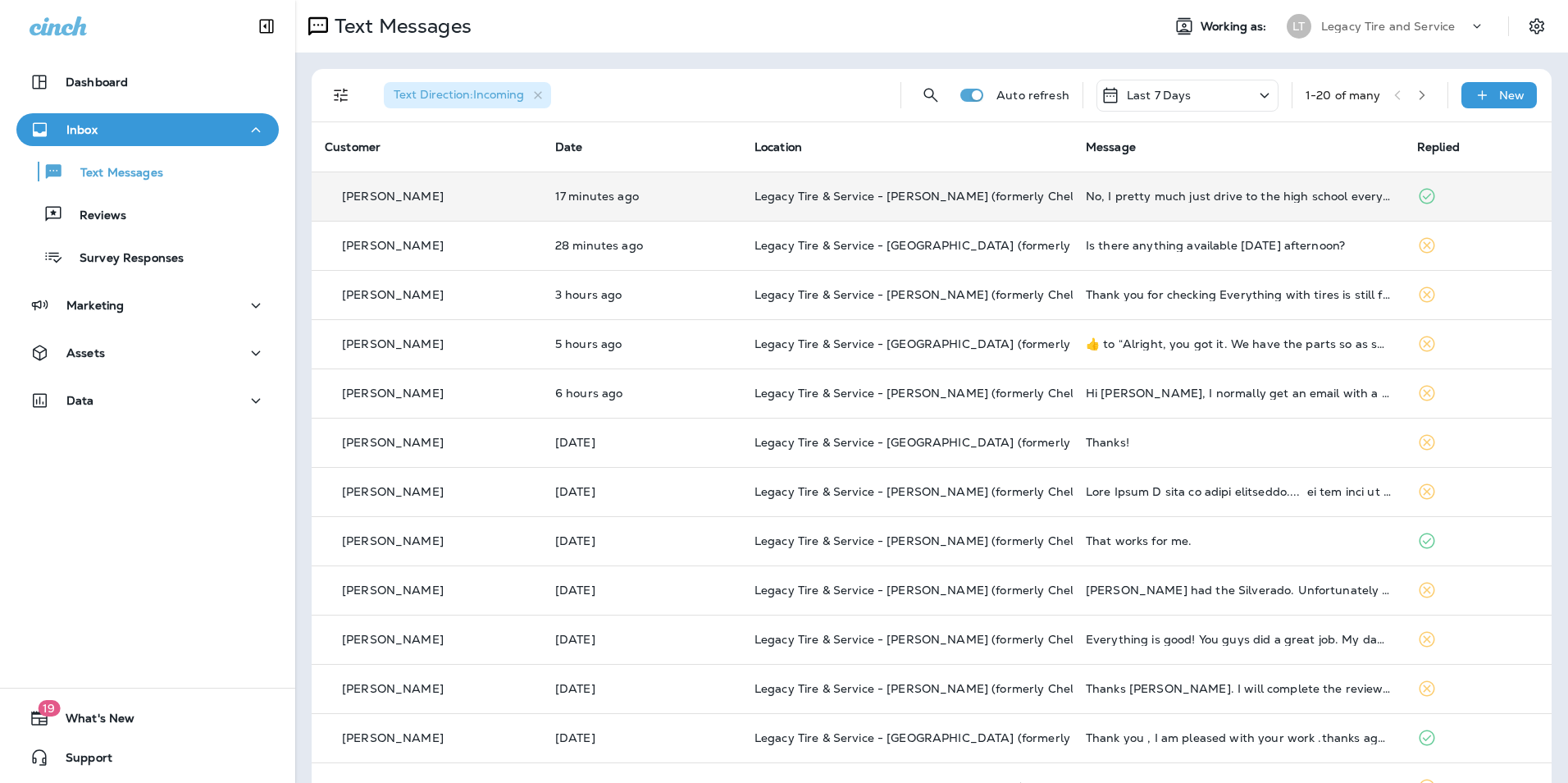
click at [427, 194] on div "[PERSON_NAME]" at bounding box center [427, 196] width 204 height 17
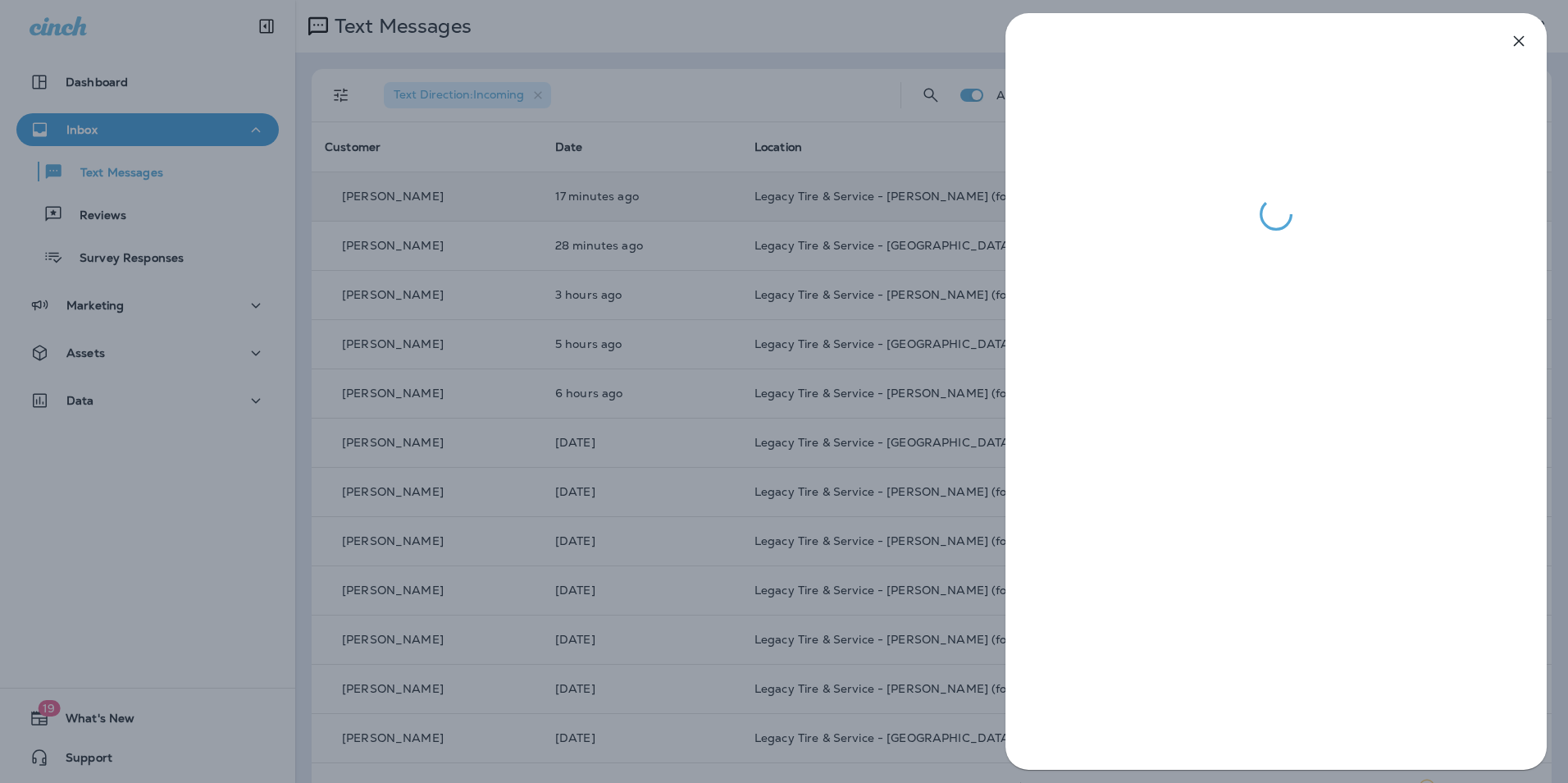
click at [912, 190] on div at bounding box center [784, 392] width 1568 height 783
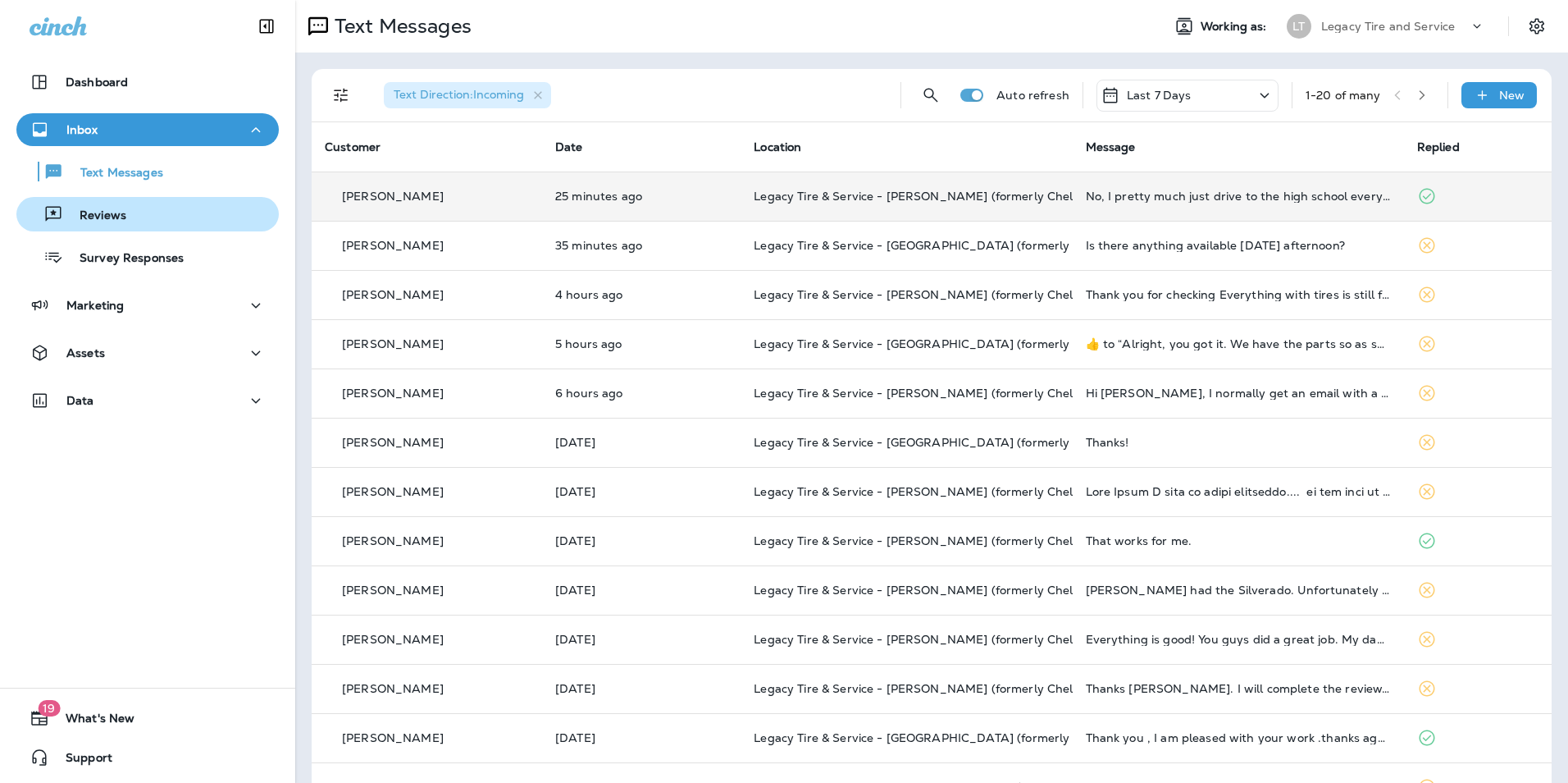
click at [180, 206] on div "Reviews" at bounding box center [148, 213] width 249 height 24
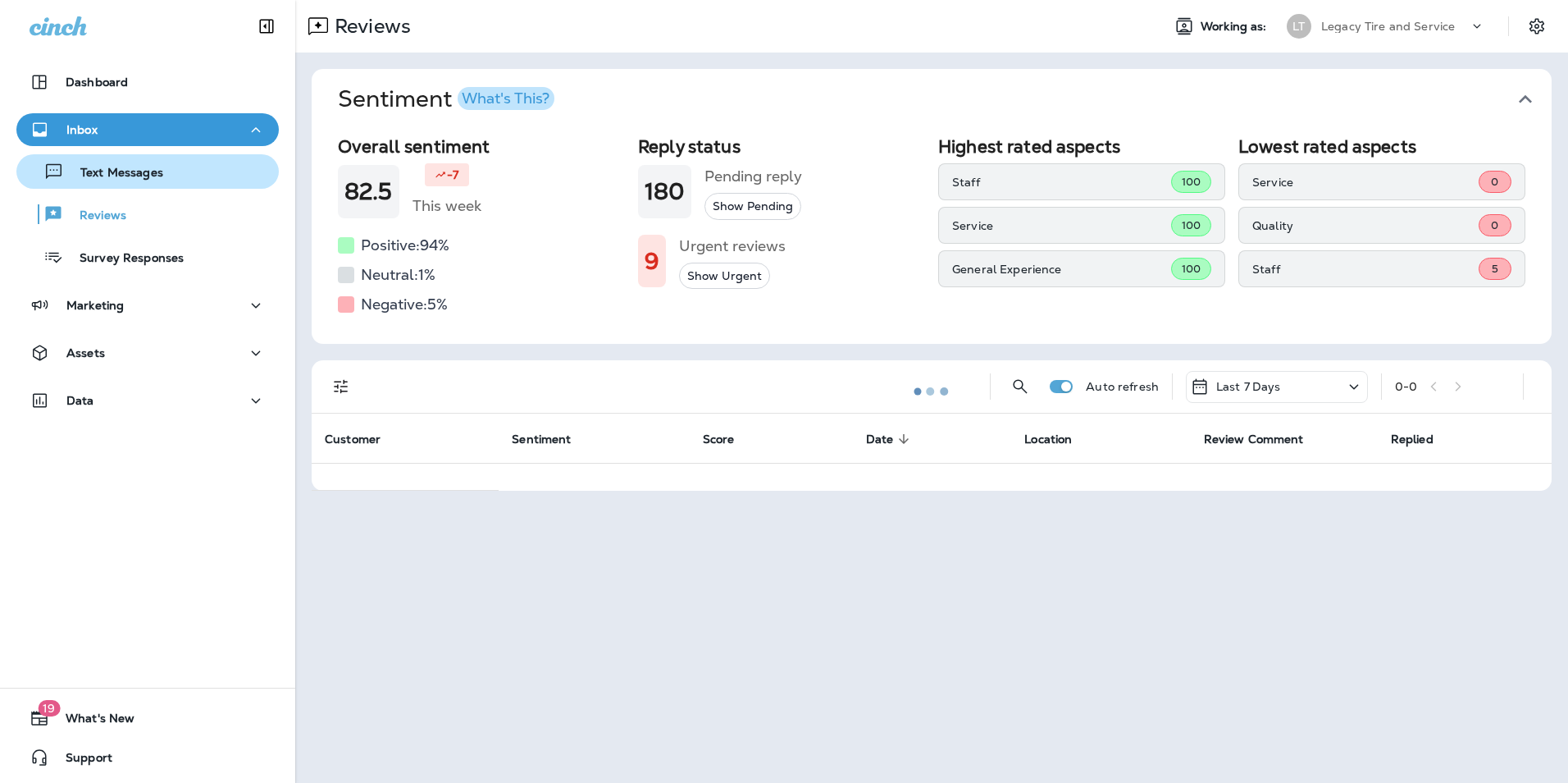
click at [175, 184] on button "Text Messages" at bounding box center [147, 171] width 262 height 34
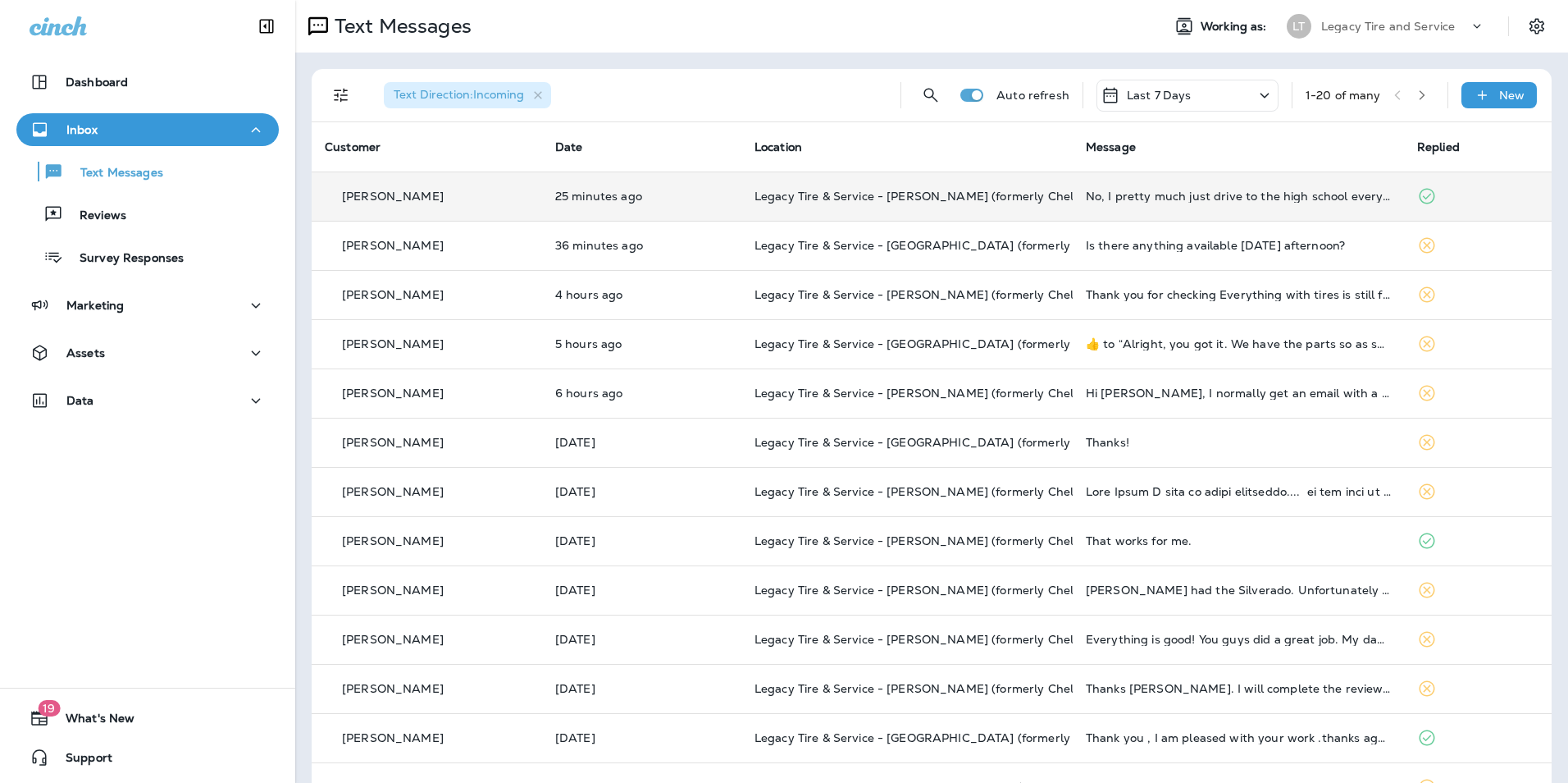
click at [472, 188] on div "[PERSON_NAME]" at bounding box center [427, 196] width 204 height 17
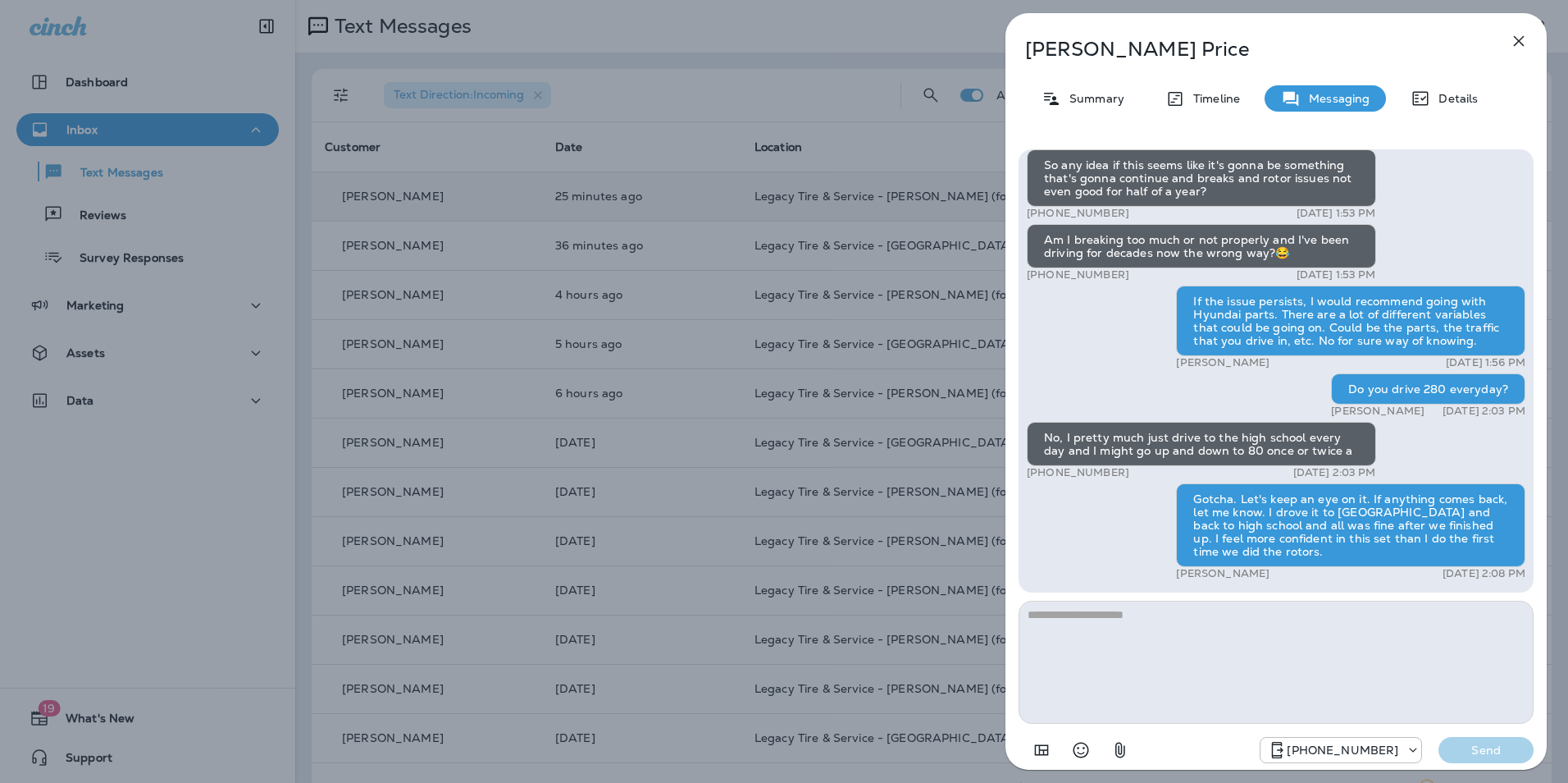
click at [531, 222] on div "[PERSON_NAME] Summary Timeline Messaging Details Hi [PERSON_NAME], it's been si…" at bounding box center [784, 392] width 1568 height 783
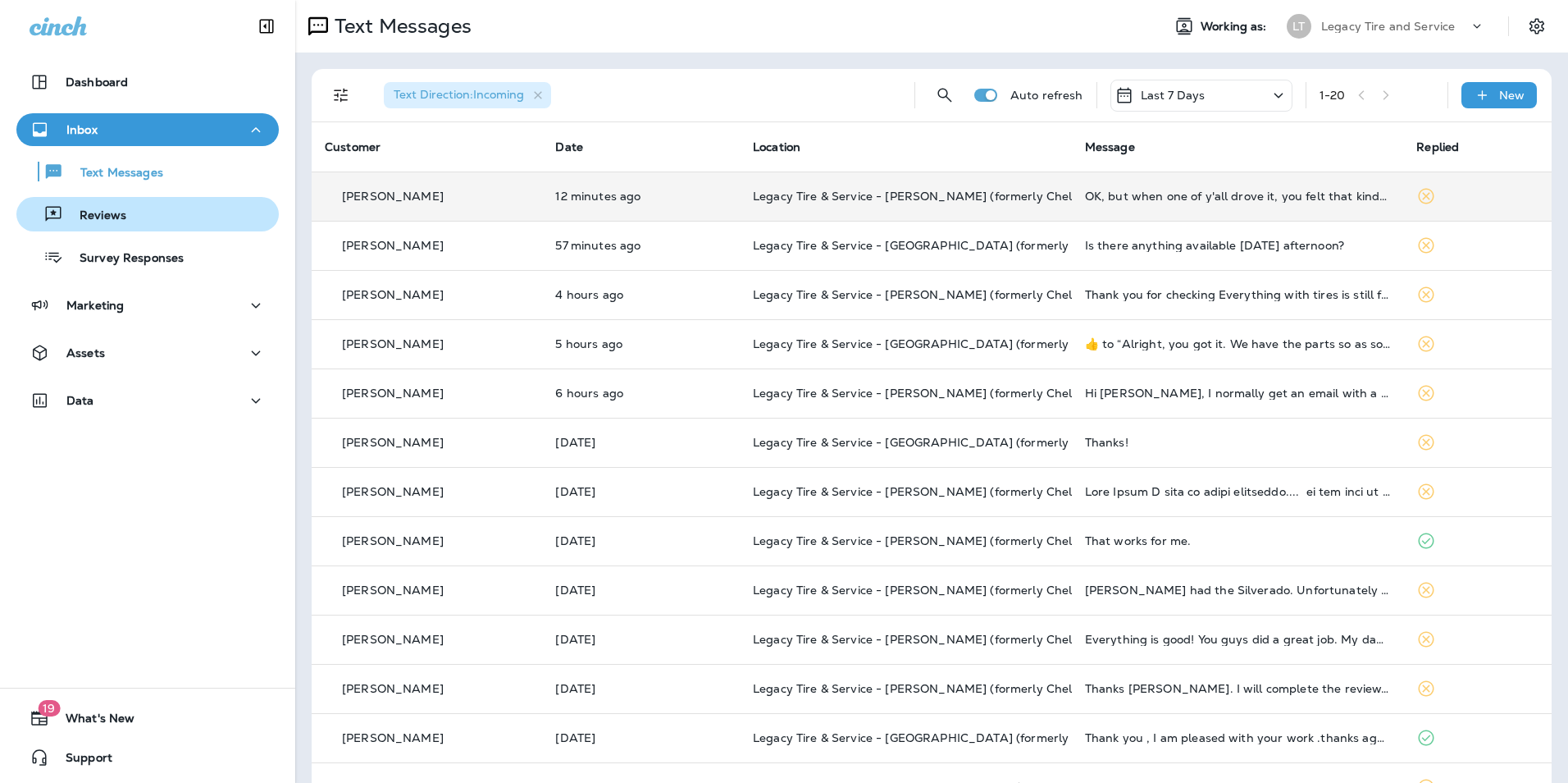
click at [180, 221] on div "Reviews" at bounding box center [148, 213] width 249 height 24
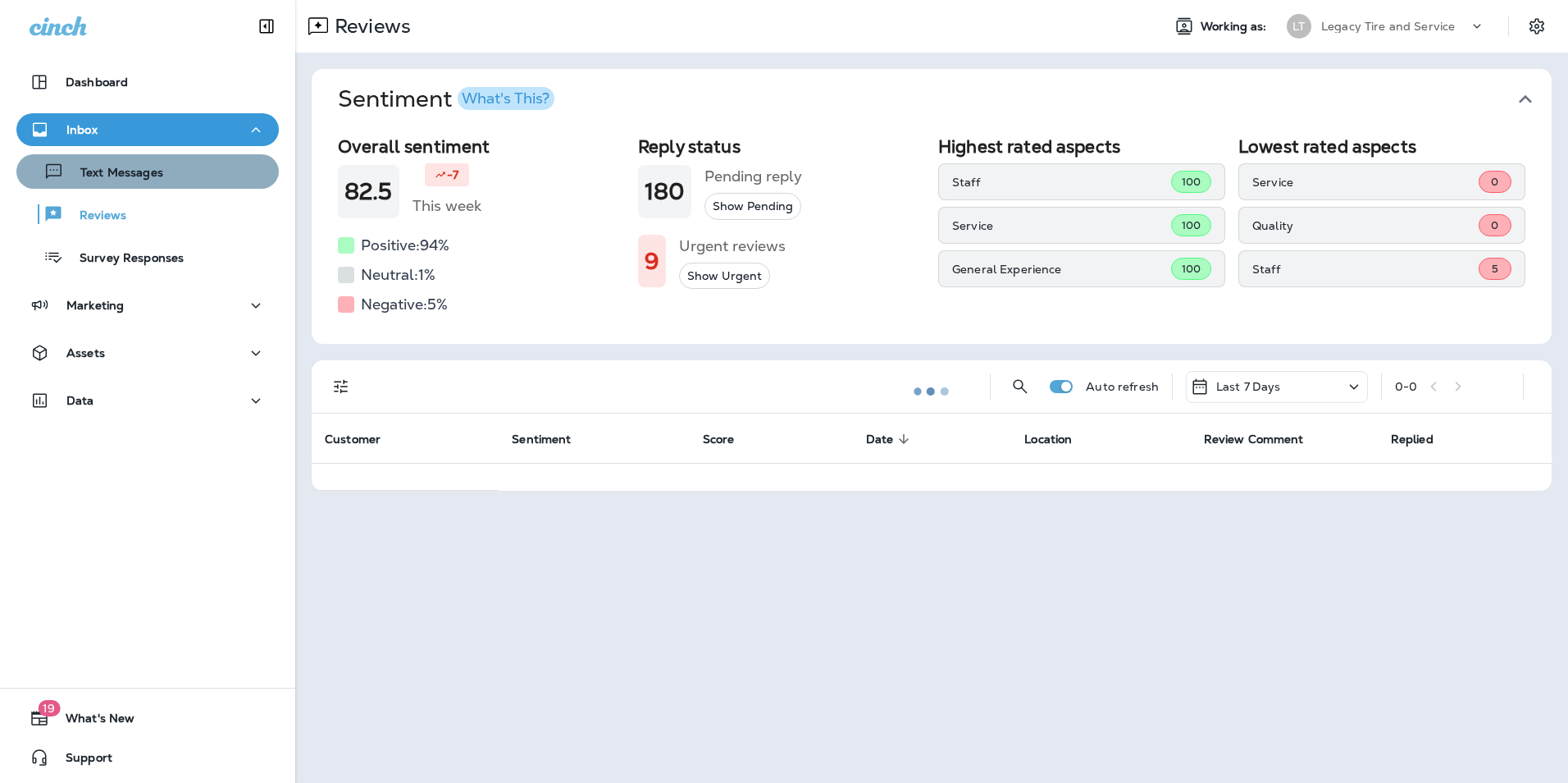
click at [184, 173] on div "Text Messages" at bounding box center [148, 171] width 249 height 24
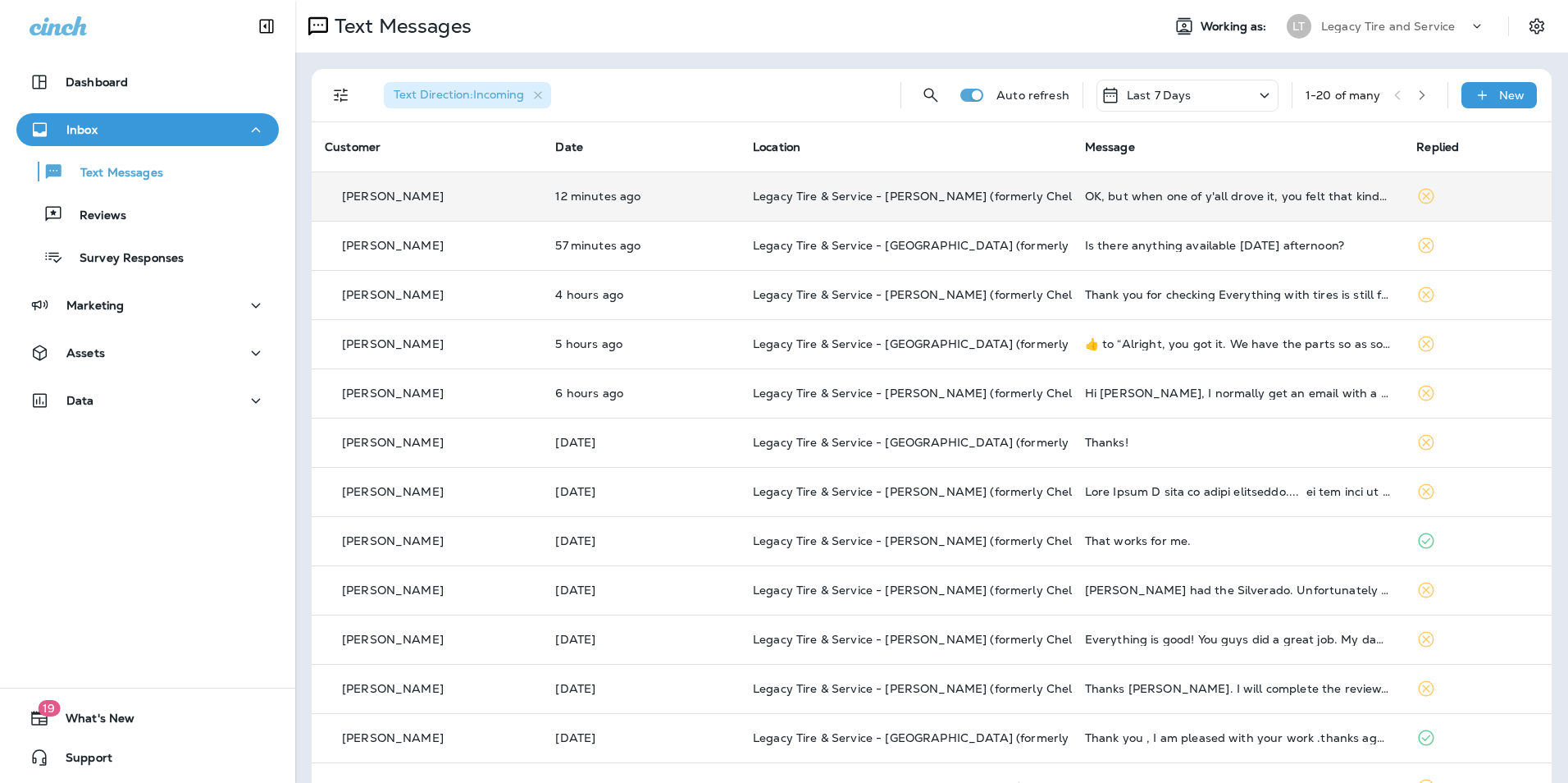
click at [432, 201] on div "[PERSON_NAME]" at bounding box center [427, 196] width 204 height 17
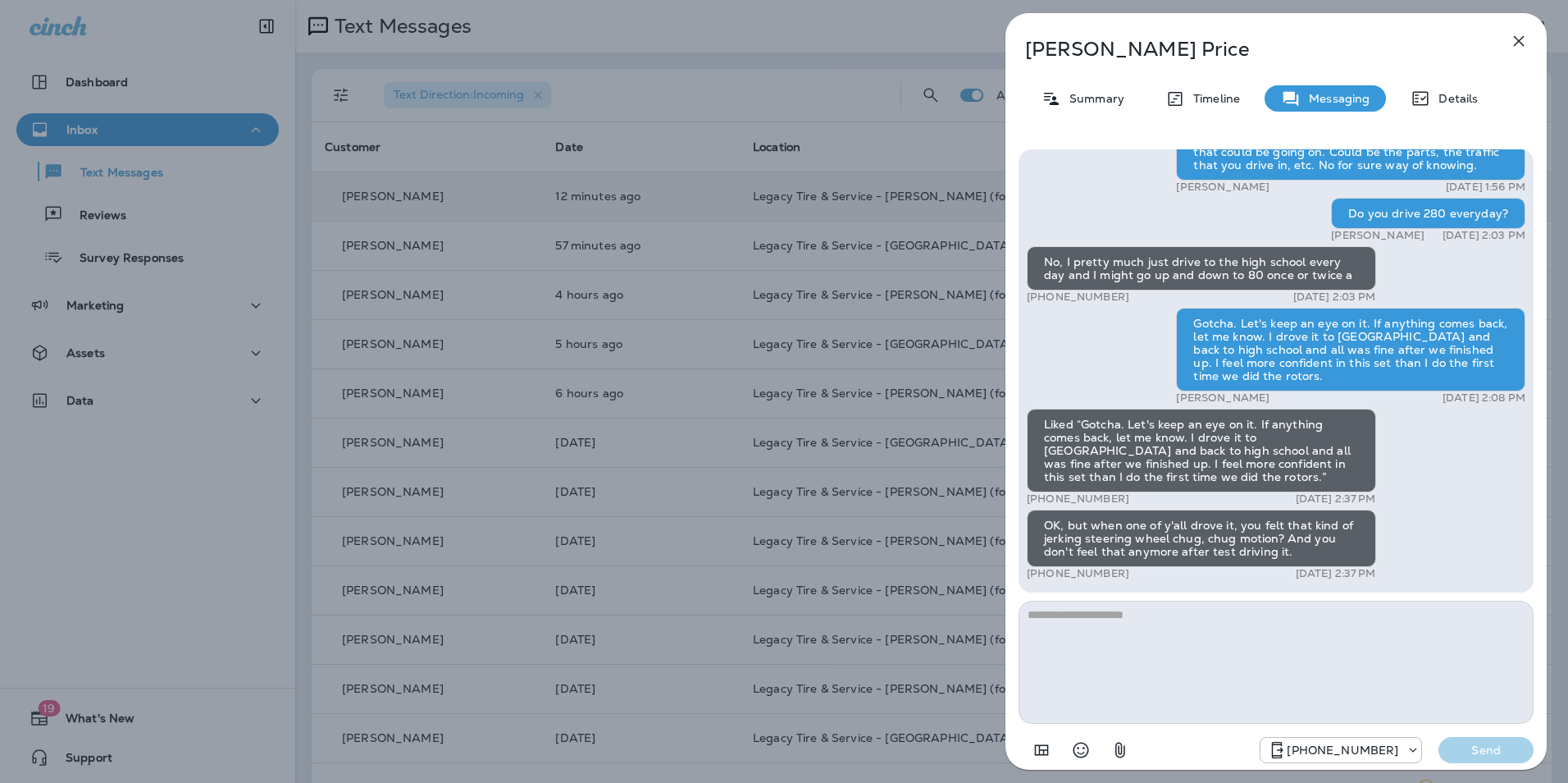
click at [1066, 610] on textarea at bounding box center [1275, 661] width 515 height 123
type textarea "**********"
click at [1505, 754] on p "Send" at bounding box center [1486, 750] width 69 height 14
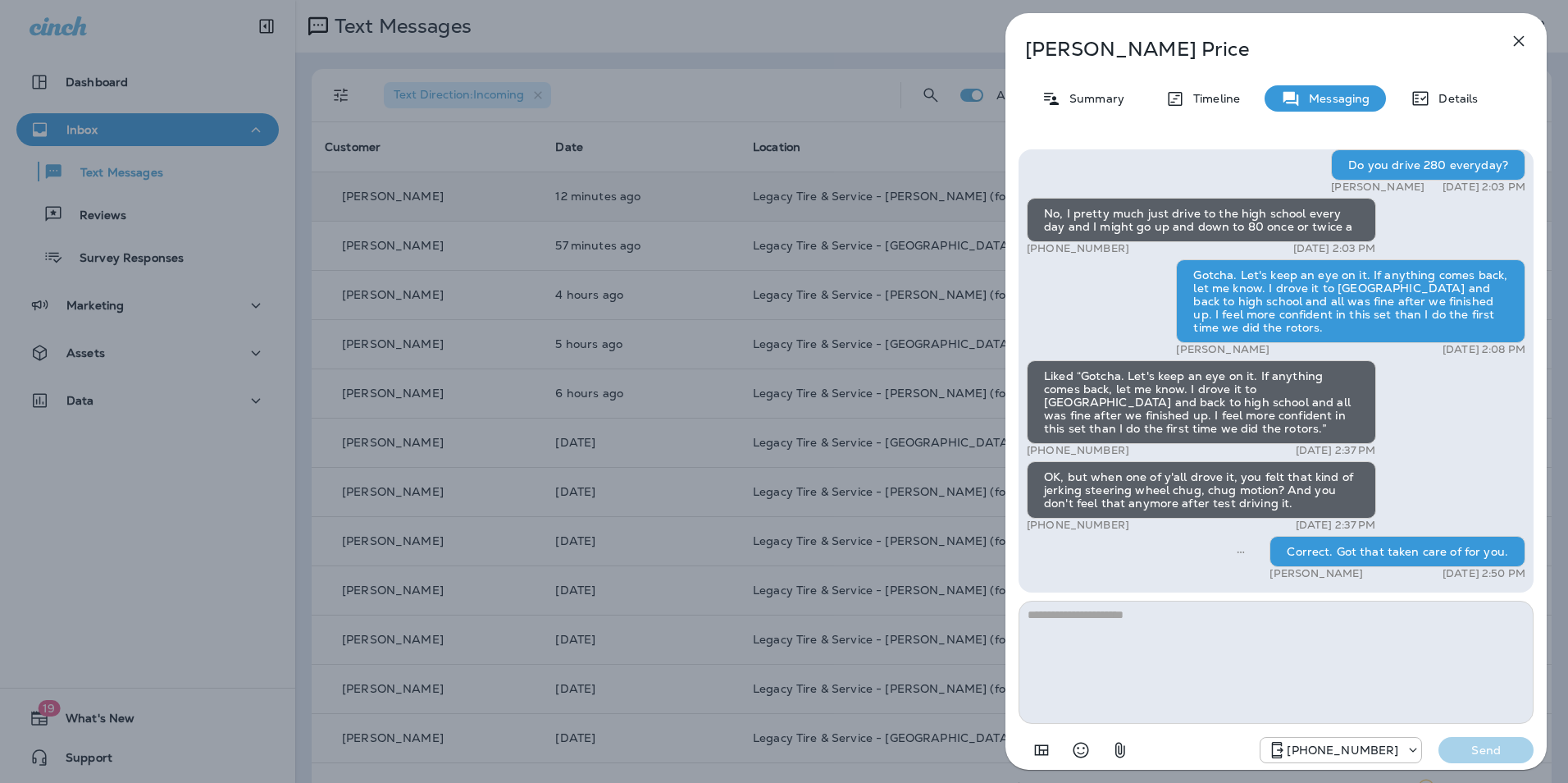
click at [818, 345] on div "[PERSON_NAME] Summary Timeline Messaging Details Hi [PERSON_NAME], it's been si…" at bounding box center [784, 392] width 1568 height 783
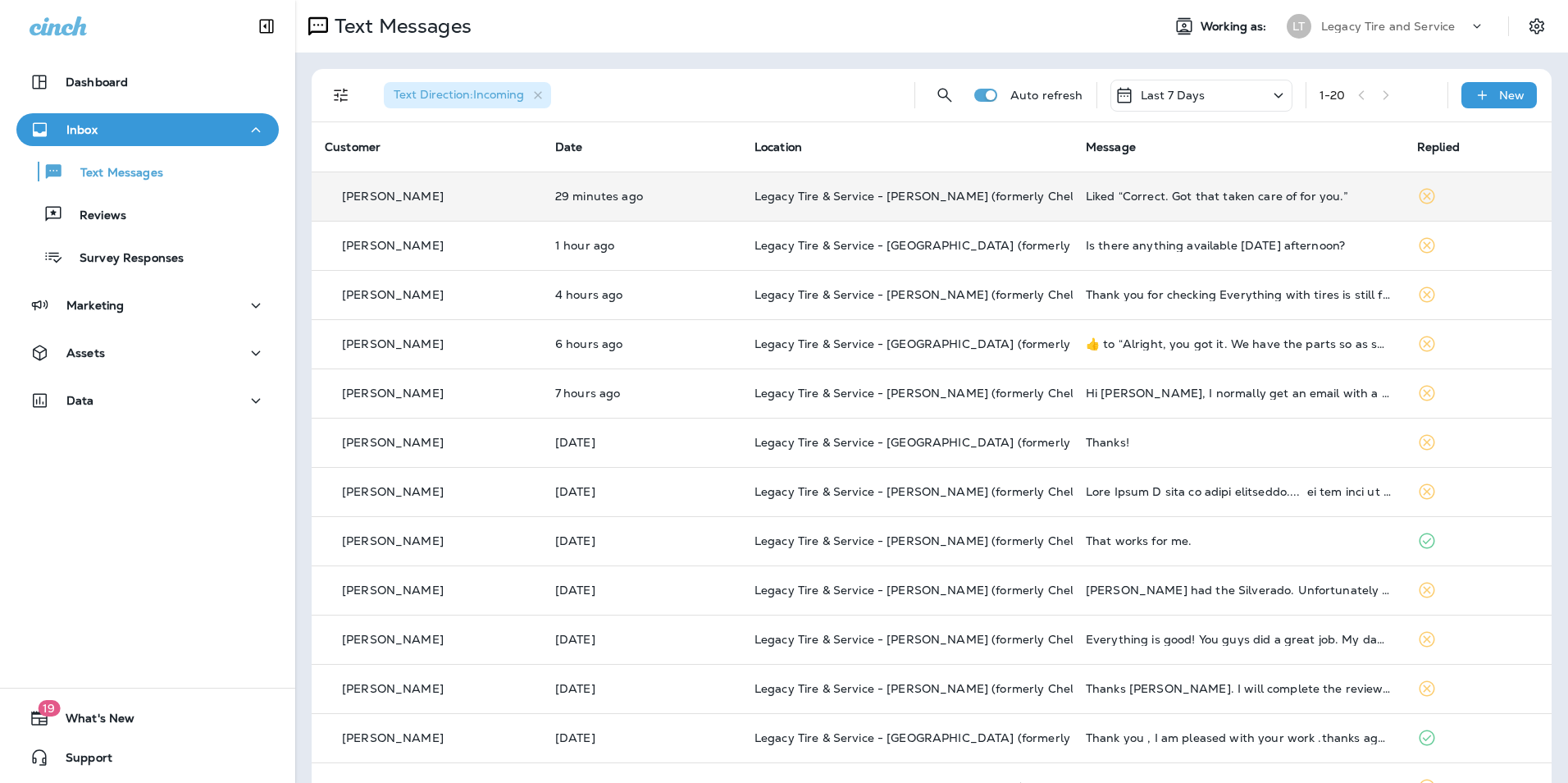
click at [426, 202] on div "[PERSON_NAME]" at bounding box center [427, 196] width 204 height 17
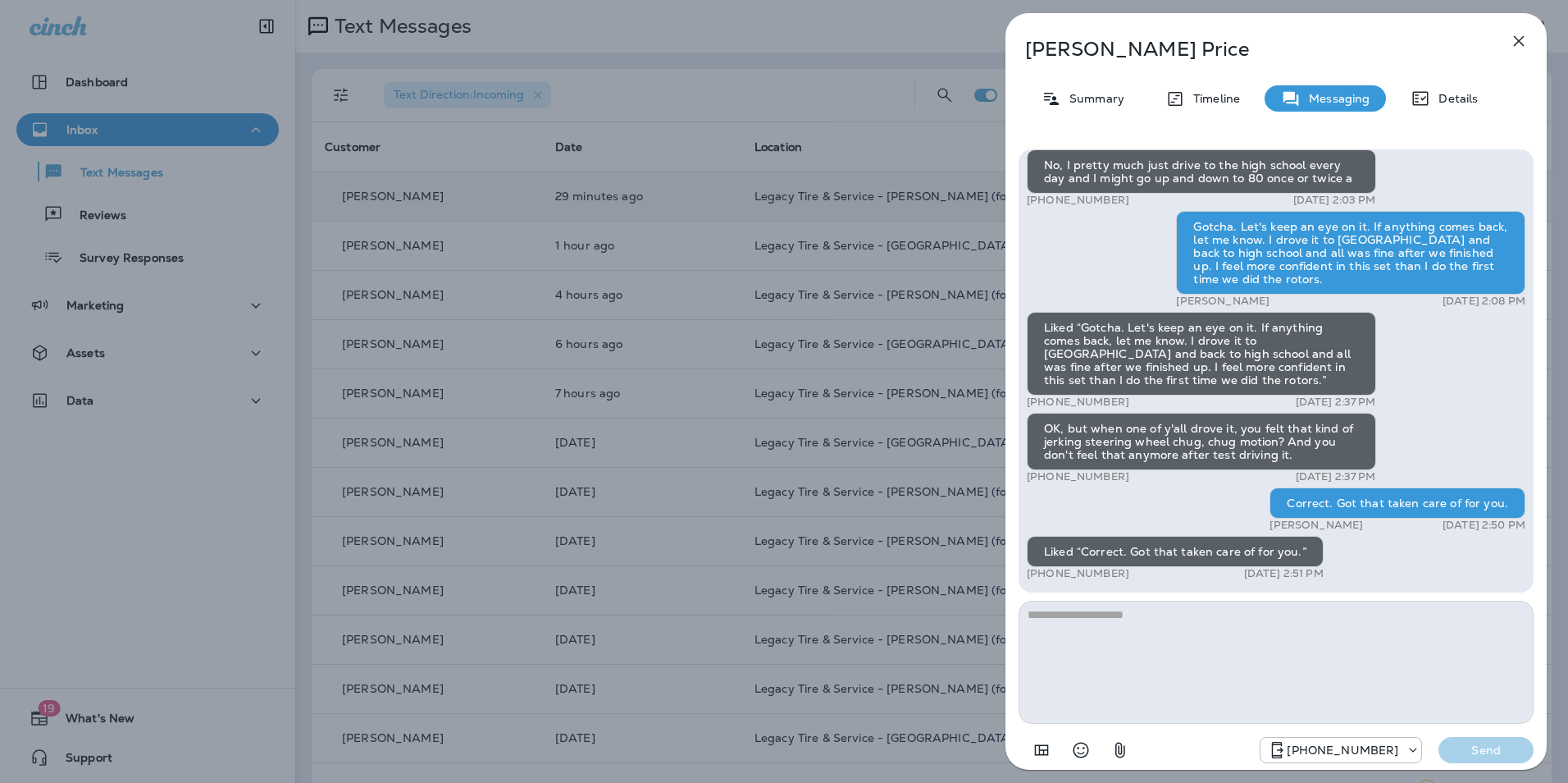
click at [1515, 46] on icon "button" at bounding box center [1519, 41] width 20 height 20
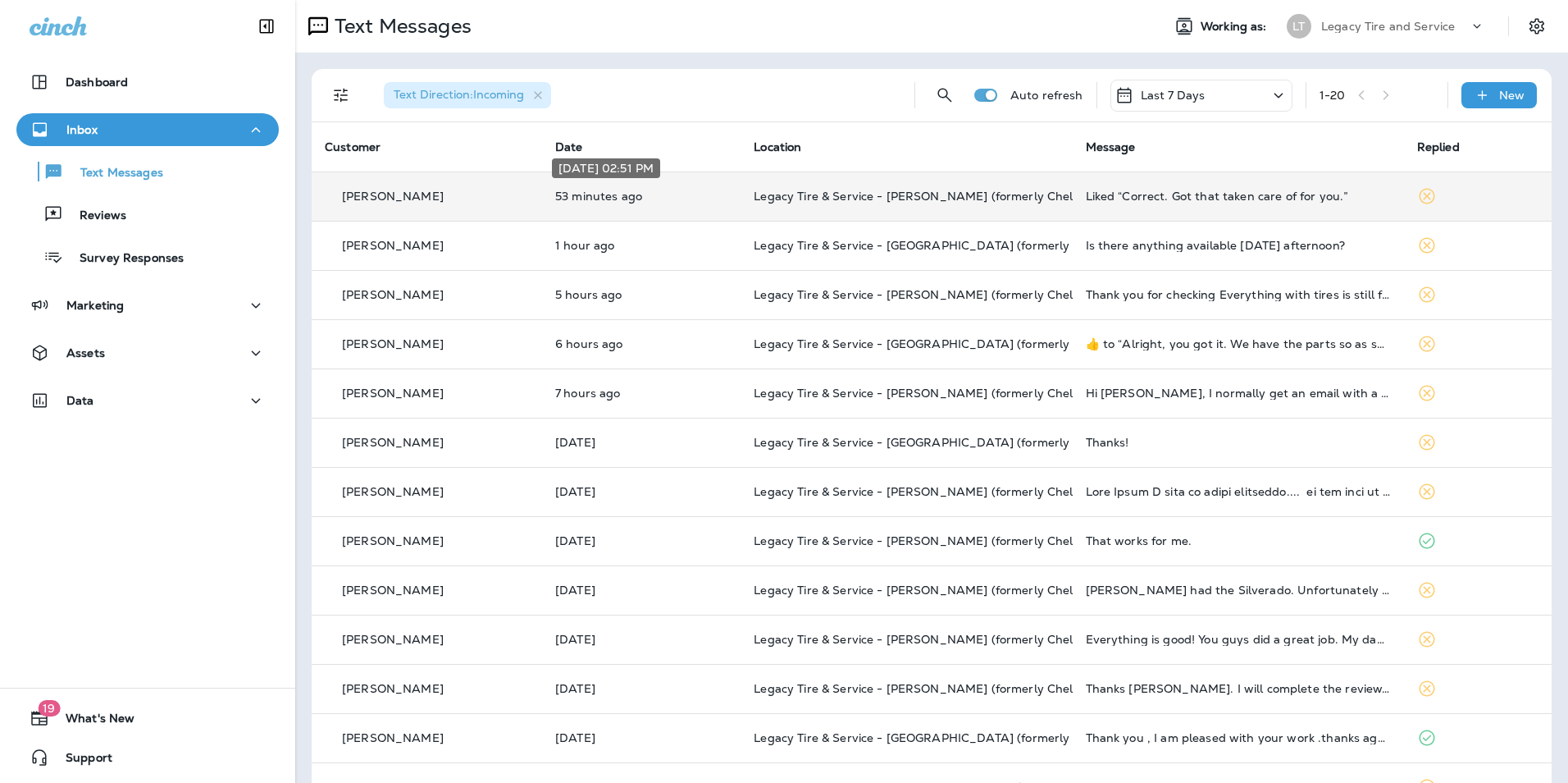
click at [666, 191] on p "53 minutes ago" at bounding box center [641, 196] width 172 height 13
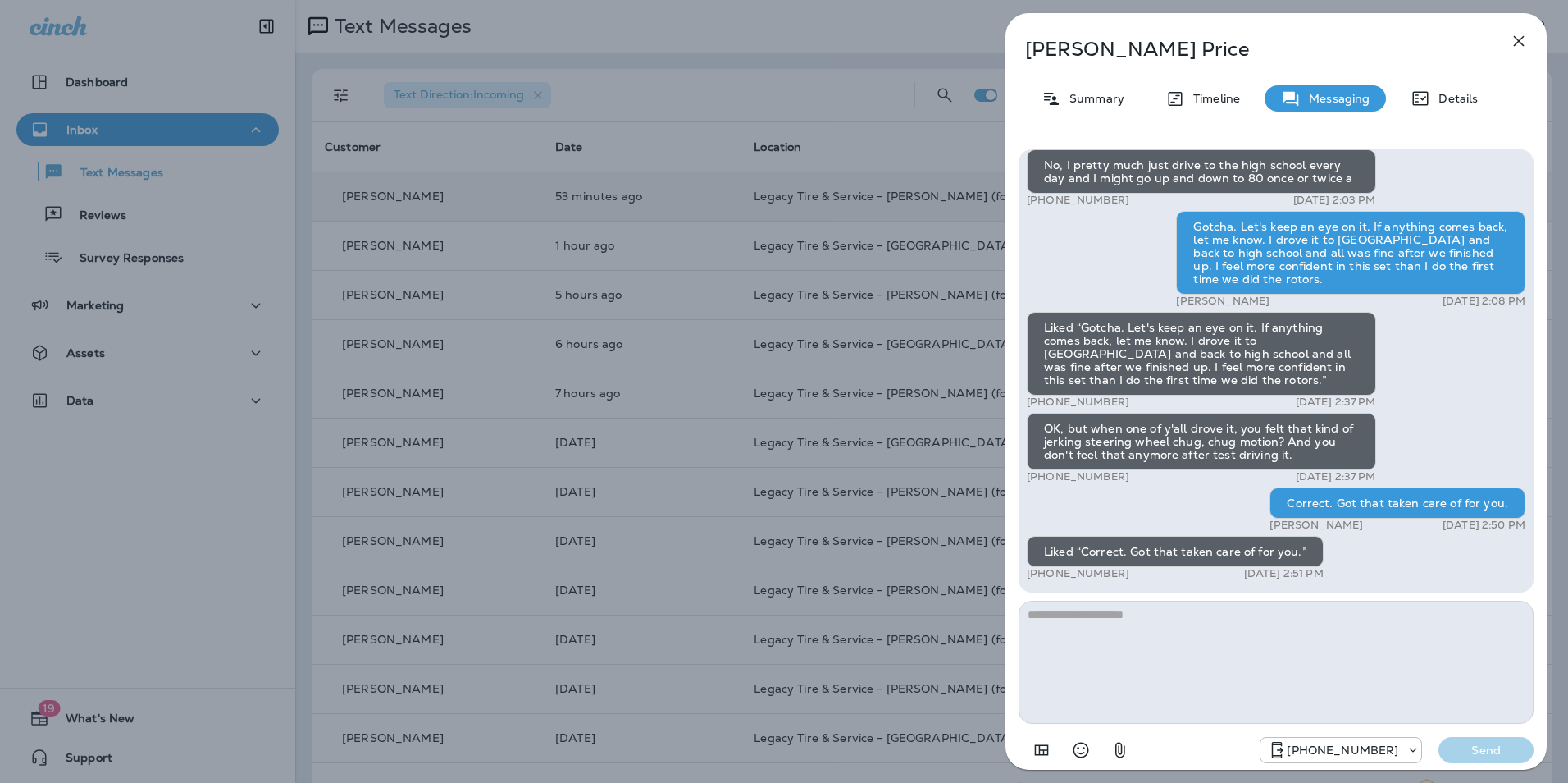
click at [580, 204] on div "[PERSON_NAME] Summary Timeline Messaging Details Hi [PERSON_NAME], it's been si…" at bounding box center [784, 392] width 1568 height 783
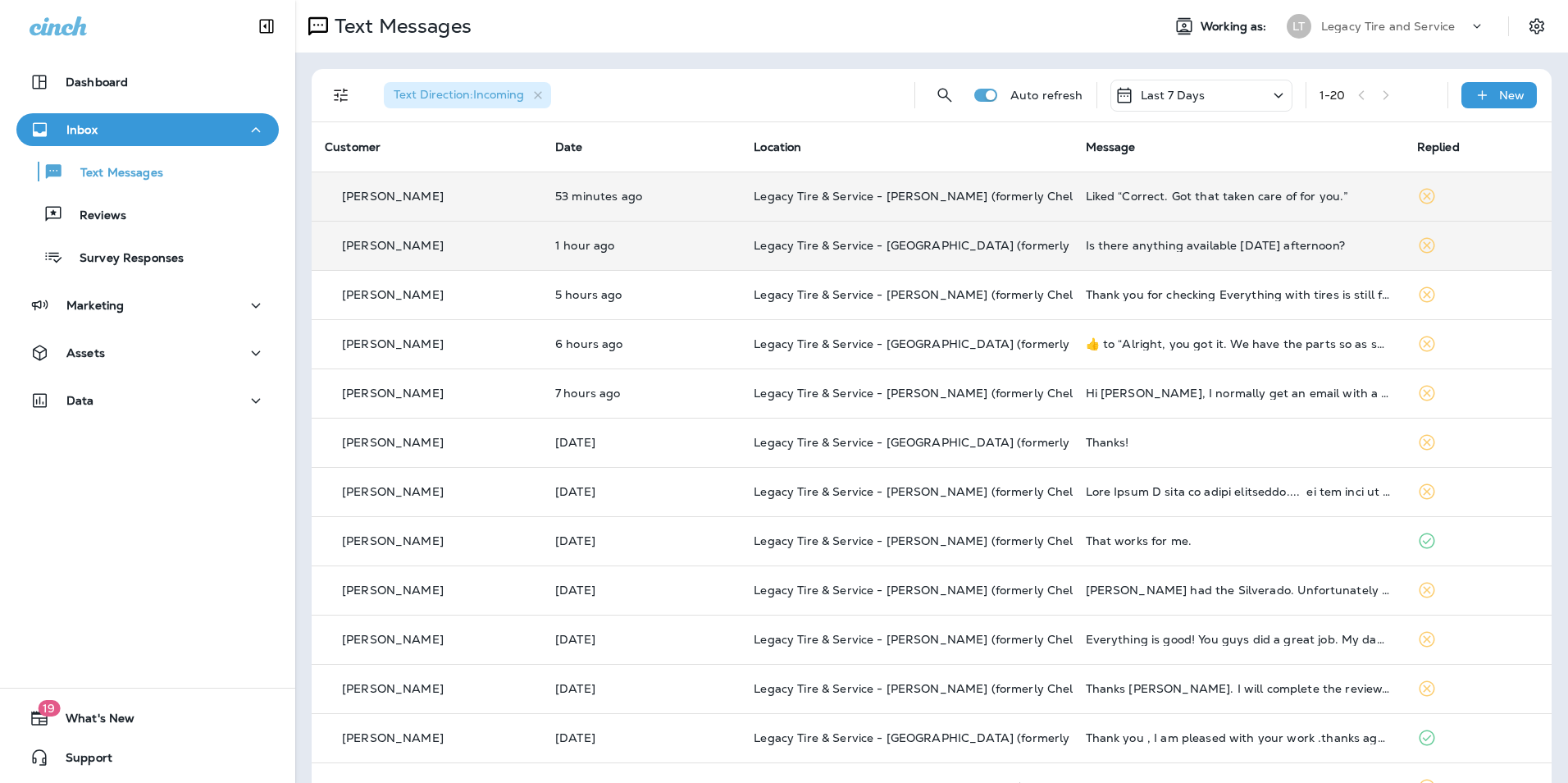
click at [501, 241] on div "[PERSON_NAME]" at bounding box center [427, 245] width 204 height 17
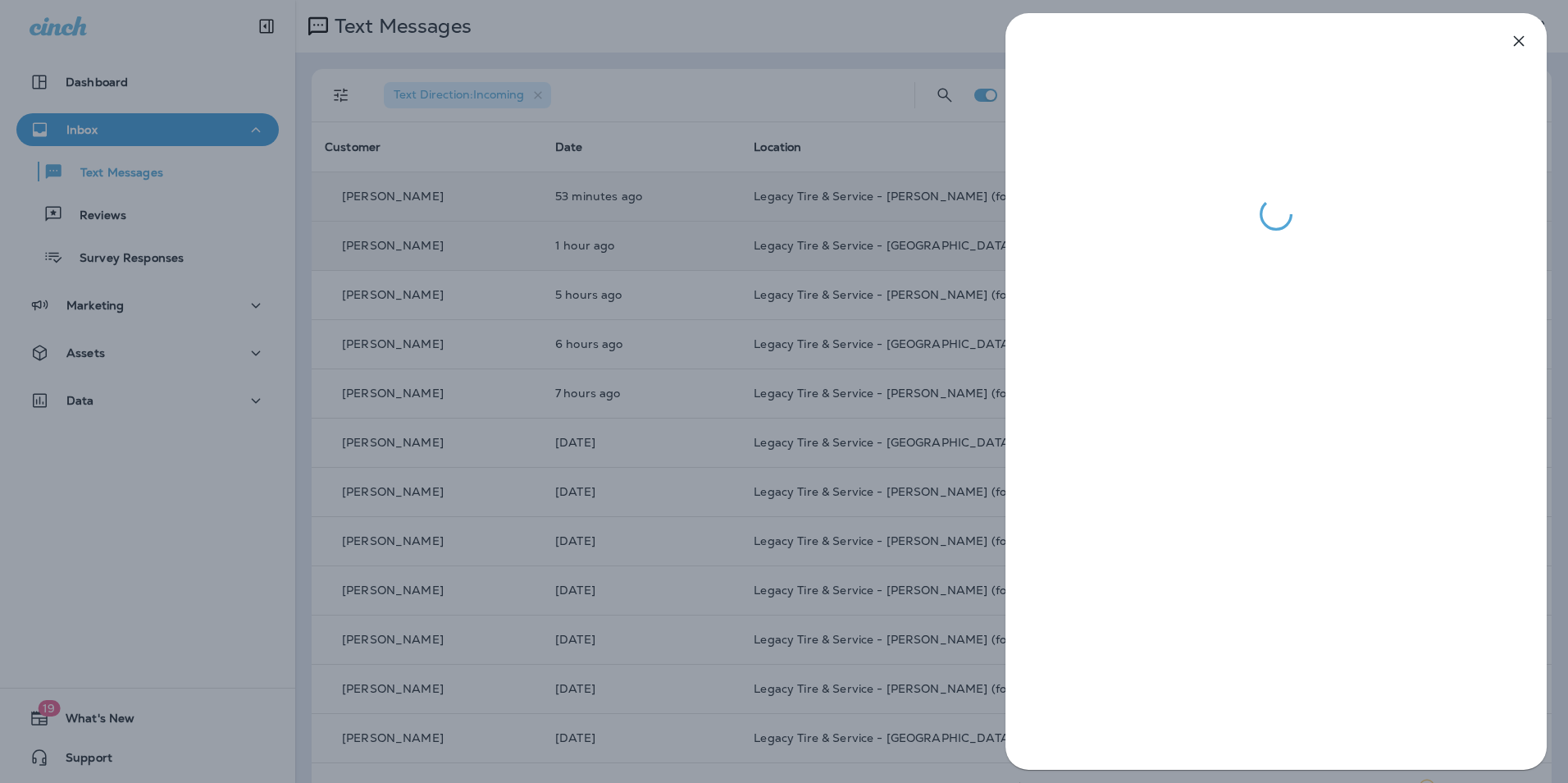
click at [506, 267] on div at bounding box center [784, 392] width 1568 height 783
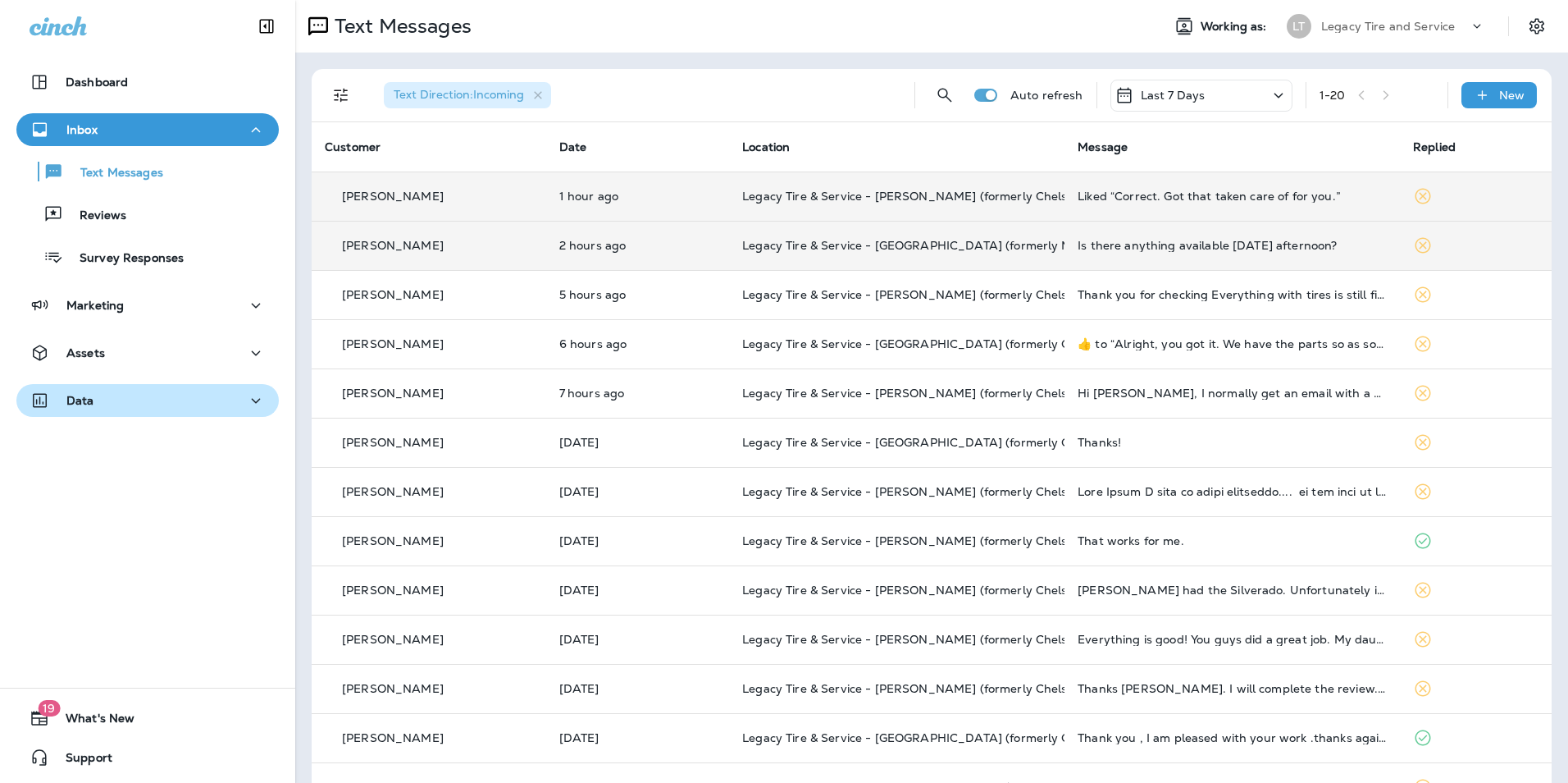
drag, startPoint x: 111, startPoint y: 422, endPoint x: 111, endPoint y: 402, distance: 20.0
click at [111, 422] on div "Data" at bounding box center [148, 405] width 296 height 41
click at [111, 402] on div "Data" at bounding box center [148, 400] width 236 height 21
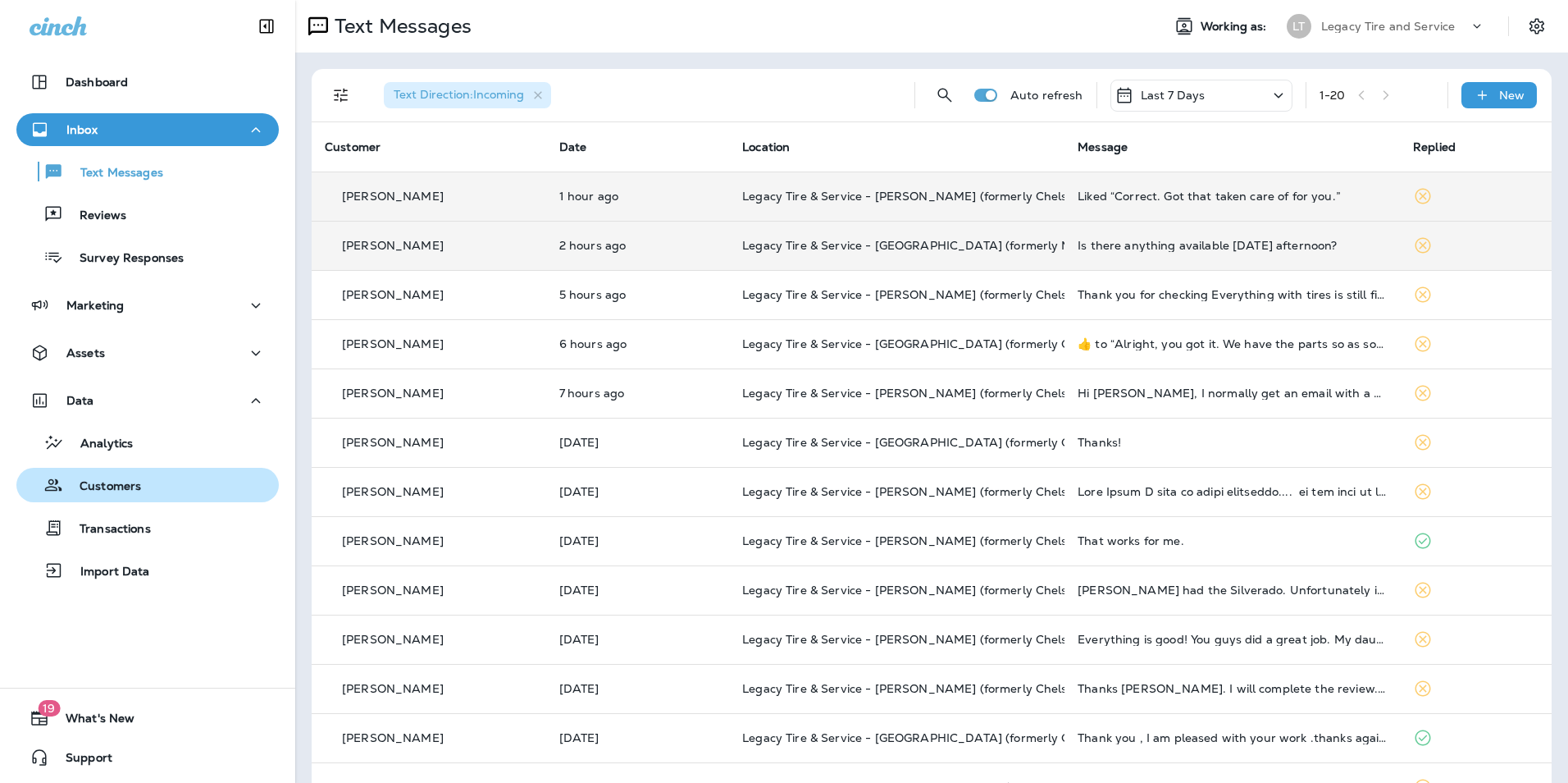
click at [114, 488] on p "Customers" at bounding box center [102, 486] width 78 height 15
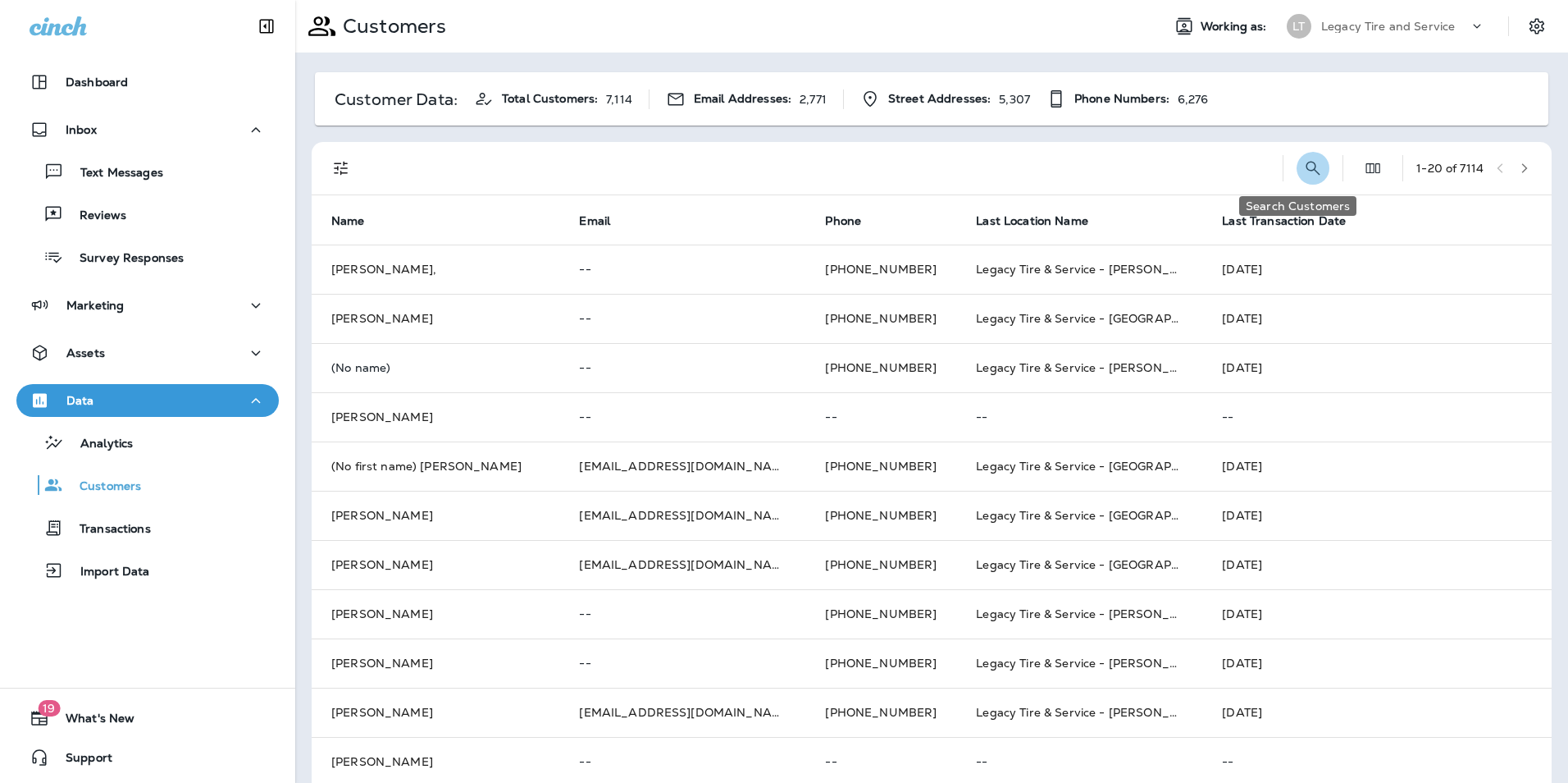
click at [1303, 170] on icon "Search Customers" at bounding box center [1313, 168] width 20 height 20
click at [1143, 172] on input "text" at bounding box center [1228, 167] width 170 height 44
type input "*********"
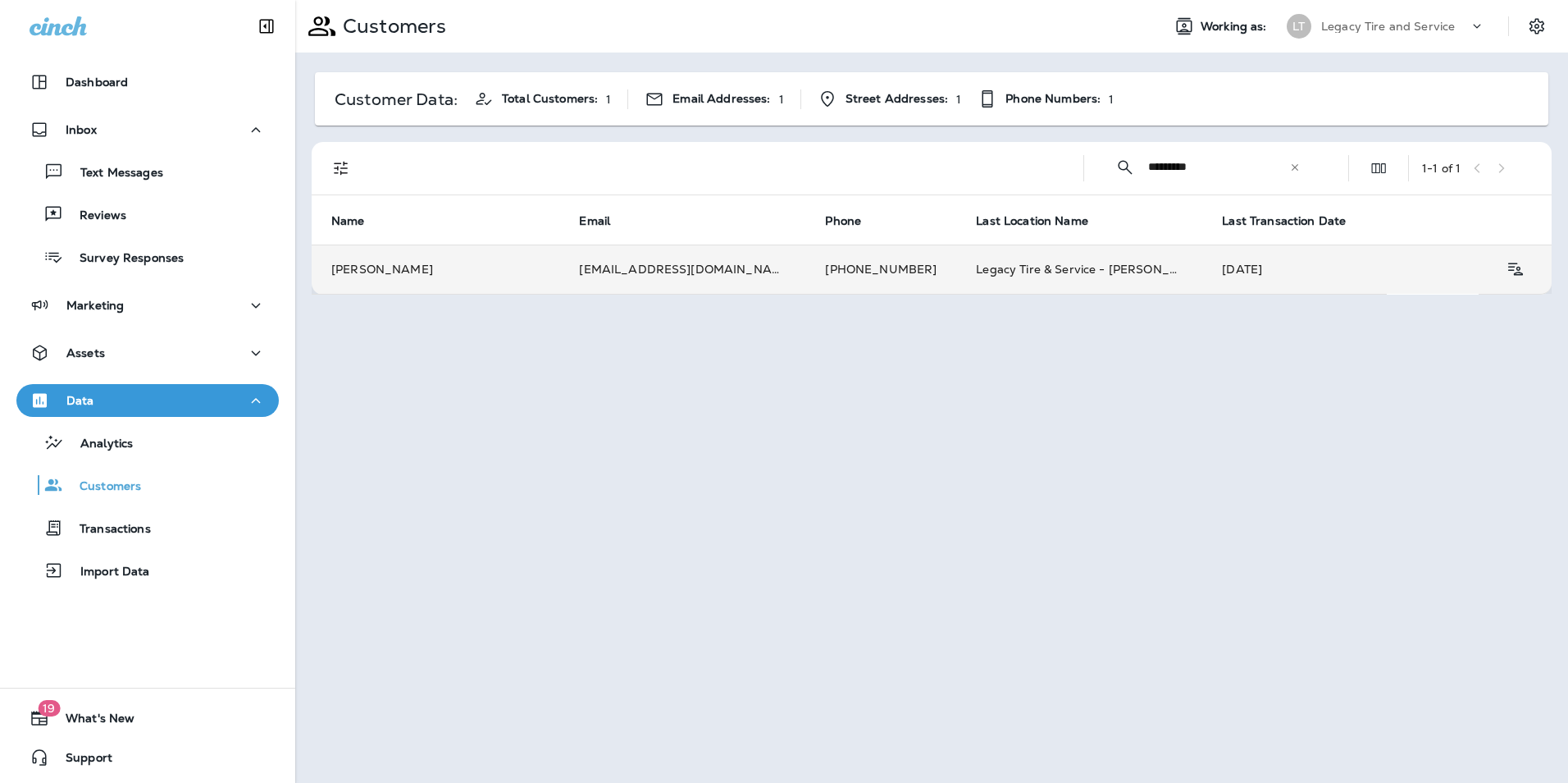
click at [478, 279] on td "[PERSON_NAME]" at bounding box center [435, 269] width 248 height 49
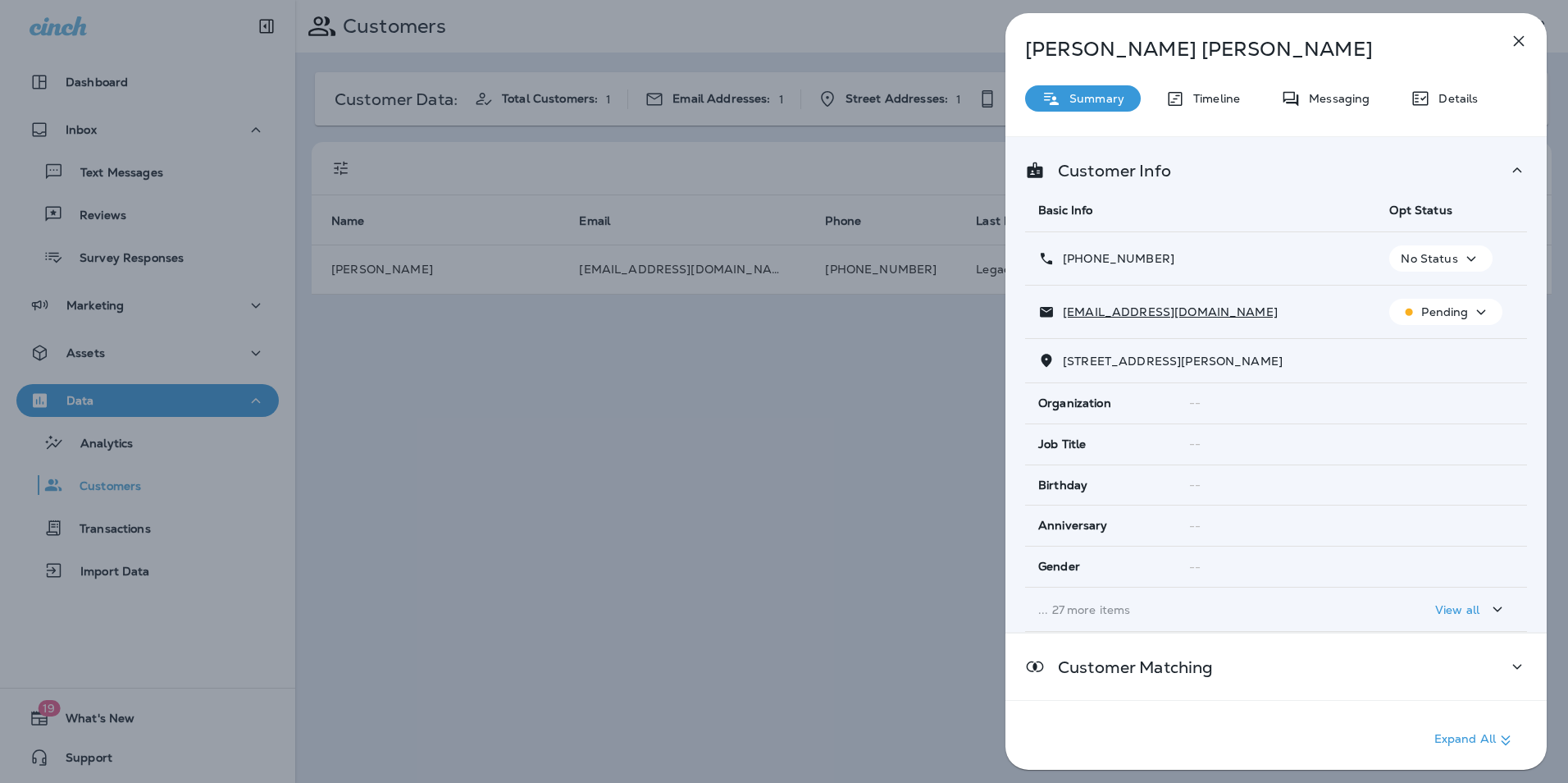
click at [1435, 254] on p "No Status" at bounding box center [1428, 258] width 56 height 13
click at [1427, 302] on p "Opt out" at bounding box center [1429, 297] width 44 height 13
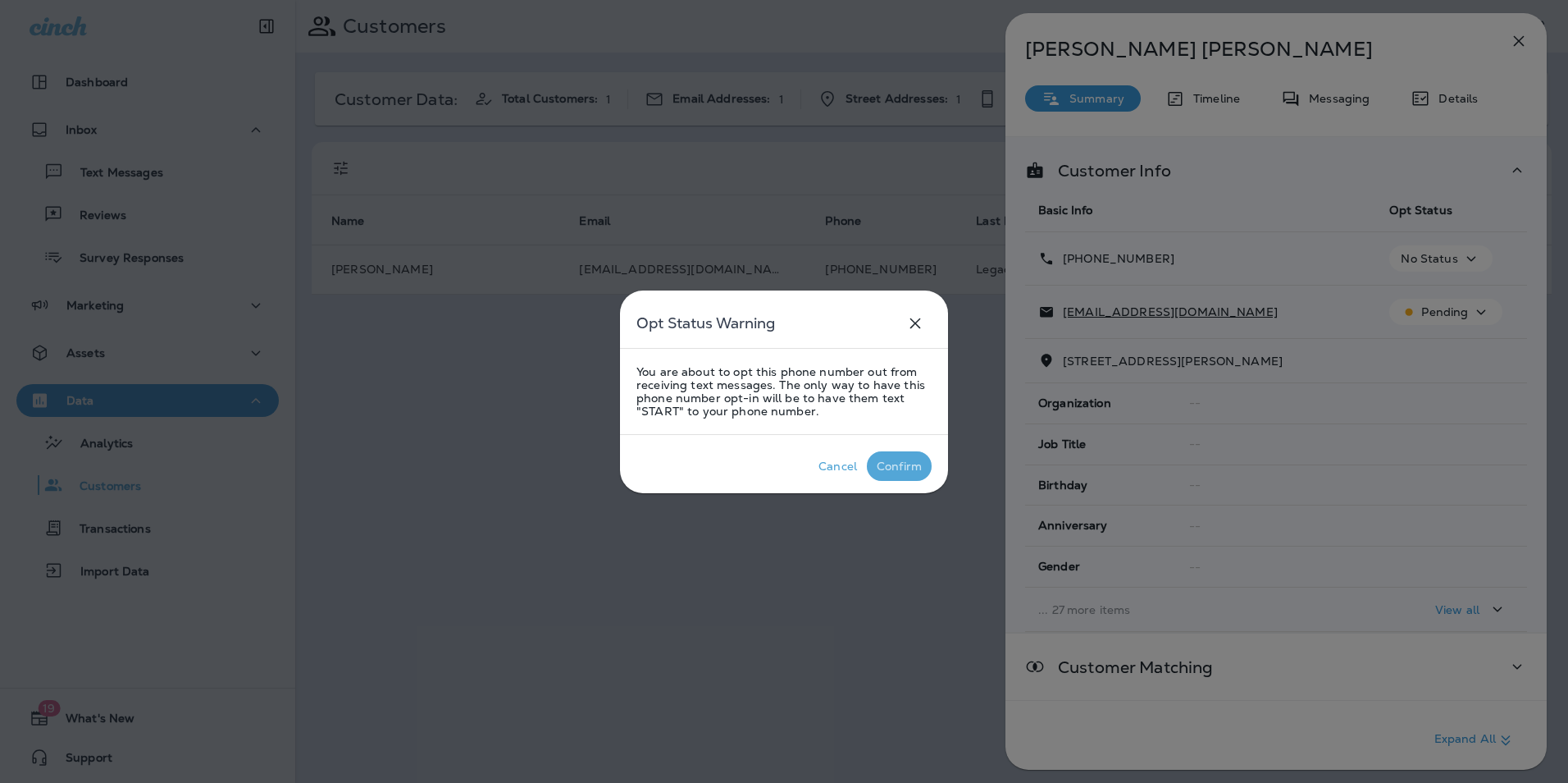
click at [901, 467] on div "Confirm" at bounding box center [899, 466] width 45 height 13
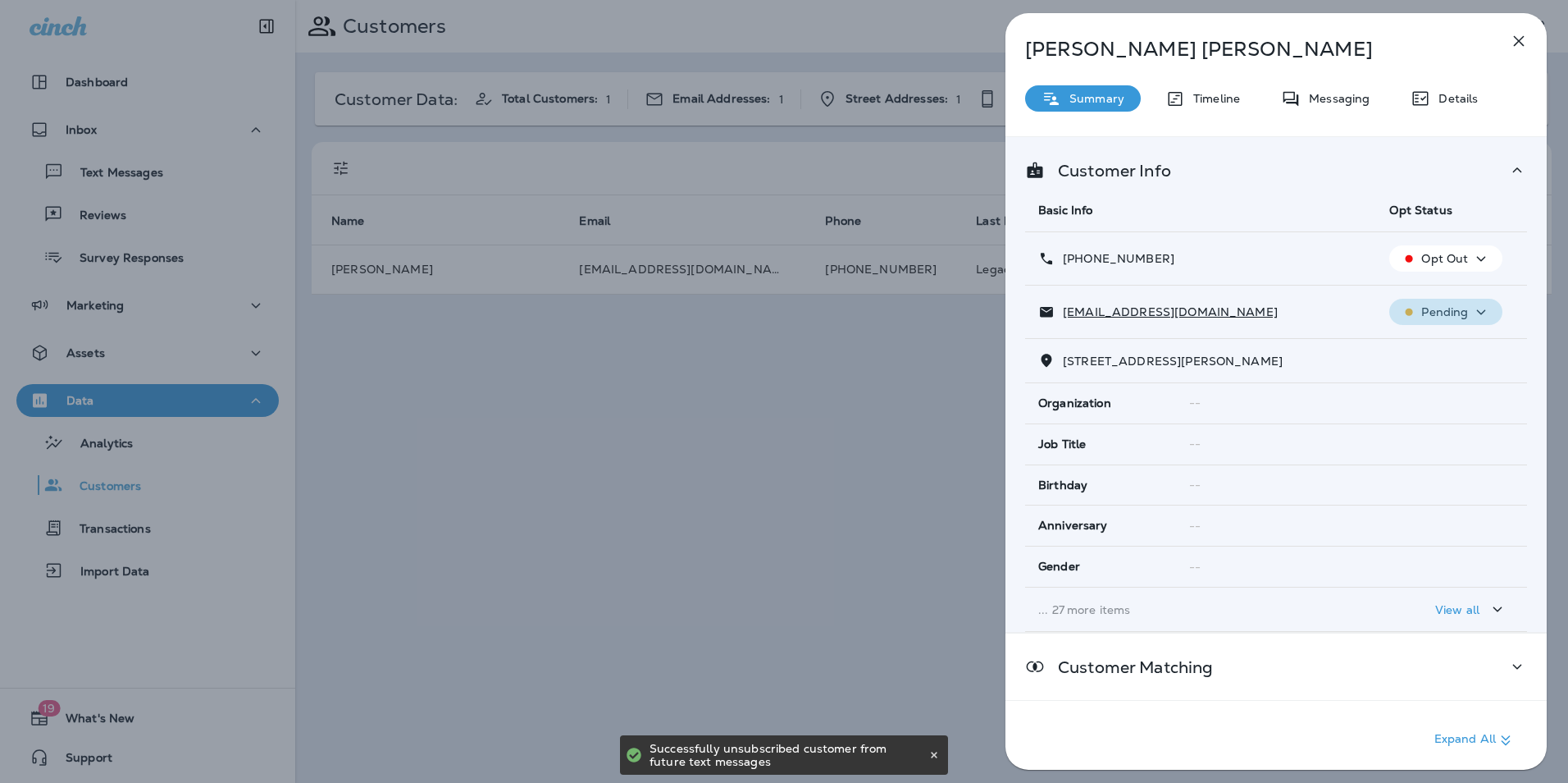
click at [1414, 307] on div "Pending" at bounding box center [1446, 312] width 100 height 21
click at [1421, 361] on button "Unsubscribe" at bounding box center [1442, 351] width 117 height 39
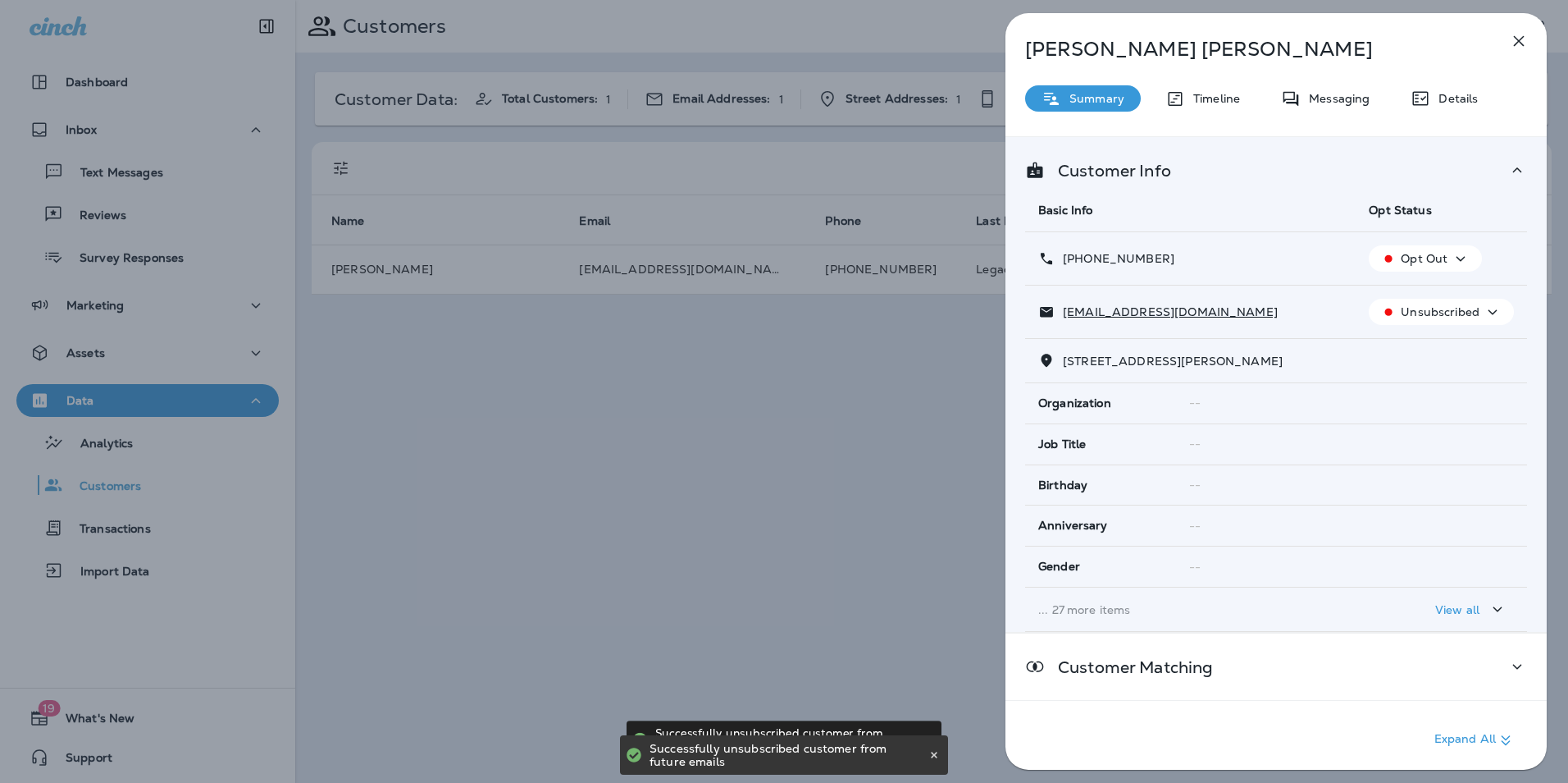
click at [918, 429] on div "[PERSON_NAME] Summary Timeline Messaging Details Customer Info Basic Info Opt S…" at bounding box center [784, 392] width 1568 height 783
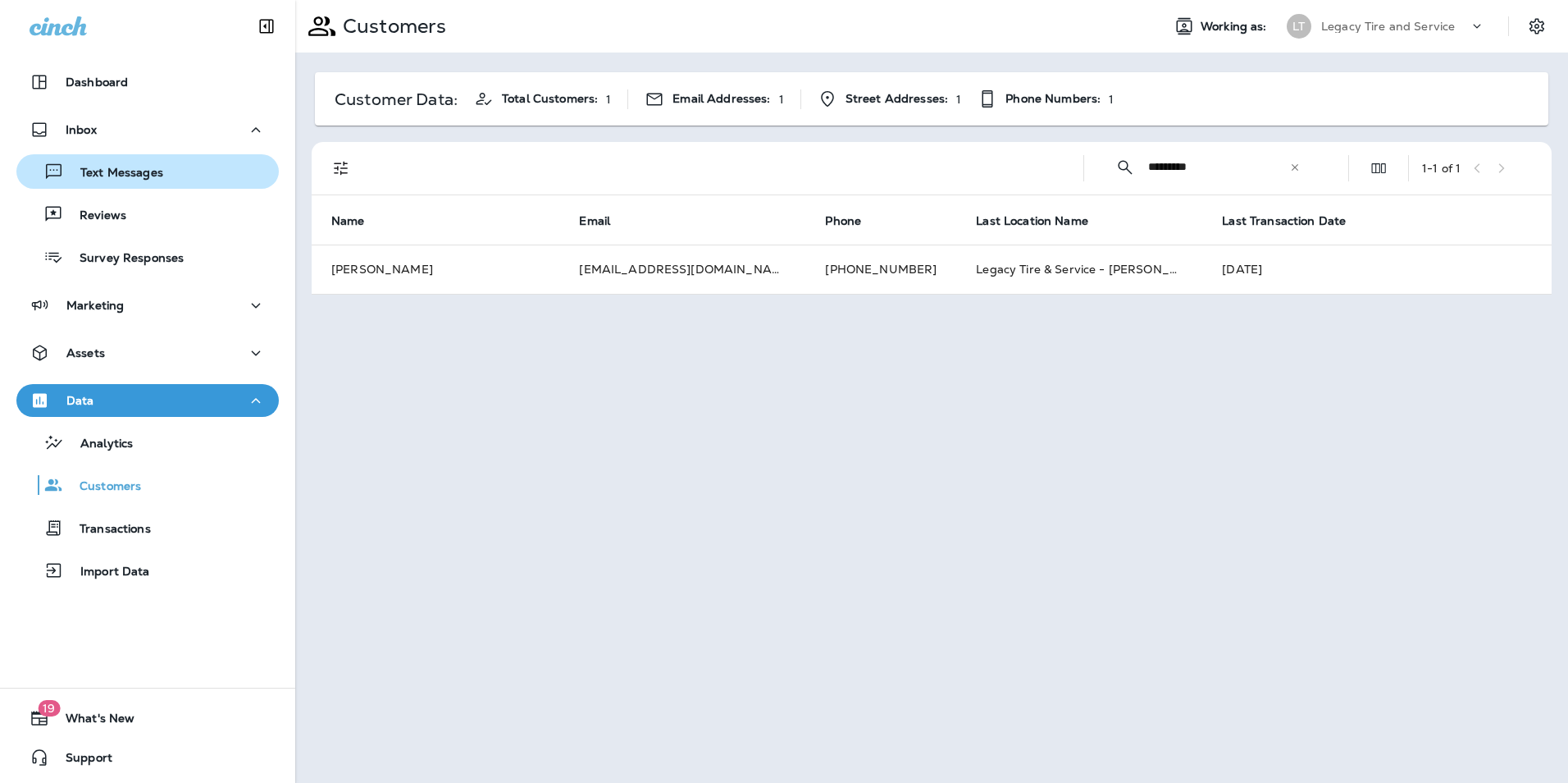
click at [134, 162] on div "Text Messages" at bounding box center [93, 171] width 141 height 24
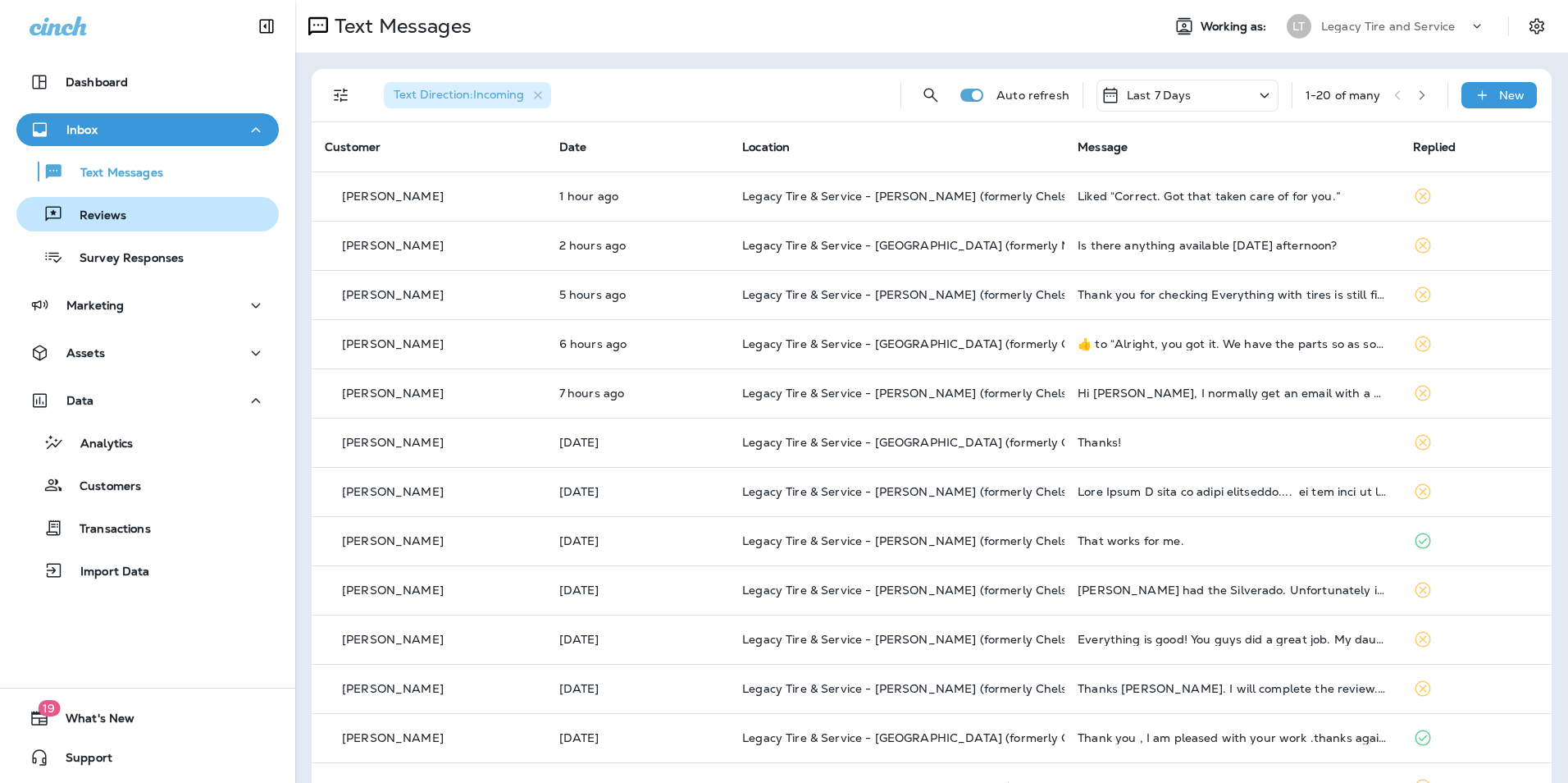
click at [161, 209] on div "Reviews" at bounding box center [148, 213] width 249 height 24
